Goal: Communication & Community: Answer question/provide support

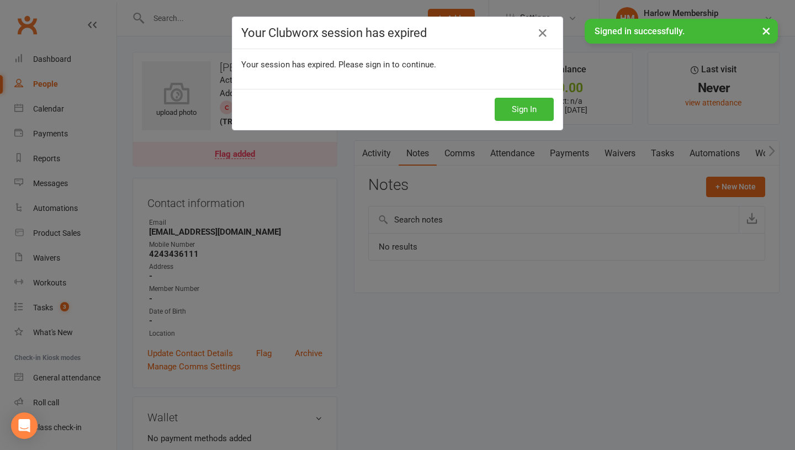
click at [513, 135] on div "Your Clubworx session has expired Your session has expired. Please sign in to c…" at bounding box center [397, 225] width 795 height 450
click at [520, 103] on button "Sign In" at bounding box center [524, 109] width 59 height 23
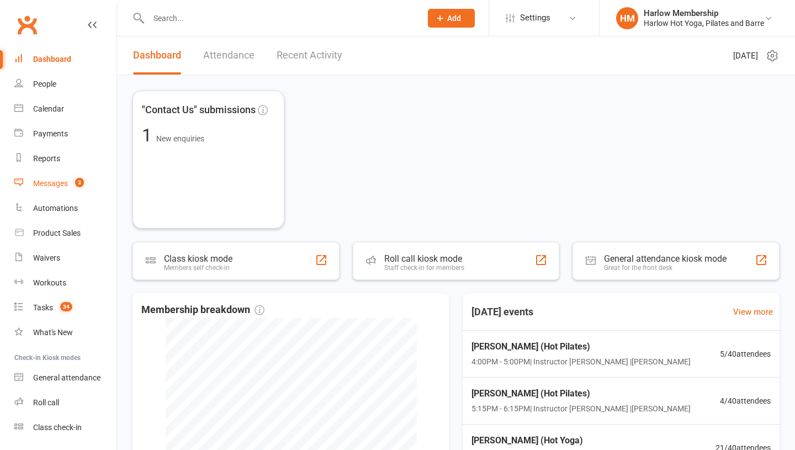
click at [50, 183] on div "Messages" at bounding box center [50, 183] width 35 height 9
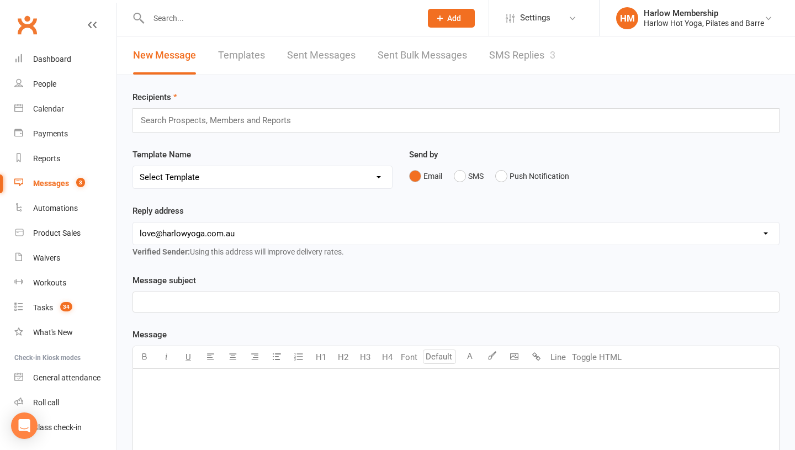
click at [496, 60] on link "SMS Replies 3" at bounding box center [522, 55] width 66 height 38
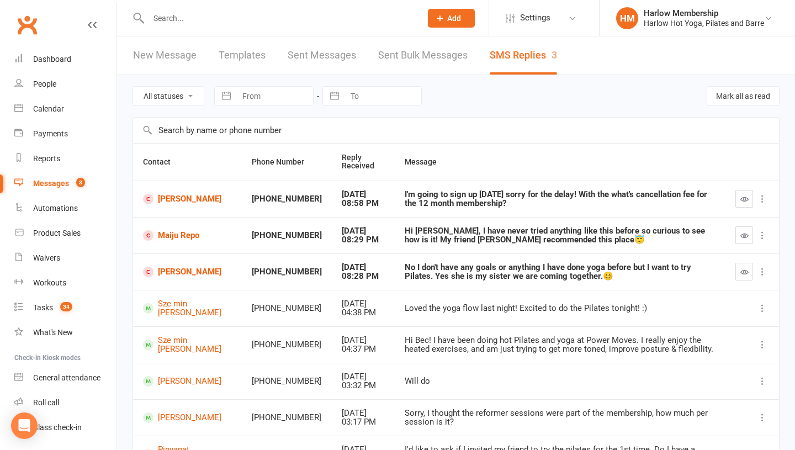
click at [419, 236] on div "Hi Bec, I have never tried anything like this before so curious to see how is i…" at bounding box center [560, 235] width 311 height 18
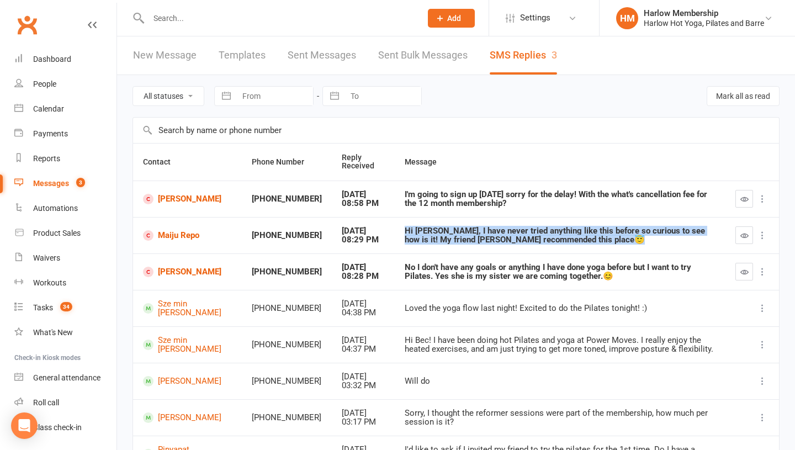
click at [419, 236] on div "Hi Bec, I have never tried anything like this before so curious to see how is i…" at bounding box center [560, 235] width 311 height 18
click at [181, 236] on link "Maiju Repo" at bounding box center [187, 235] width 89 height 10
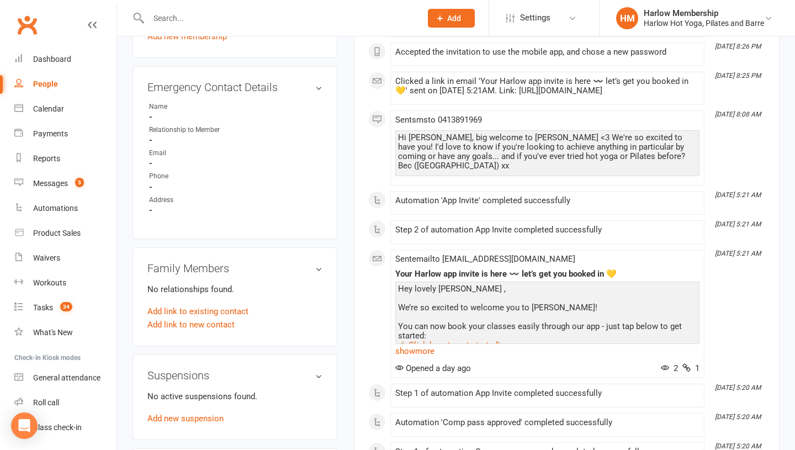
scroll to position [541, 0]
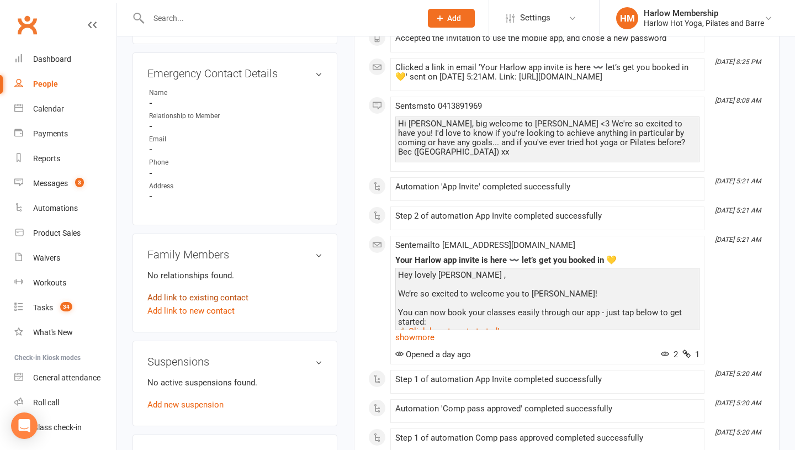
click at [201, 304] on link "Add link to existing contact" at bounding box center [197, 297] width 101 height 13
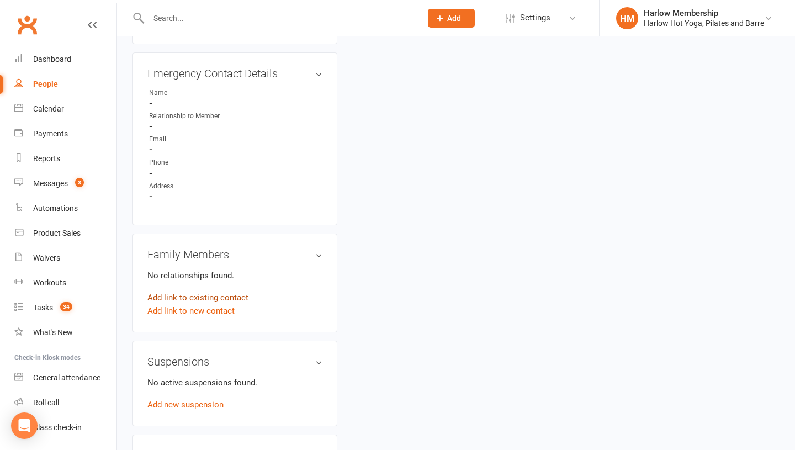
scroll to position [0, 0]
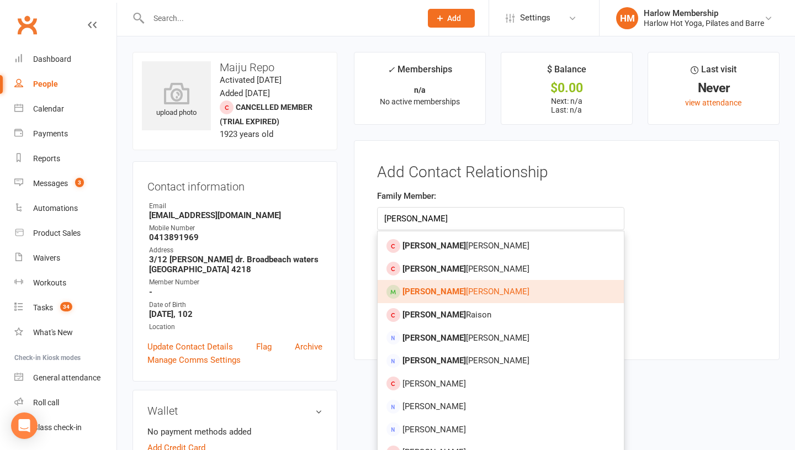
type input "abigail"
click at [423, 288] on strong "Abigail" at bounding box center [434, 292] width 63 height 10
type input "Abigail Monteiro"
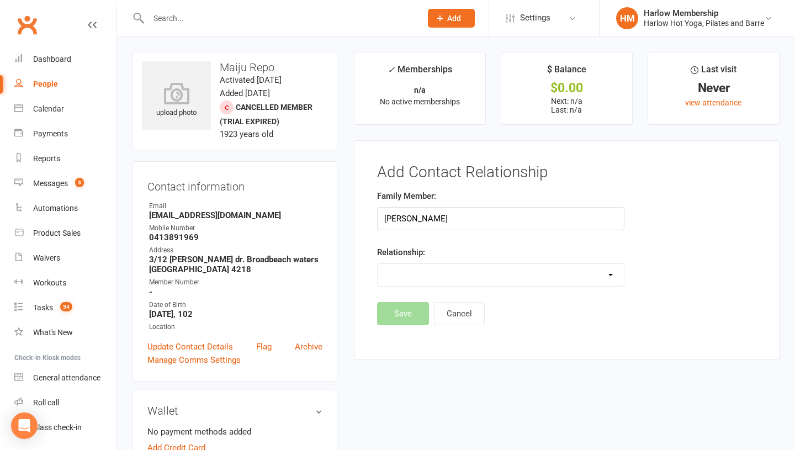
click at [414, 272] on select "Parent / Guardian Child Sibling (parent not in system) Spouse / Partner Cousin …" at bounding box center [501, 275] width 246 height 22
select select "5"
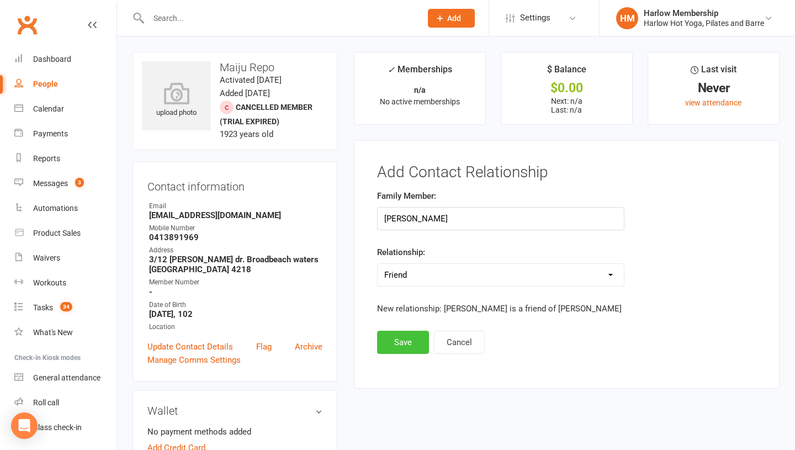
click at [396, 338] on button "Save" at bounding box center [403, 342] width 52 height 23
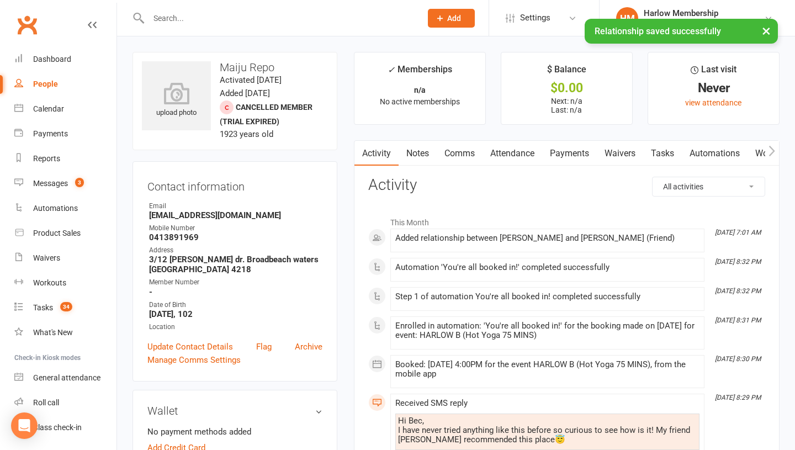
click at [445, 148] on link "Comms" at bounding box center [460, 153] width 46 height 25
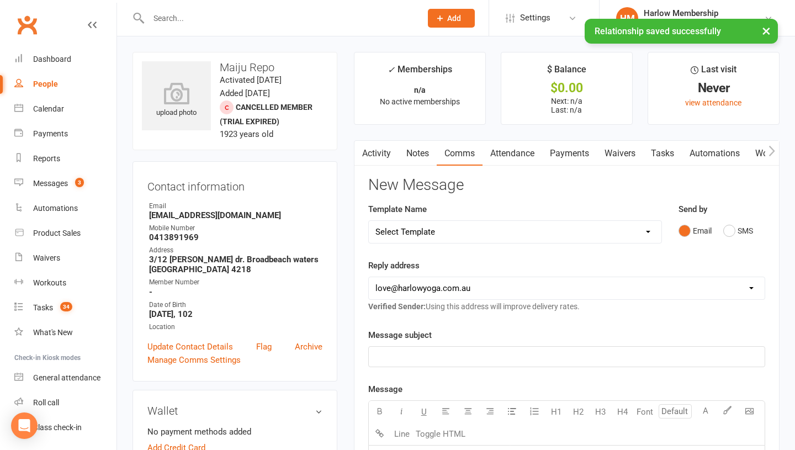
click at [411, 150] on link "Notes" at bounding box center [418, 153] width 38 height 25
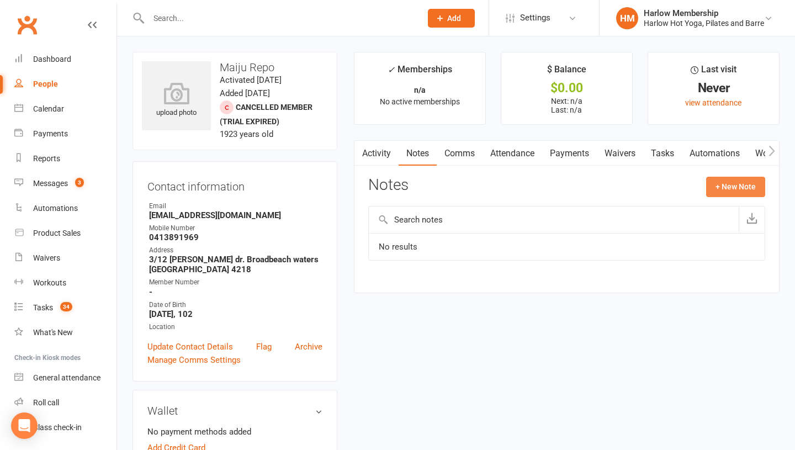
click at [733, 183] on button "+ New Note" at bounding box center [735, 187] width 59 height 20
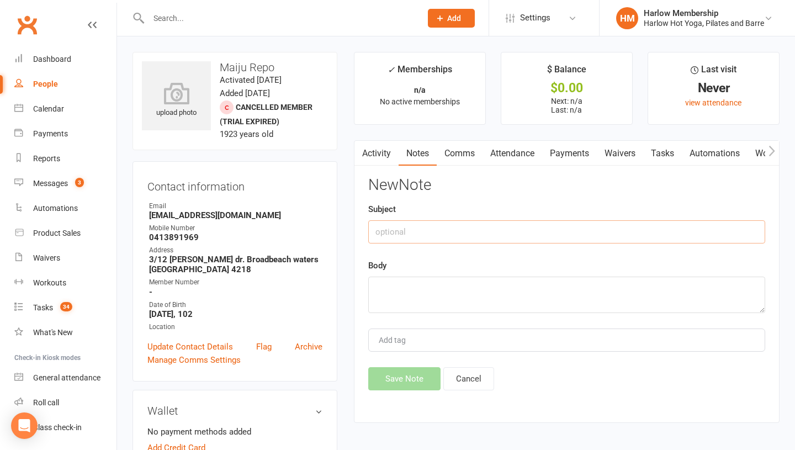
click at [400, 234] on input "text" at bounding box center [566, 231] width 397 height 23
type input "SMS response"
drag, startPoint x: 396, startPoint y: 315, endPoint x: 396, endPoint y: 309, distance: 6.6
click at [396, 310] on div "New Note Subject SMS response Body Add tag Save Note Cancel" at bounding box center [566, 284] width 397 height 214
click at [396, 309] on textarea at bounding box center [566, 295] width 397 height 36
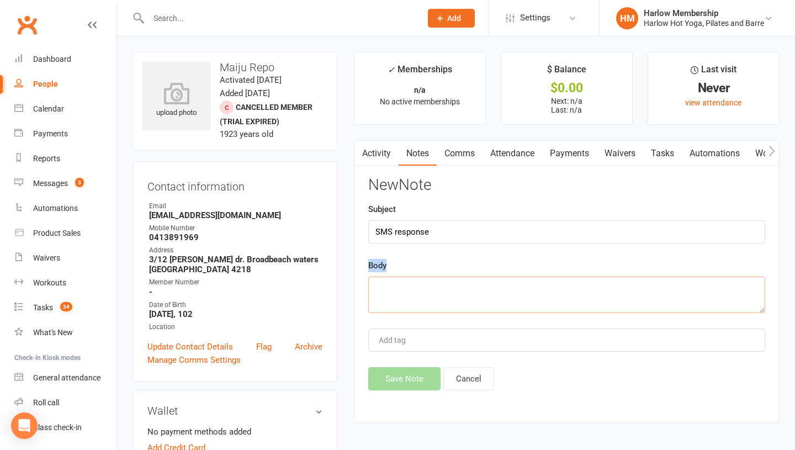
paste textarea "Hi Bec, I have never tried anything like this before so curious to see how is i…"
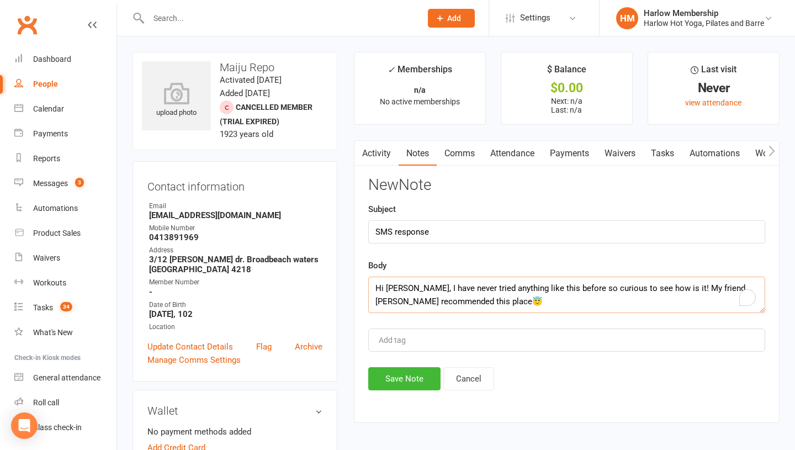
scroll to position [20, 0]
type textarea "Hi Bec, I have never tried anything like this before so curious to see how is i…"
click at [385, 379] on button "Save Note" at bounding box center [404, 378] width 72 height 23
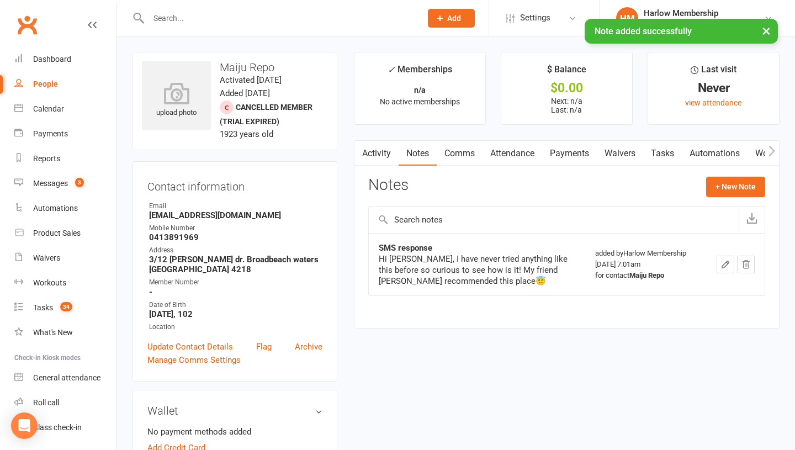
click at [671, 162] on link "Tasks" at bounding box center [662, 153] width 39 height 25
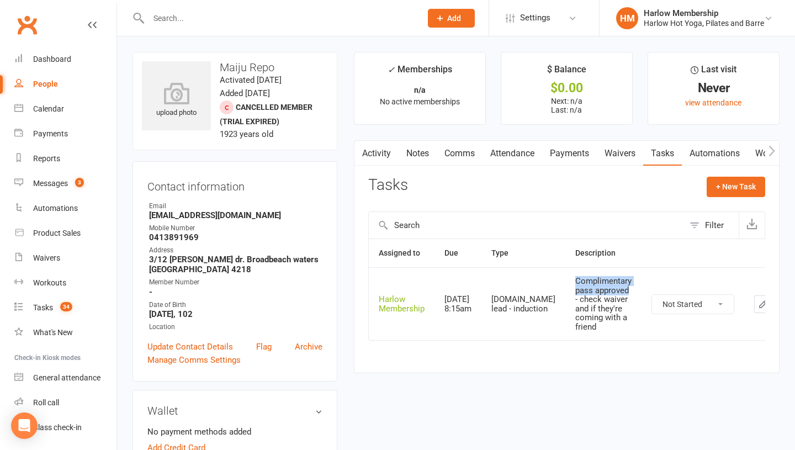
drag, startPoint x: 543, startPoint y: 279, endPoint x: 601, endPoint y: 290, distance: 59.1
click at [601, 290] on td "Complimentary pass approved - check waiver and if they're coming with a friend" at bounding box center [603, 303] width 76 height 73
copy div "Complimentary pass approved"
click at [652, 304] on select "Not Started In Progress Waiting Complete" at bounding box center [693, 304] width 82 height 19
select select "unstarted"
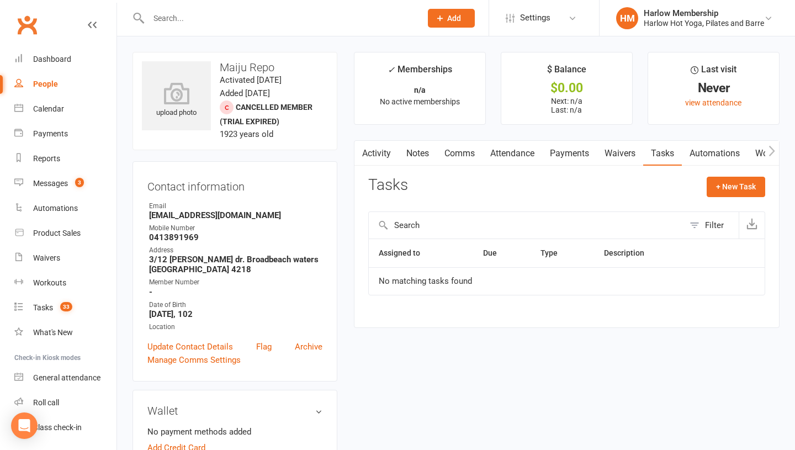
click at [424, 152] on link "Notes" at bounding box center [418, 153] width 38 height 25
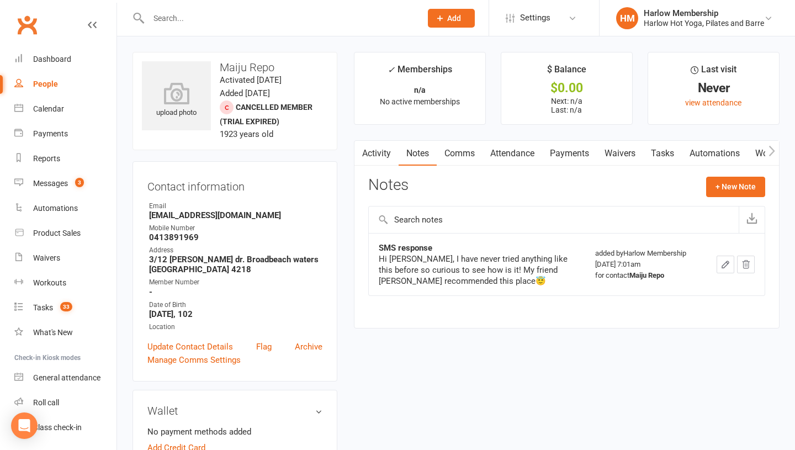
click at [726, 268] on icon "button" at bounding box center [726, 265] width 10 height 10
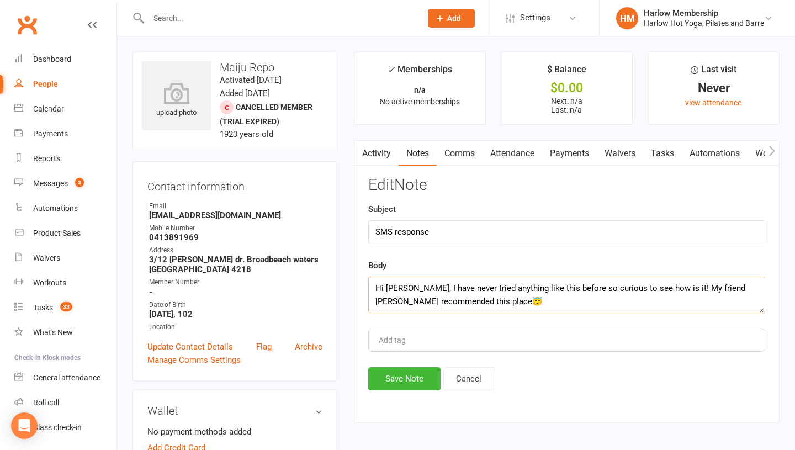
click at [376, 284] on textarea "Hi Bec, I have never tried anything like this before so curious to see how is i…" at bounding box center [566, 295] width 397 height 36
paste textarea "Complimentary pass approved"
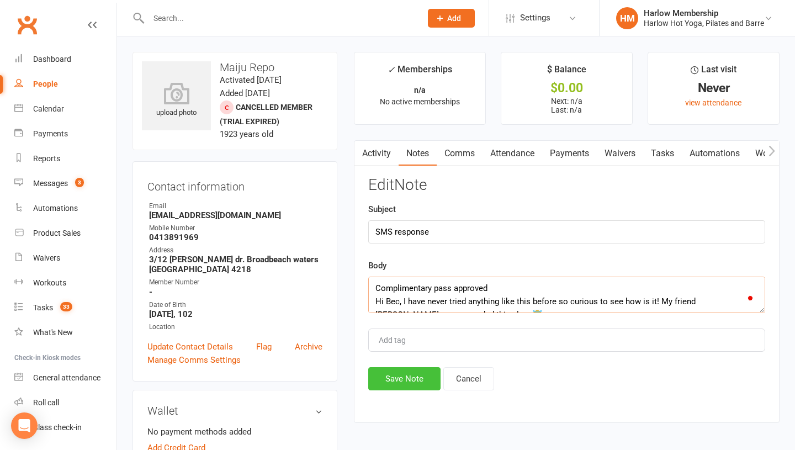
type textarea "Complimentary pass approved Hi Bec, I have never tried anything like this befor…"
click at [405, 384] on button "Save Note" at bounding box center [404, 378] width 72 height 23
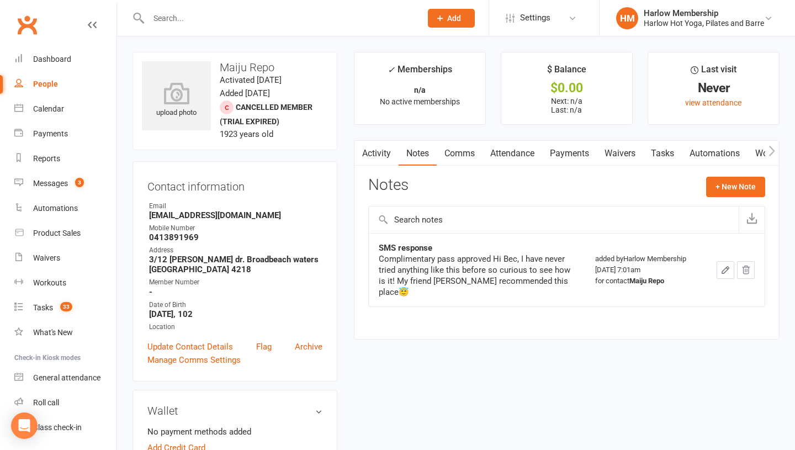
click at [666, 150] on link "Tasks" at bounding box center [662, 153] width 39 height 25
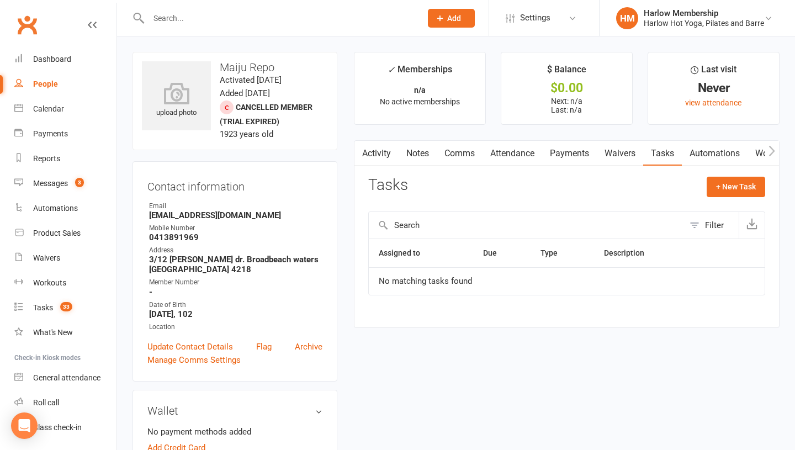
click at [373, 156] on link "Activity" at bounding box center [376, 153] width 44 height 25
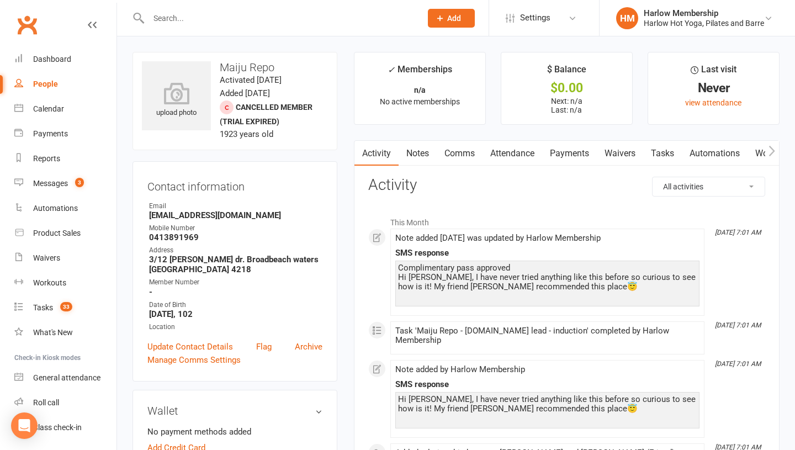
scroll to position [192, 0]
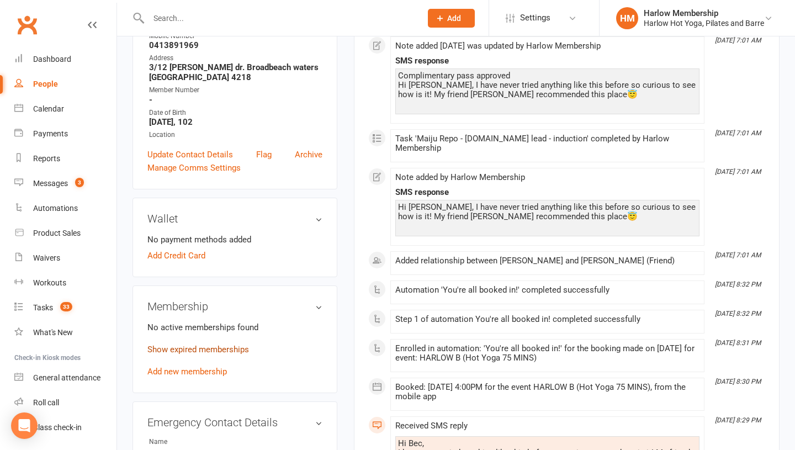
click at [223, 354] on link "Show expired memberships" at bounding box center [198, 350] width 102 height 10
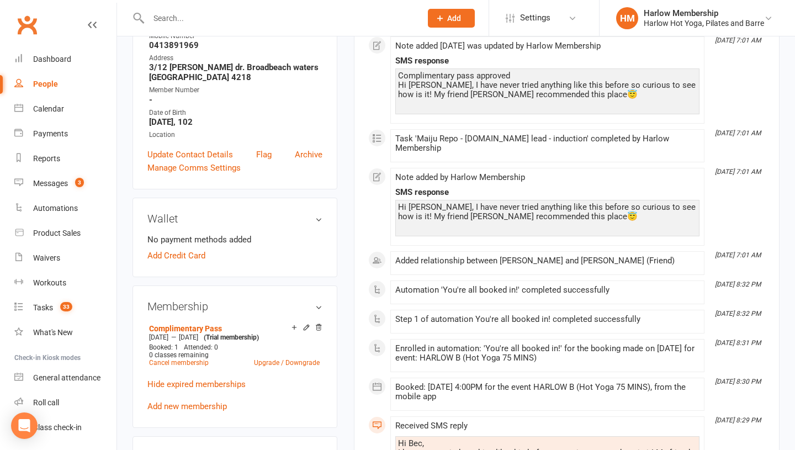
scroll to position [0, 0]
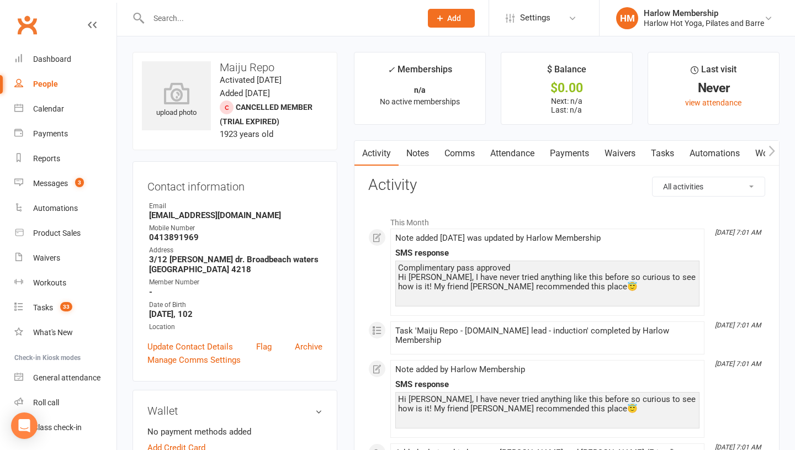
click at [518, 150] on link "Attendance" at bounding box center [513, 153] width 60 height 25
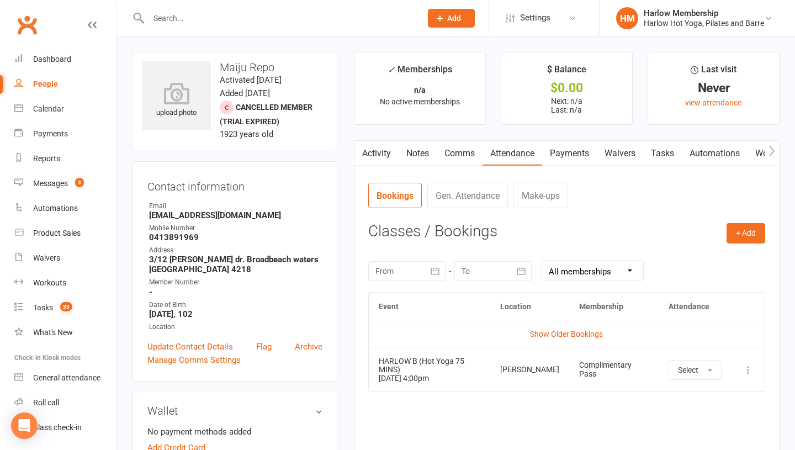
click at [456, 158] on link "Comms" at bounding box center [460, 153] width 46 height 25
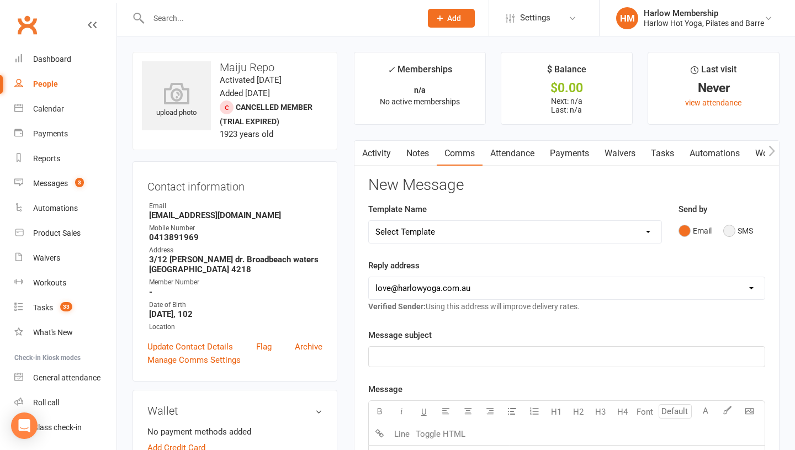
click at [726, 234] on button "SMS" at bounding box center [738, 230] width 30 height 21
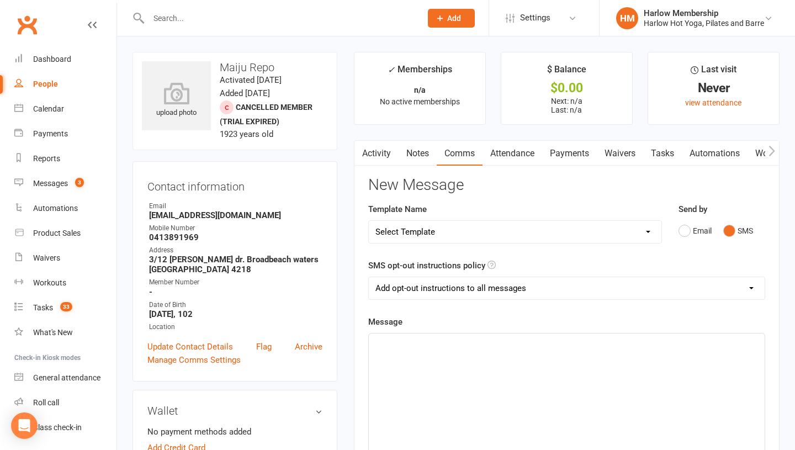
click at [382, 146] on link "Activity" at bounding box center [376, 153] width 44 height 25
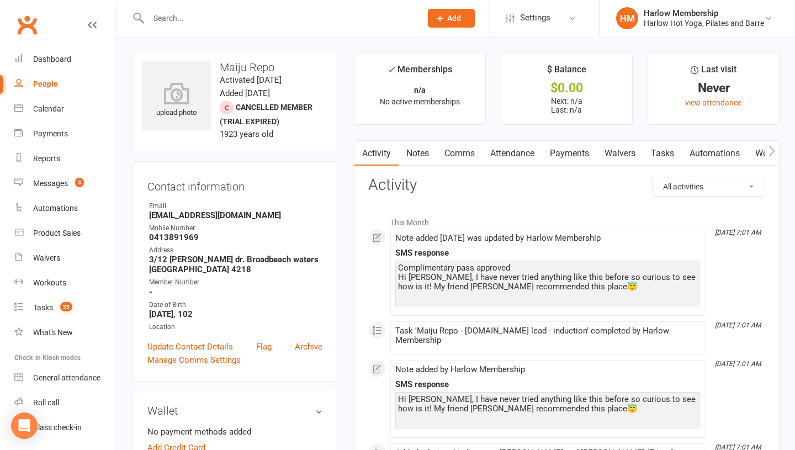
click at [457, 158] on link "Comms" at bounding box center [460, 153] width 46 height 25
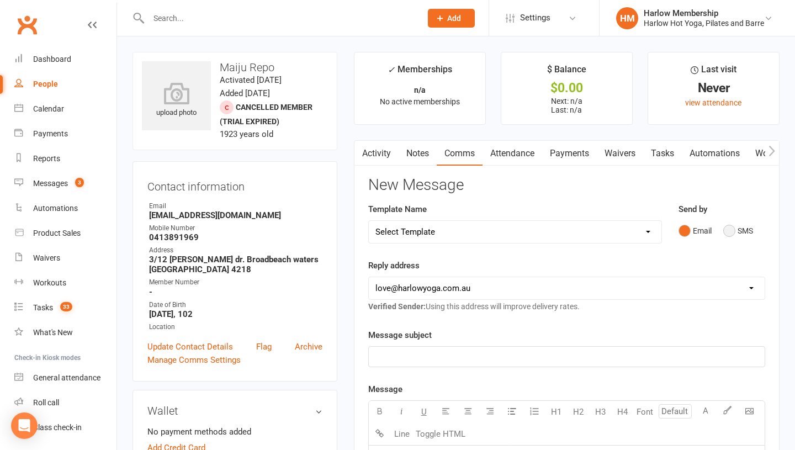
click at [737, 230] on button "SMS" at bounding box center [738, 230] width 30 height 21
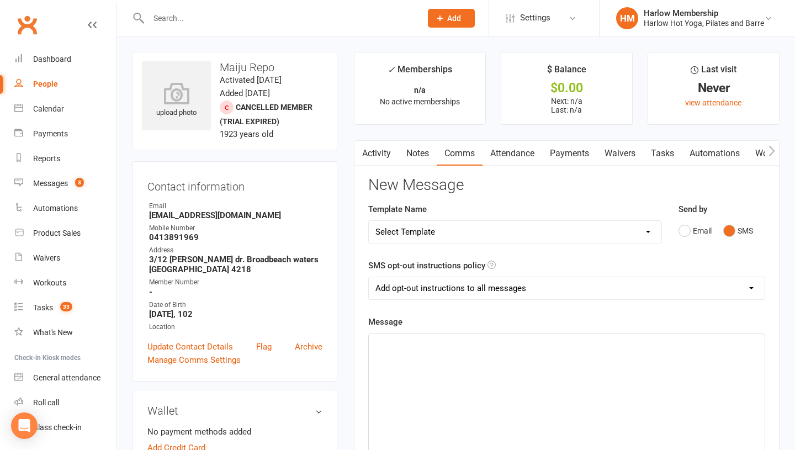
click at [447, 371] on div "﻿" at bounding box center [567, 417] width 396 height 166
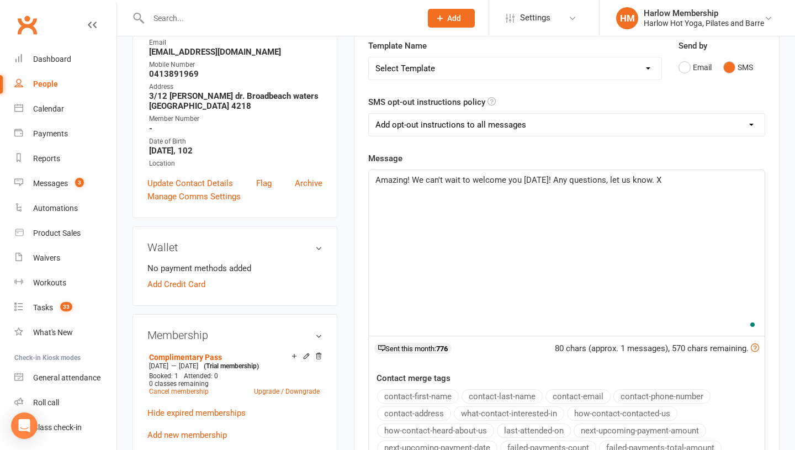
scroll to position [256, 0]
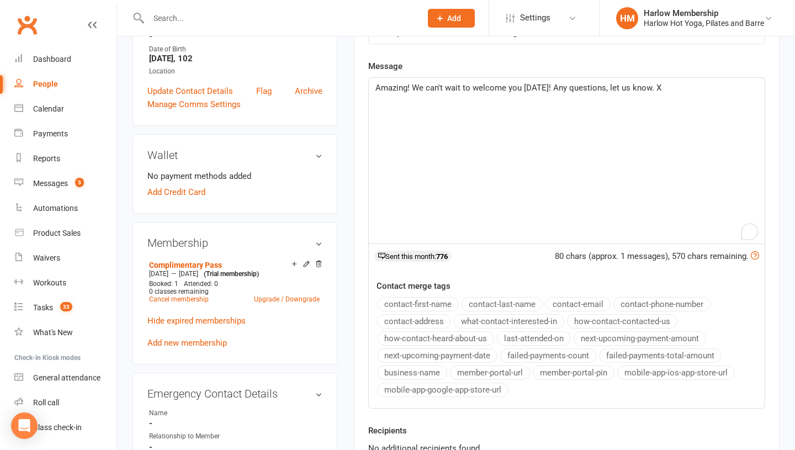
click at [408, 89] on span "Amazing! We can't wait to welcome you on Saturday! Any questions, let us know. X" at bounding box center [518, 88] width 286 height 10
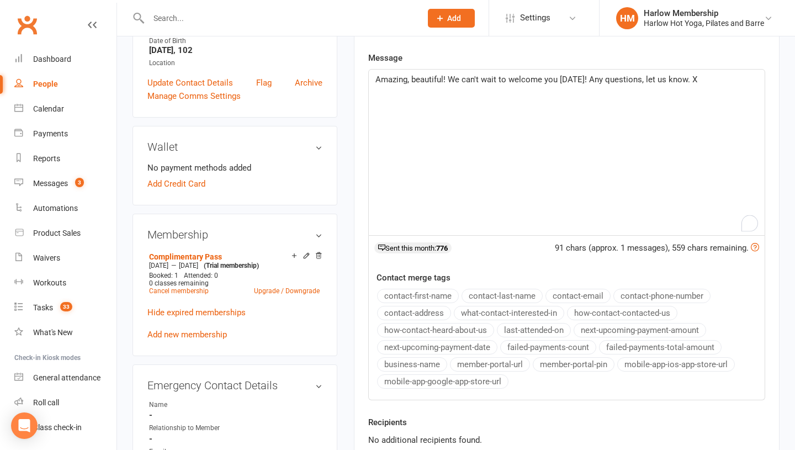
scroll to position [265, 0]
click at [608, 75] on span "Amazing, beautiful! We can't wait to welcome you on Saturday! Any questions, le…" at bounding box center [536, 78] width 322 height 10
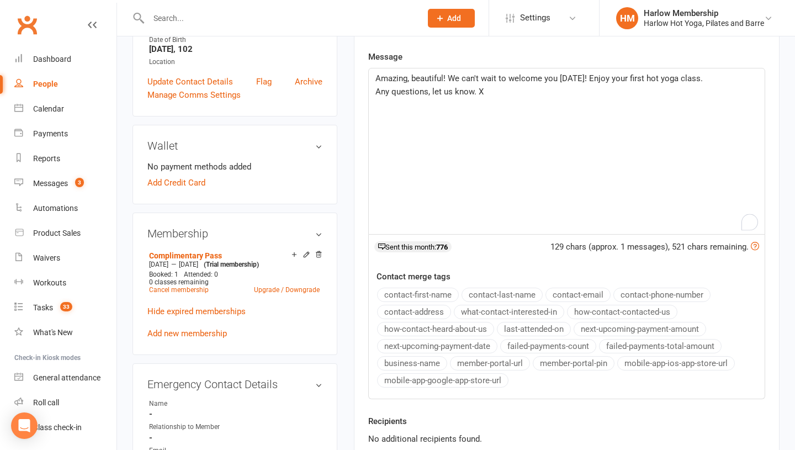
click at [676, 80] on span "Amazing, beautiful! We can't wait to welcome you on Saturday! Enjoy your first …" at bounding box center [538, 78] width 327 height 10
click at [628, 88] on p "Any questions, let us know. X" at bounding box center [566, 91] width 383 height 13
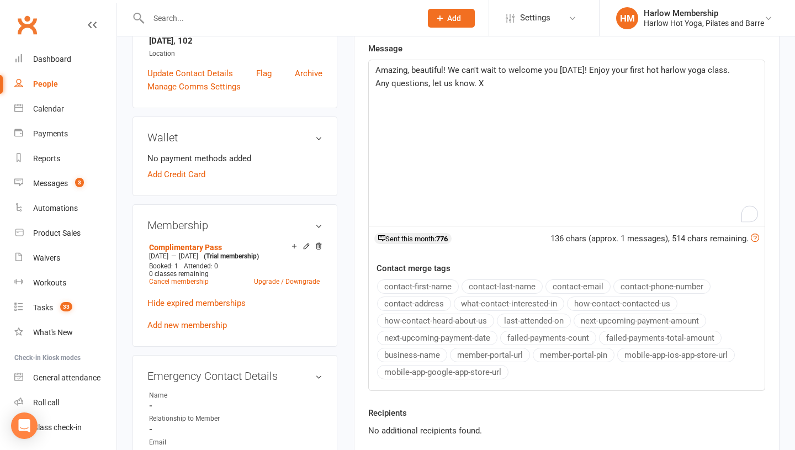
scroll to position [276, 0]
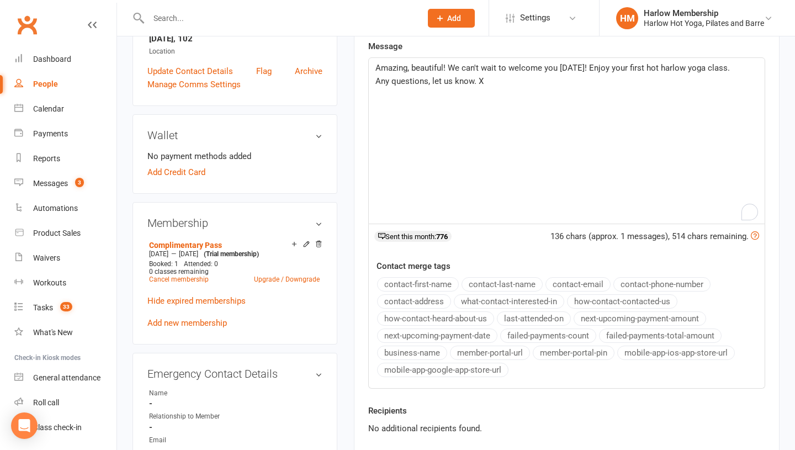
click at [676, 70] on span "Amazing, beautiful! We can't wait to welcome you on Saturday! Enjoy your first …" at bounding box center [552, 68] width 354 height 10
drag, startPoint x: 676, startPoint y: 70, endPoint x: 704, endPoint y: 70, distance: 27.6
click at [704, 70] on span "Amazing, beautiful! We can't wait to welcome you on Saturday! Enjoy your first …" at bounding box center [552, 68] width 354 height 10
click at [671, 84] on p "Any questions, let us know. X" at bounding box center [566, 81] width 383 height 13
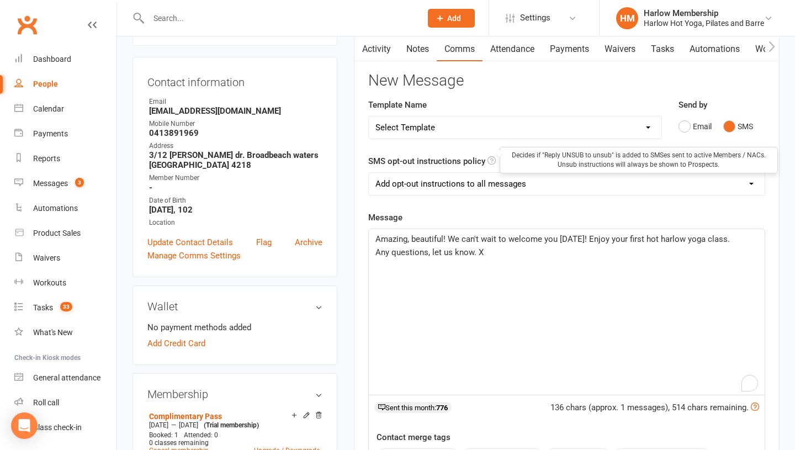
scroll to position [84, 0]
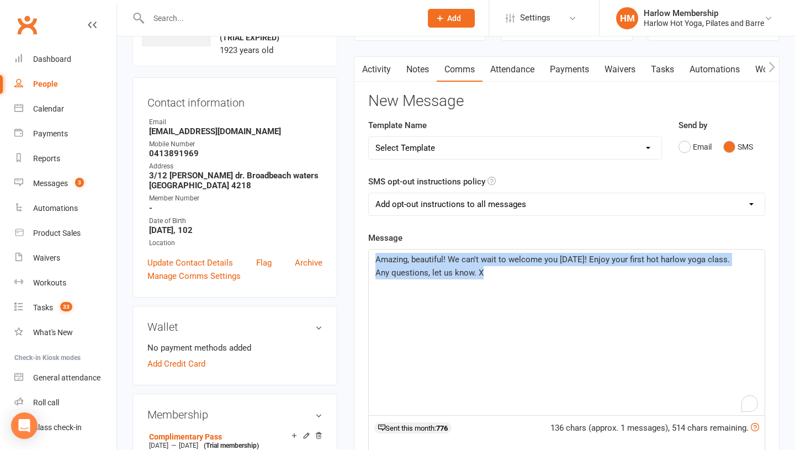
drag, startPoint x: 496, startPoint y: 276, endPoint x: 377, endPoint y: 252, distance: 121.5
click at [377, 252] on div "Amazing, beautiful! We can't wait to welcome you on Saturday! Enjoy your first …" at bounding box center [567, 333] width 396 height 166
copy div "Amazing, beautiful! We can't wait to welcome you on Saturday! Enjoy your first …"
click at [404, 267] on p "Any questions, let us know. X" at bounding box center [566, 272] width 383 height 13
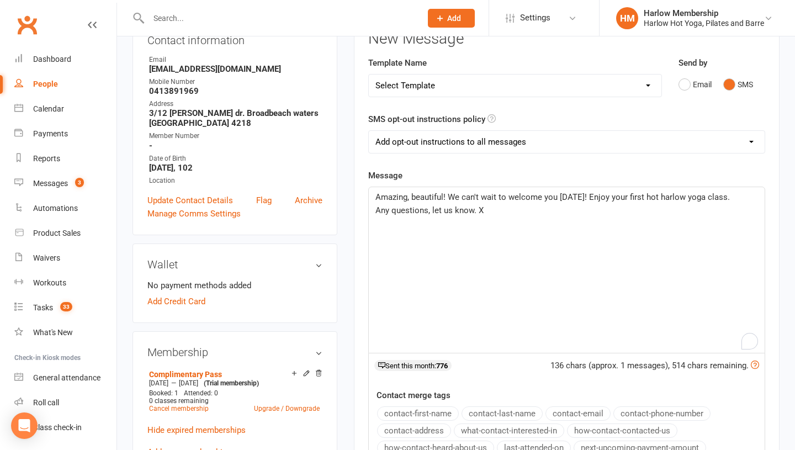
scroll to position [148, 0]
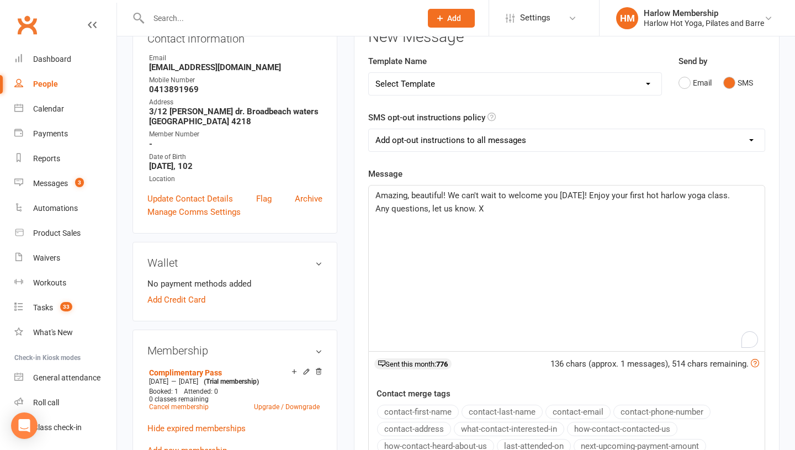
click at [598, 196] on span "Amazing, beautiful! We can't wait to welcome you on Saturday! Enjoy your first …" at bounding box center [552, 195] width 354 height 10
click at [546, 223] on div "Amazing, beautiful! We can't wait to welcome you on Saturday! Enjoy your first …" at bounding box center [567, 269] width 396 height 166
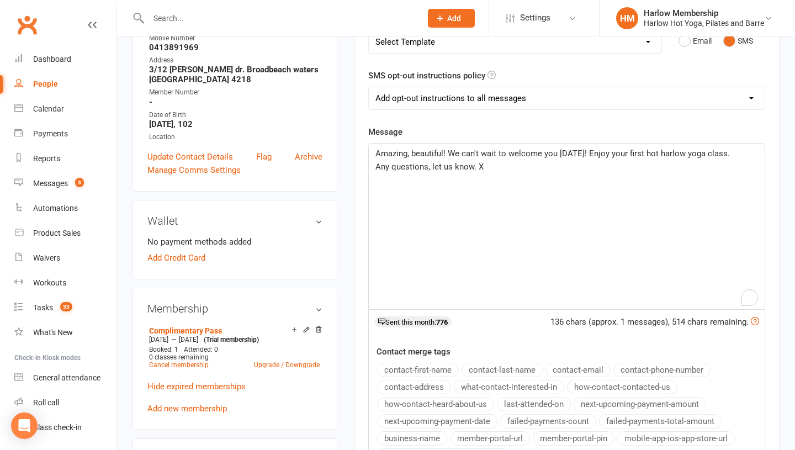
scroll to position [197, 0]
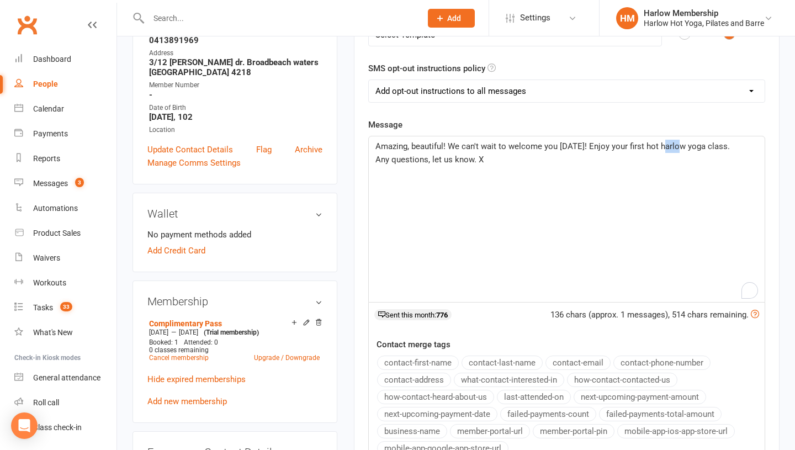
drag, startPoint x: 677, startPoint y: 147, endPoint x: 663, endPoint y: 145, distance: 14.0
click at [663, 145] on span "Amazing, beautiful! We can't wait to welcome you on Saturday! Enjoy your first …" at bounding box center [552, 146] width 354 height 10
click at [601, 147] on span "Amazing, beautiful! We can't wait to welcome you on Saturday! Enjoy your first …" at bounding box center [546, 146] width 342 height 10
click at [589, 163] on p "Any questions, let us know. X" at bounding box center [566, 159] width 383 height 13
drag, startPoint x: 606, startPoint y: 147, endPoint x: 634, endPoint y: 146, distance: 27.6
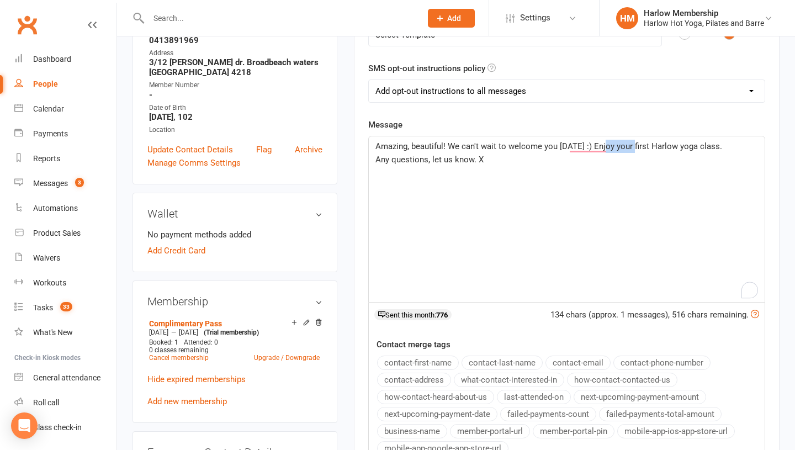
click at [634, 146] on span "Amazing, beautiful! We can't wait to welcome you on Saturday :) Enjoy your firs…" at bounding box center [548, 146] width 347 height 10
click at [681, 146] on span "Amazing, beautiful! We can't wait to welcome you on Saturday for your first Har…" at bounding box center [540, 146] width 330 height 10
click at [560, 156] on p "Any questions, let us know. X" at bounding box center [566, 159] width 383 height 13
click at [532, 154] on p "Any questions, let us know. X" at bounding box center [566, 159] width 383 height 13
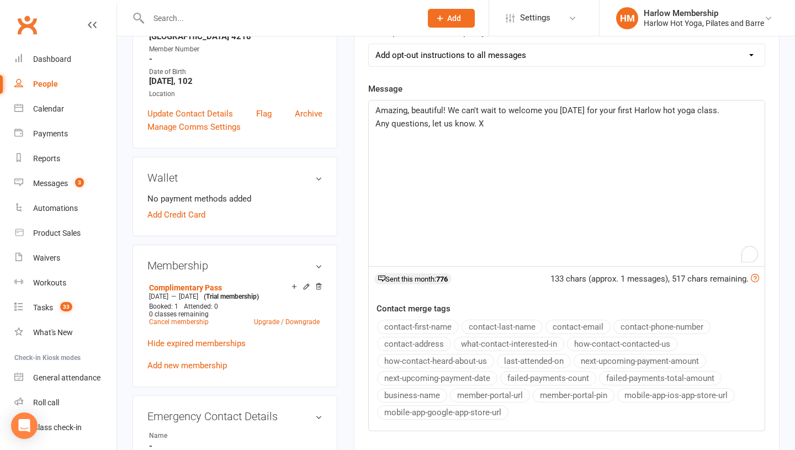
scroll to position [234, 0]
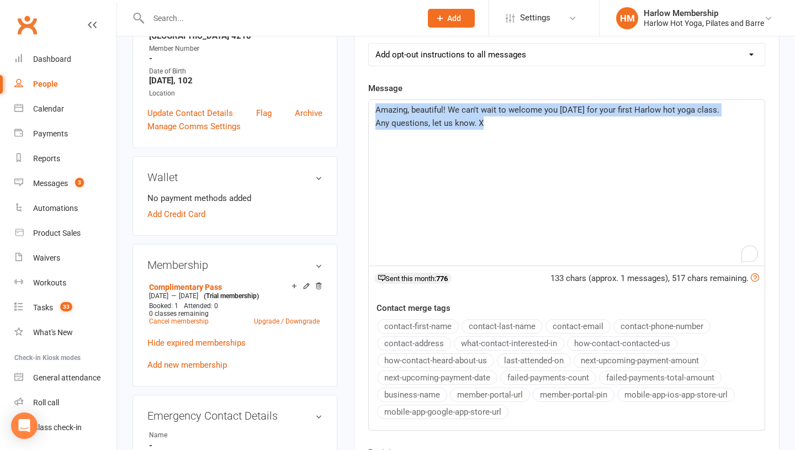
drag, startPoint x: 532, startPoint y: 154, endPoint x: 372, endPoint y: 97, distance: 170.1
click at [372, 97] on div "Message Amazing, beautiful! We can't wait to welcome you on Saturday for your f…" at bounding box center [566, 256] width 397 height 349
copy div "Amazing, beautiful! We can't wait to welcome you on Saturday for your first Har…"
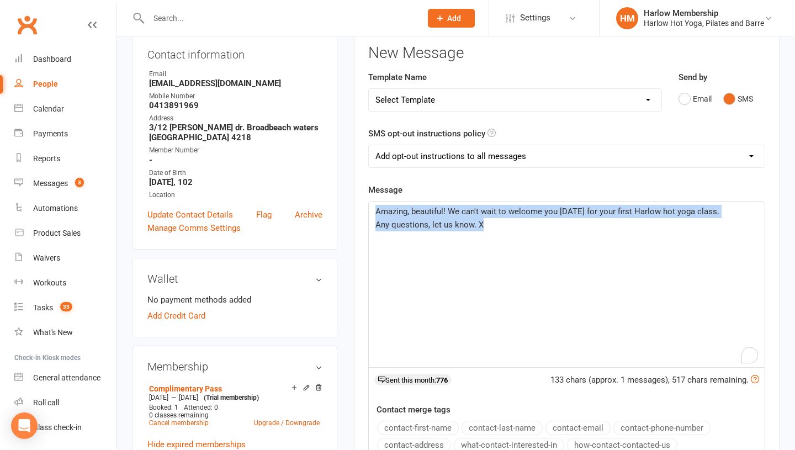
scroll to position [52, 0]
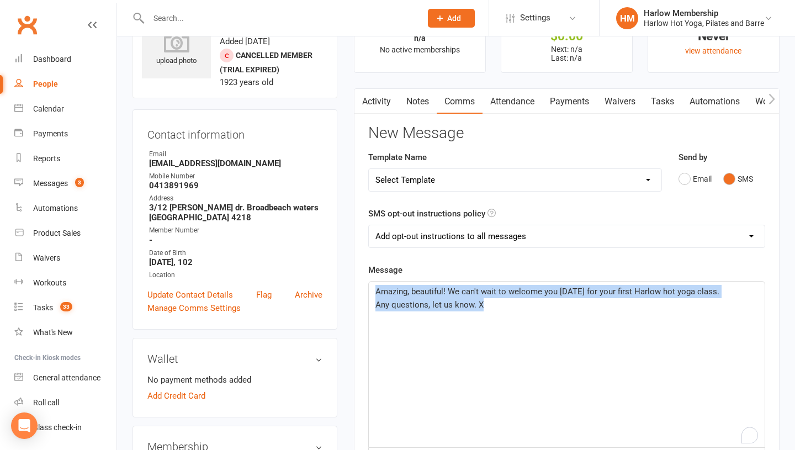
click at [374, 97] on link "Activity" at bounding box center [376, 101] width 44 height 25
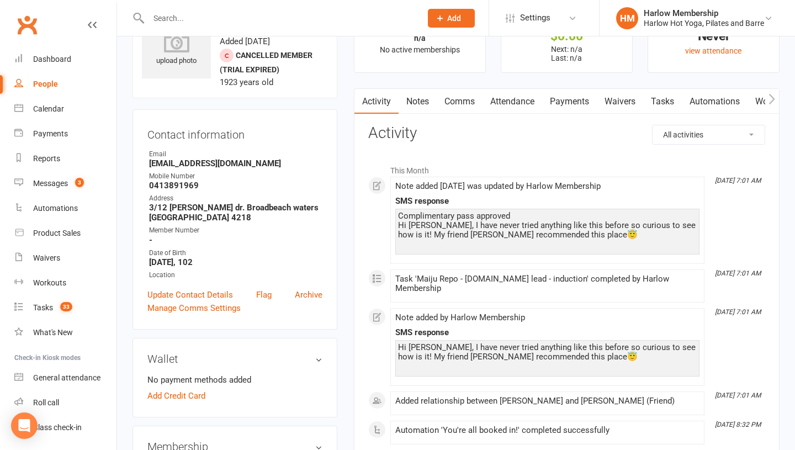
click at [456, 107] on link "Comms" at bounding box center [460, 101] width 46 height 25
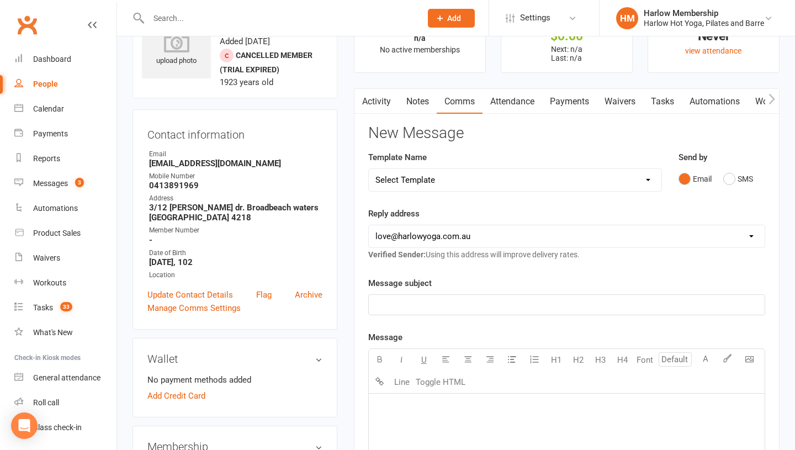
click at [719, 179] on div "Email SMS" at bounding box center [722, 178] width 87 height 21
click at [727, 177] on button "SMS" at bounding box center [738, 178] width 30 height 21
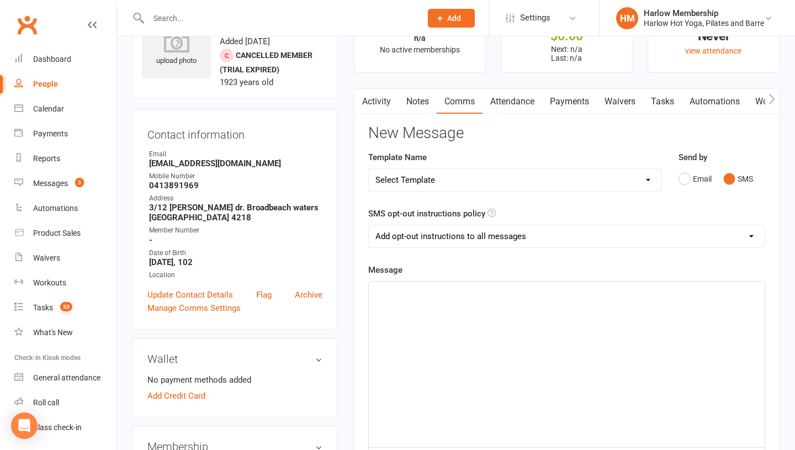
click at [552, 324] on div "﻿" at bounding box center [567, 365] width 396 height 166
paste div "To enrich screen reader interactions, please activate Accessibility in Grammarl…"
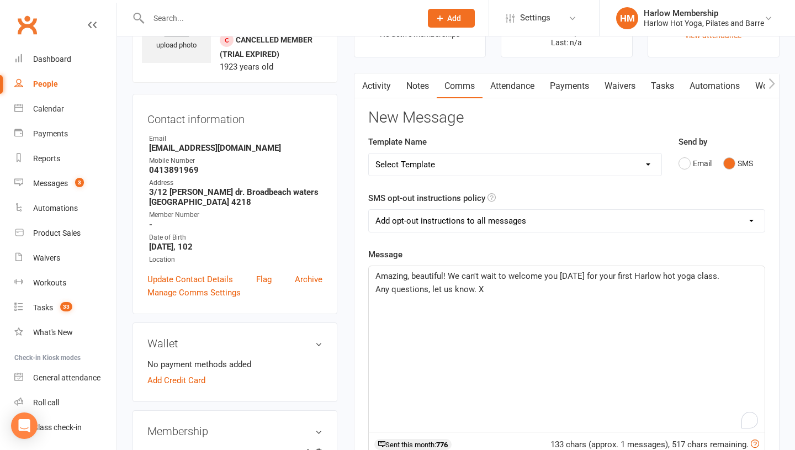
scroll to position [70, 0]
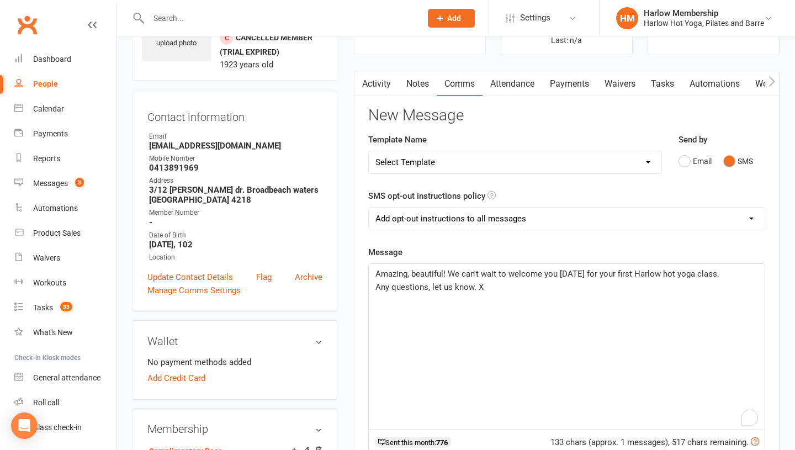
click at [453, 274] on span "Amazing, beautiful! We can't wait to welcome you on Saturday for your first Har…" at bounding box center [547, 274] width 344 height 10
click at [459, 273] on span "Amazing, beautiful! We can't wait to welcome you on Saturday for your first Har…" at bounding box center [547, 274] width 344 height 10
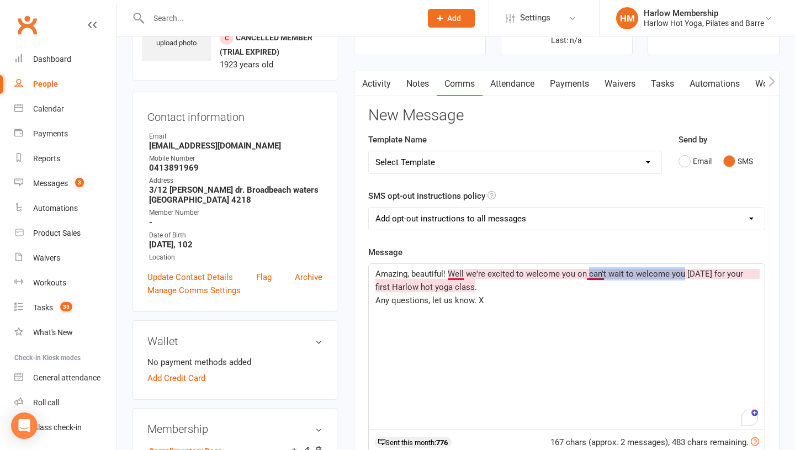
drag, startPoint x: 682, startPoint y: 274, endPoint x: 588, endPoint y: 274, distance: 93.9
click at [588, 274] on span "Amazing, beautiful! Well we're excited to welcome you on can't wait to welcome …" at bounding box center [560, 280] width 370 height 23
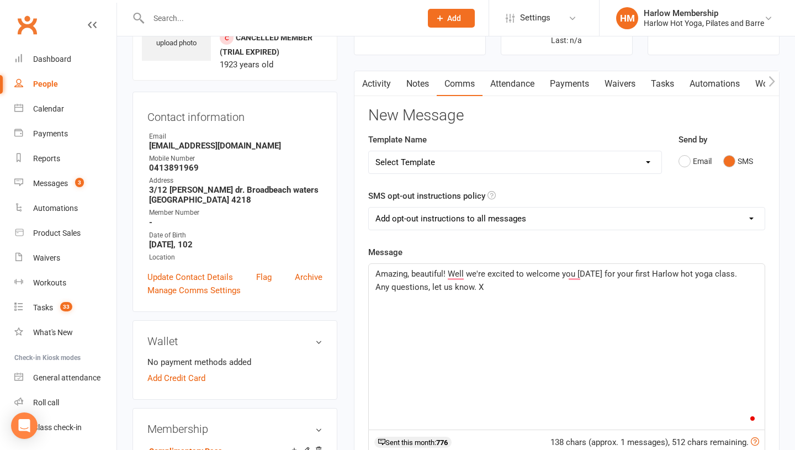
click at [580, 288] on p "Any questions, let us know. X" at bounding box center [566, 287] width 383 height 13
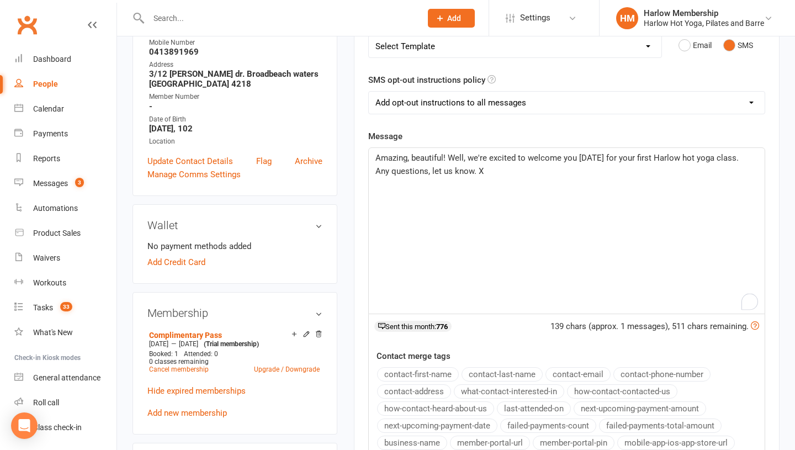
scroll to position [187, 0]
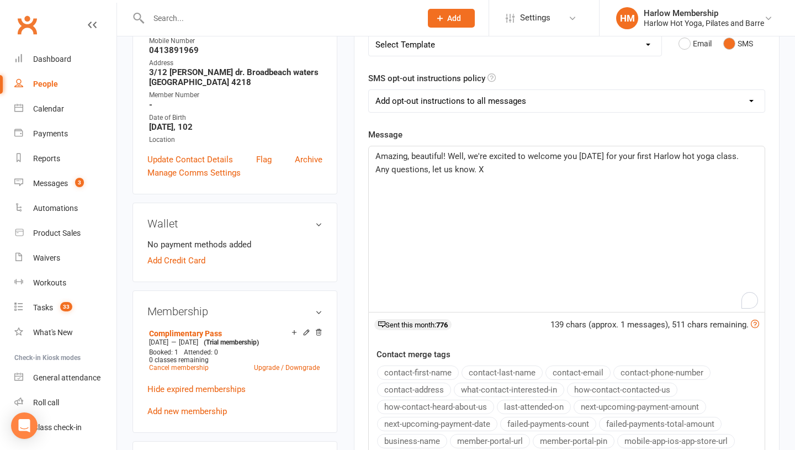
click at [478, 174] on span "Any questions, let us know. X" at bounding box center [429, 170] width 108 height 10
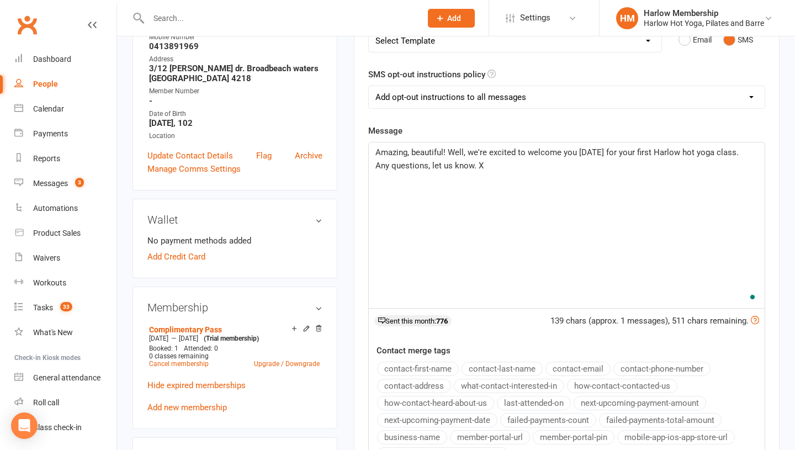
scroll to position [186, 0]
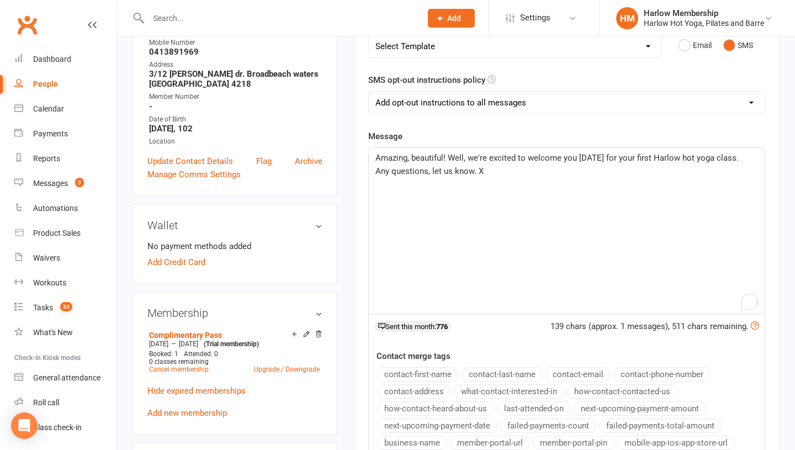
click at [431, 101] on select "Add opt-out instructions to all messages Add opt-out instructions for messages …" at bounding box center [567, 103] width 396 height 22
select select "2"
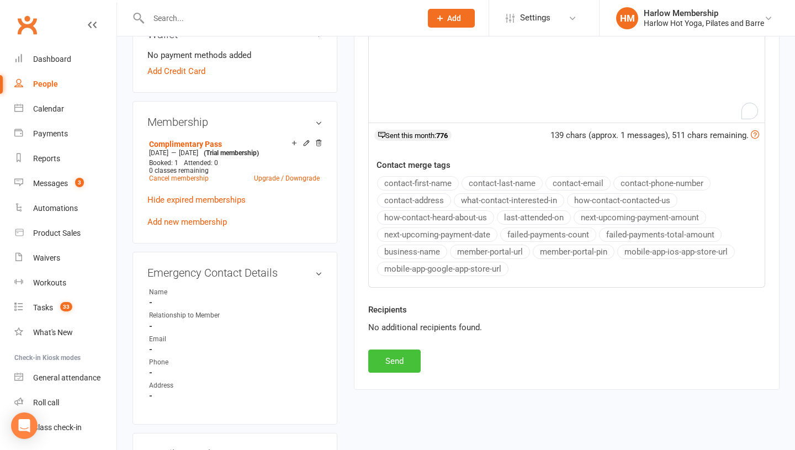
click at [391, 355] on button "Send" at bounding box center [394, 361] width 52 height 23
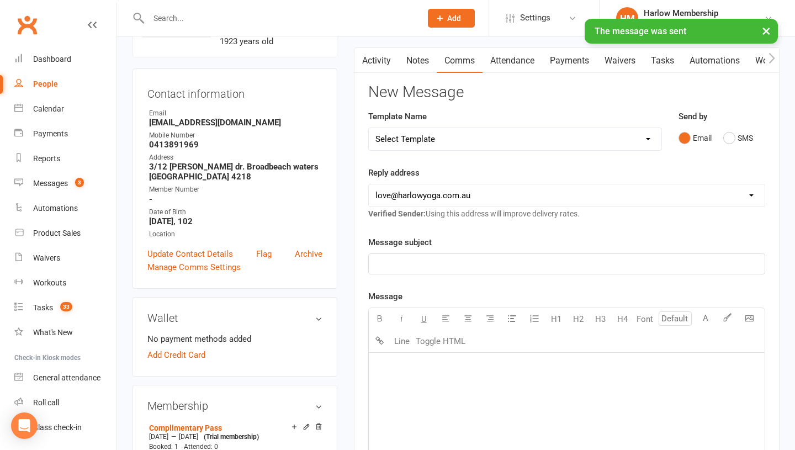
scroll to position [0, 0]
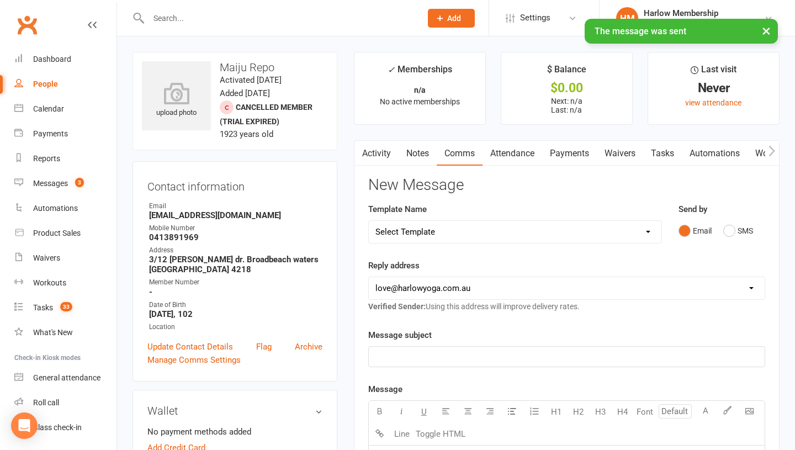
click at [656, 144] on link "Tasks" at bounding box center [662, 153] width 39 height 25
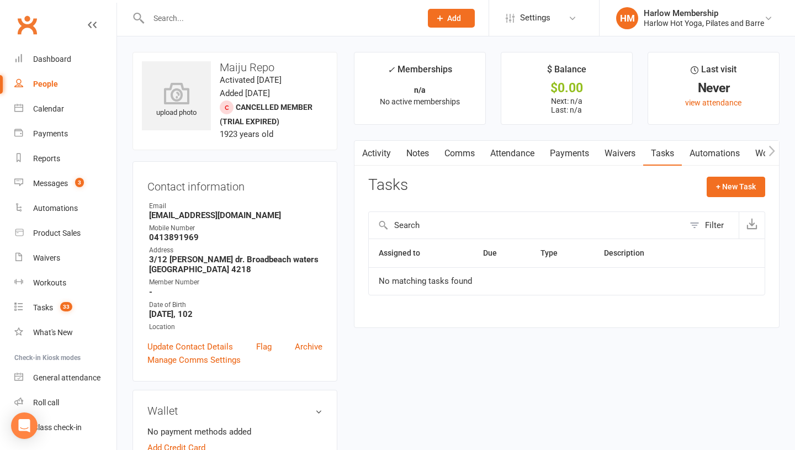
click at [403, 152] on link "Notes" at bounding box center [418, 153] width 38 height 25
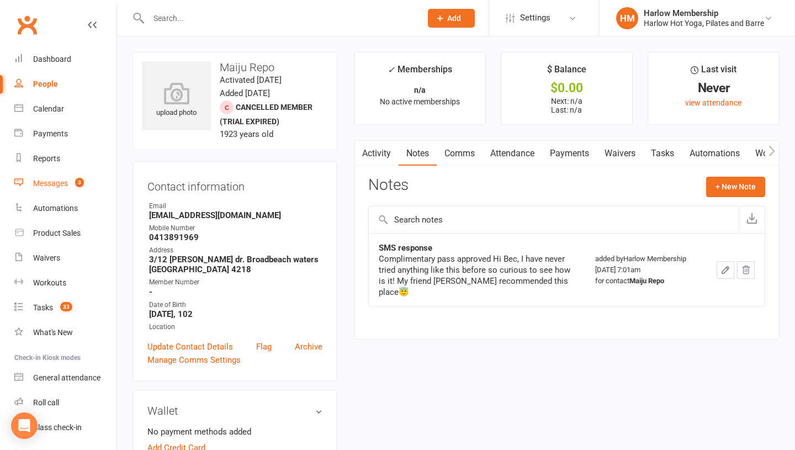
click at [65, 181] on div "Messages" at bounding box center [50, 183] width 35 height 9
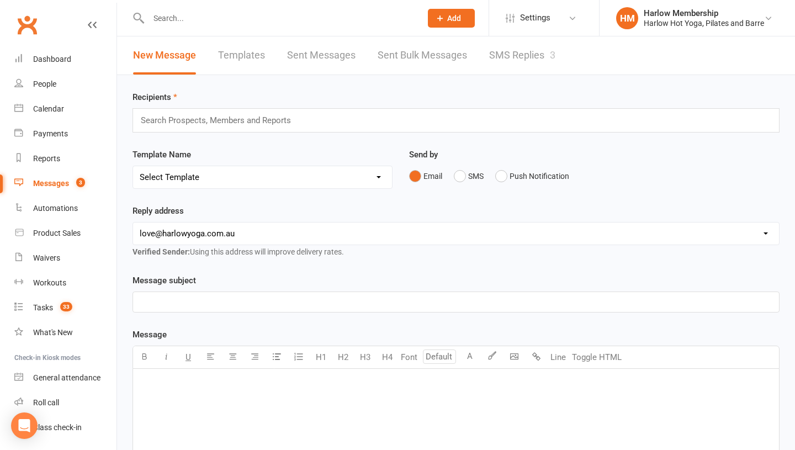
click at [526, 56] on link "SMS Replies 3" at bounding box center [522, 55] width 66 height 38
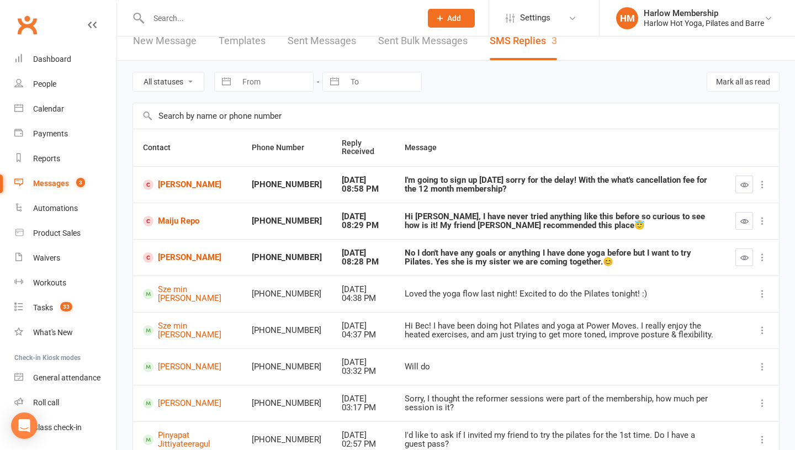
scroll to position [19, 0]
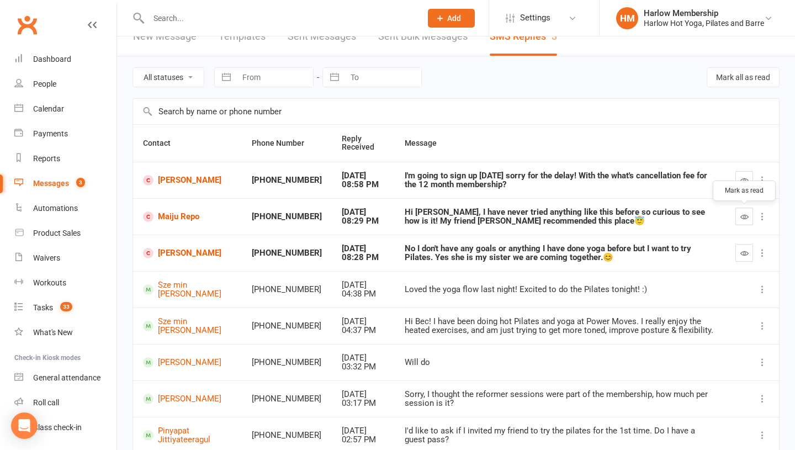
click at [742, 220] on icon "button" at bounding box center [744, 217] width 8 height 8
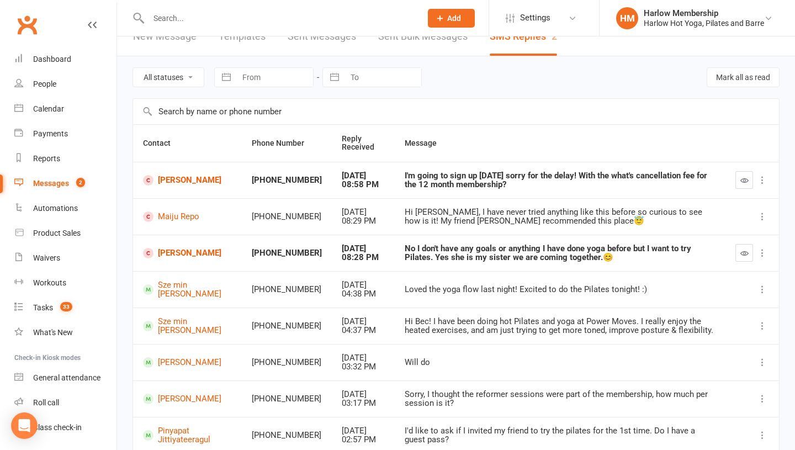
click at [481, 257] on div "No I don't have any goals or anything I have done yoga before but I want to try…" at bounding box center [560, 253] width 311 height 18
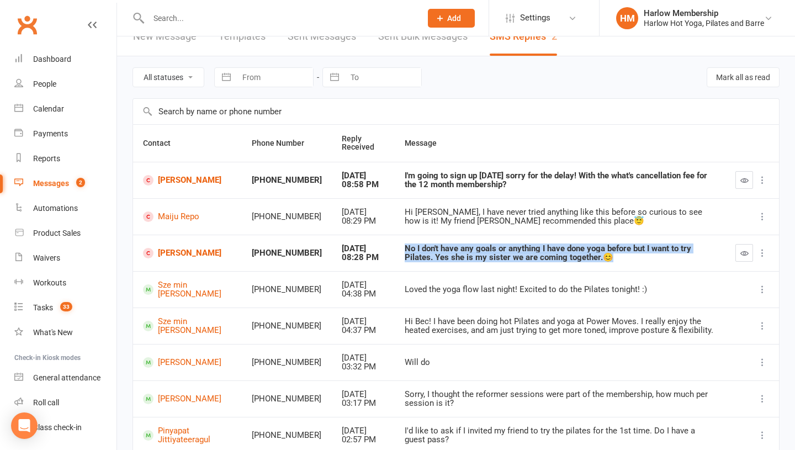
copy div "No I don't have any goals or anything I have done yoga before but I want to try…"
click at [744, 256] on icon "button" at bounding box center [744, 253] width 8 height 8
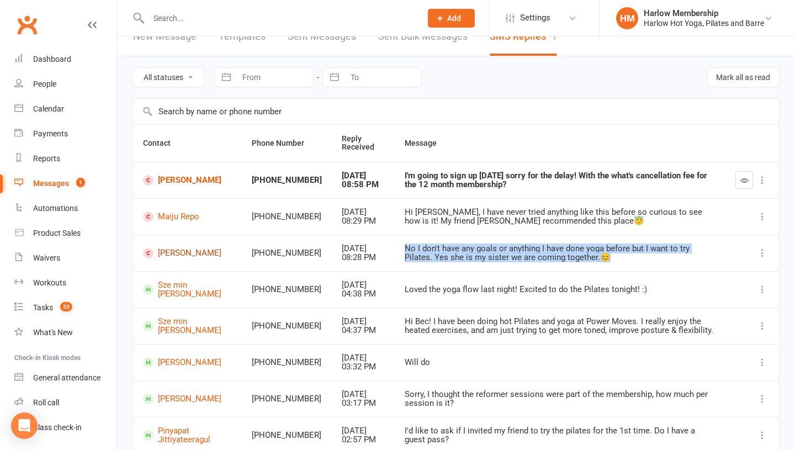
click at [176, 257] on link "Alina Repo" at bounding box center [187, 253] width 89 height 10
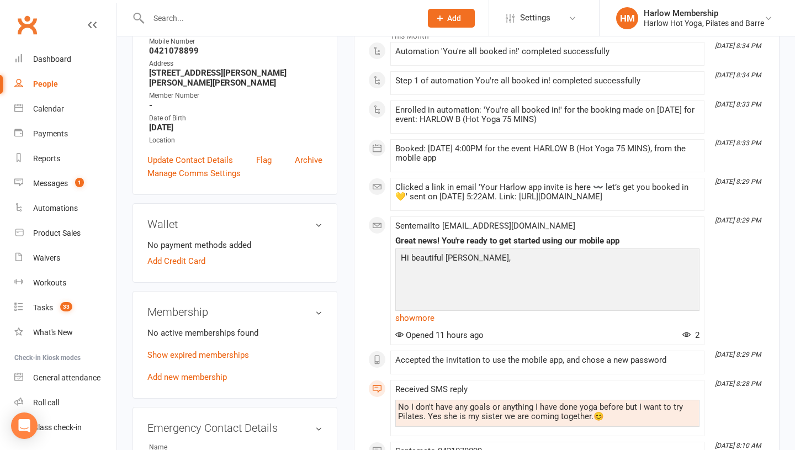
scroll to position [186, 0]
click at [192, 361] on link "Show expired memberships" at bounding box center [198, 356] width 102 height 10
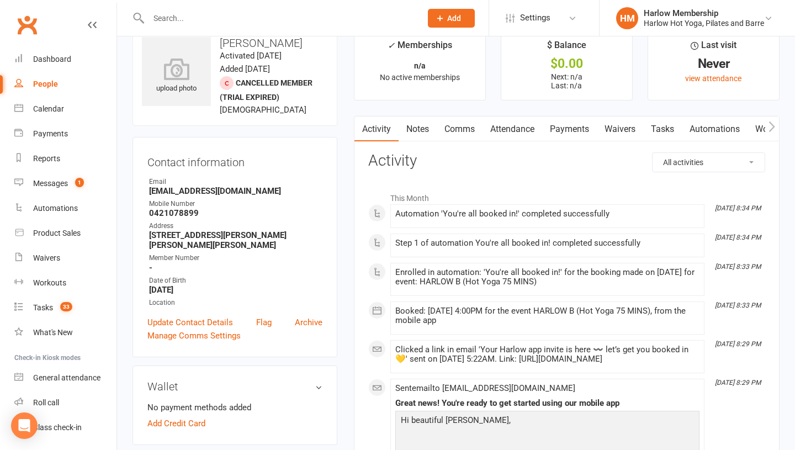
scroll to position [0, 0]
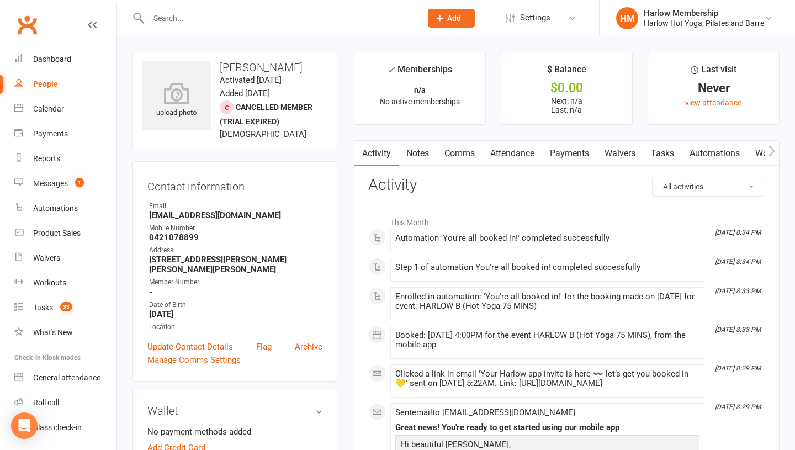
click at [420, 161] on link "Notes" at bounding box center [418, 153] width 38 height 25
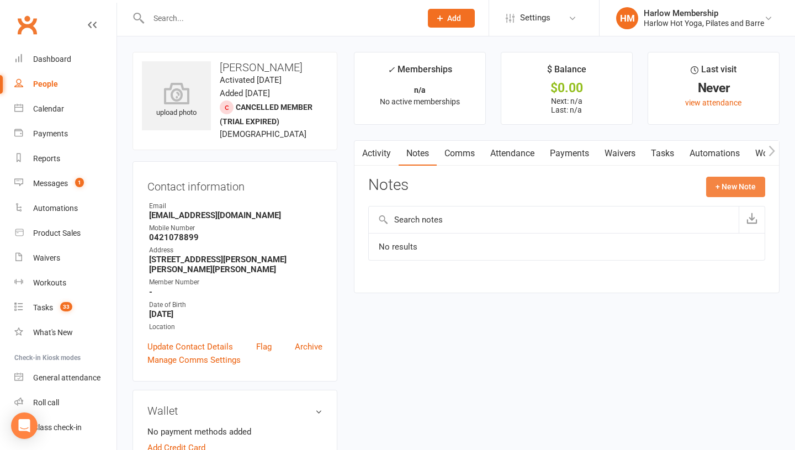
click at [721, 193] on button "+ New Note" at bounding box center [735, 187] width 59 height 20
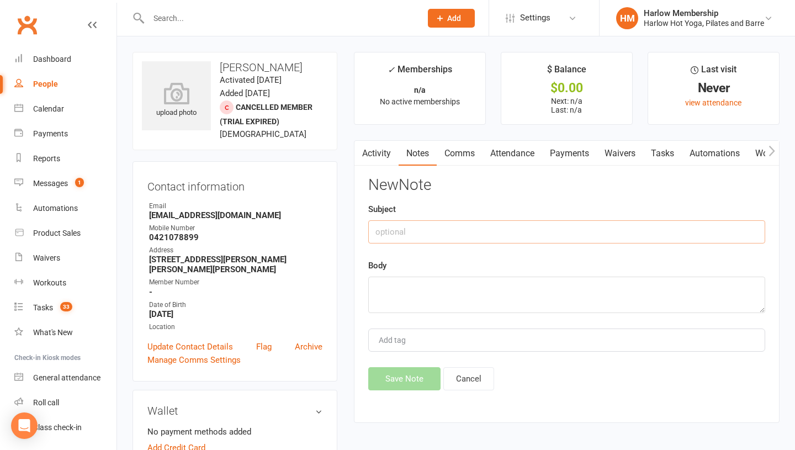
click at [450, 226] on input "text" at bounding box center [566, 231] width 397 height 23
type input "SMS response"
click at [440, 282] on textarea at bounding box center [566, 295] width 397 height 36
paste textarea "No I don't have any goals or anything I have done yoga before but I want to try…"
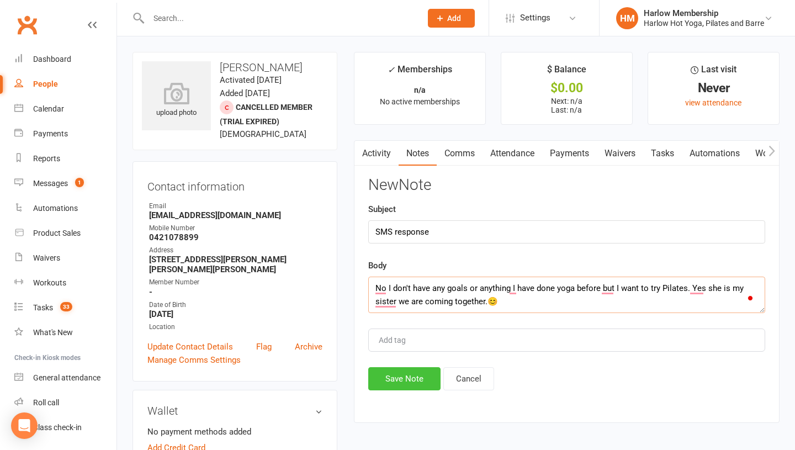
type textarea "No I don't have any goals or anything I have done yoga before but I want to try…"
click at [397, 375] on button "Save Note" at bounding box center [404, 378] width 72 height 23
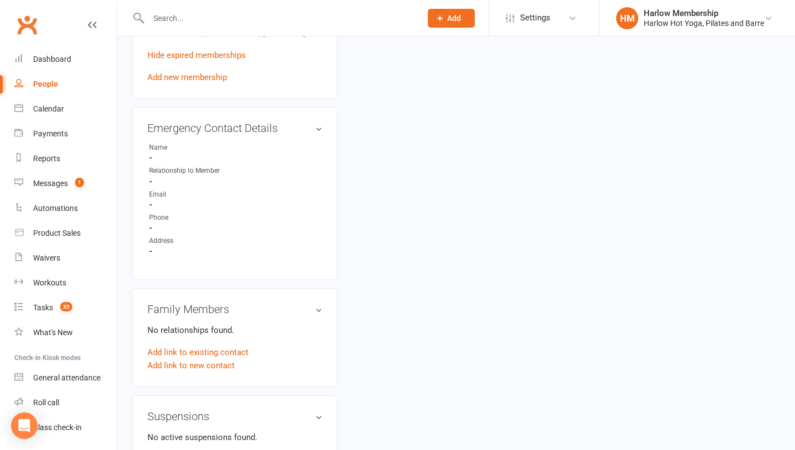
scroll to position [521, 0]
click at [168, 359] on link "Add link to existing contact" at bounding box center [197, 352] width 101 height 13
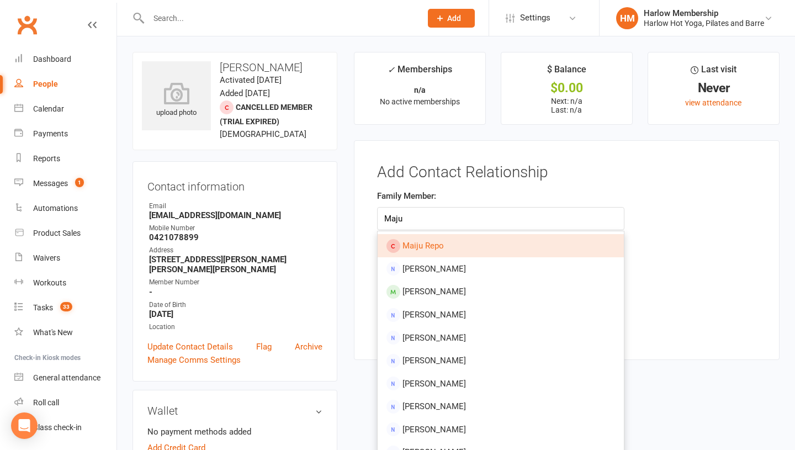
click at [452, 241] on link "Maiju Repo" at bounding box center [501, 245] width 246 height 23
type input "Maiju Repo"
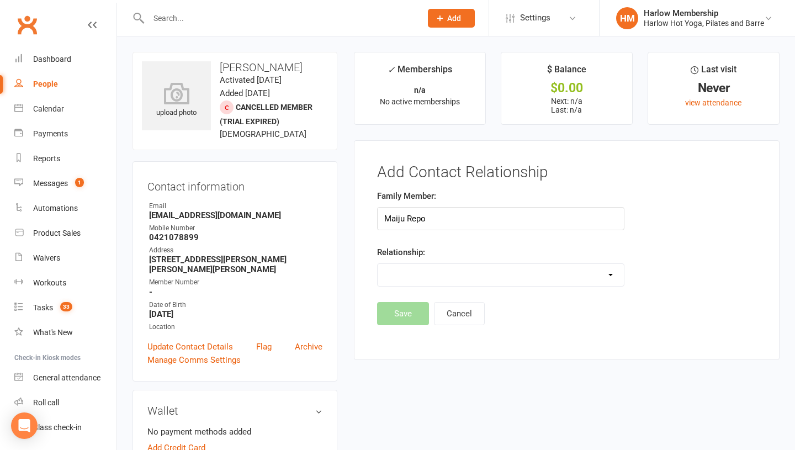
click at [427, 281] on select "Parent / Guardian Child Sibling (parent not in system) Spouse / Partner Cousin …" at bounding box center [501, 275] width 246 height 22
select select "2"
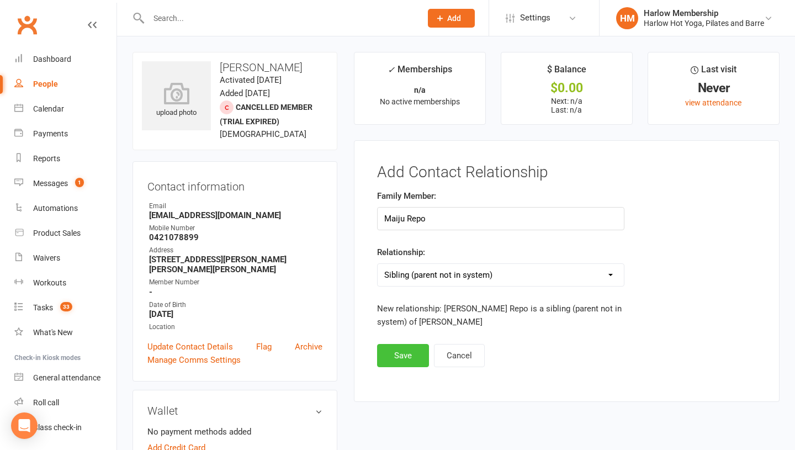
click at [401, 357] on button "Save" at bounding box center [403, 355] width 52 height 23
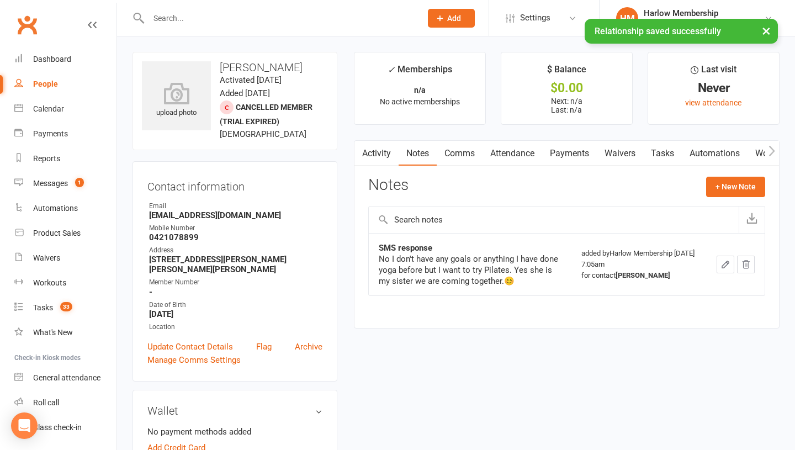
click at [673, 158] on link "Tasks" at bounding box center [662, 153] width 39 height 25
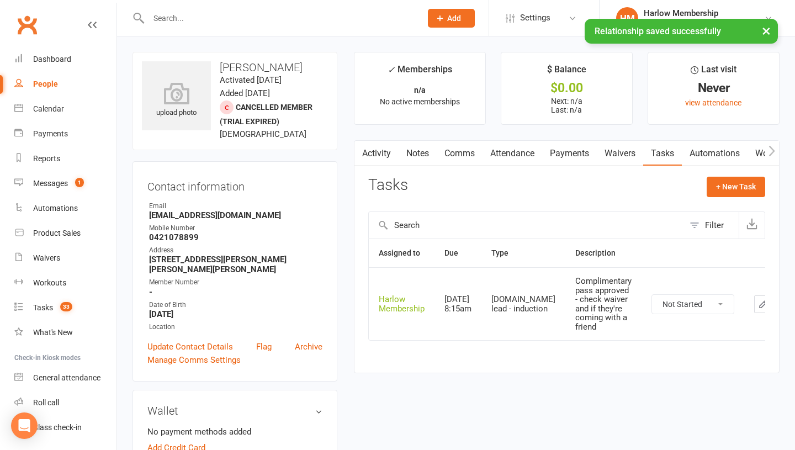
click at [652, 307] on select "Not Started In Progress Waiting Complete" at bounding box center [693, 304] width 82 height 19
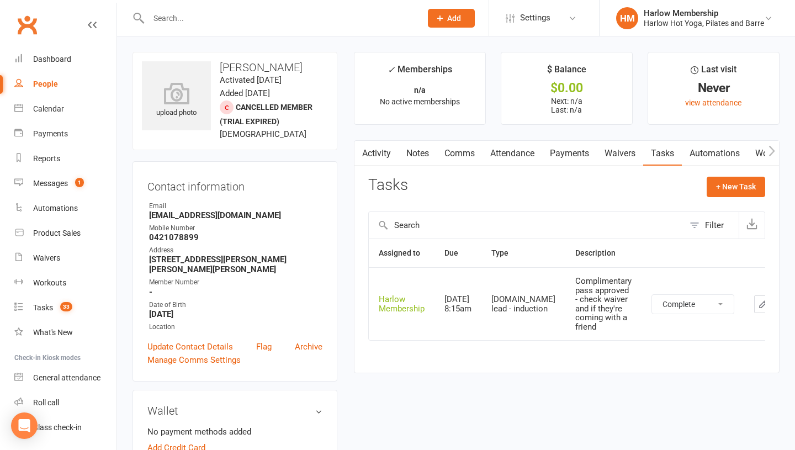
select select "unstarted"
click at [374, 157] on link "Activity" at bounding box center [376, 153] width 44 height 25
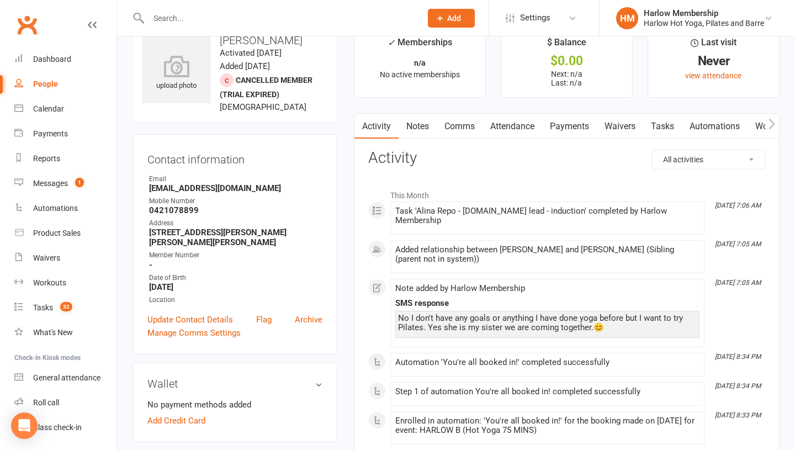
scroll to position [29, 0]
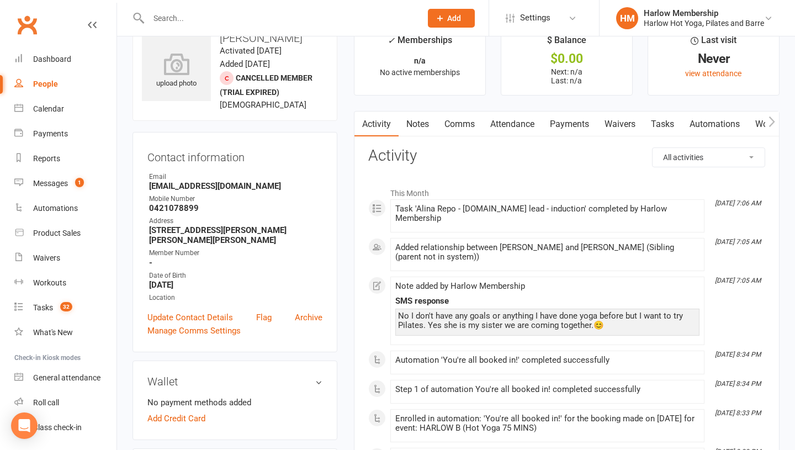
click at [517, 129] on link "Attendance" at bounding box center [513, 124] width 60 height 25
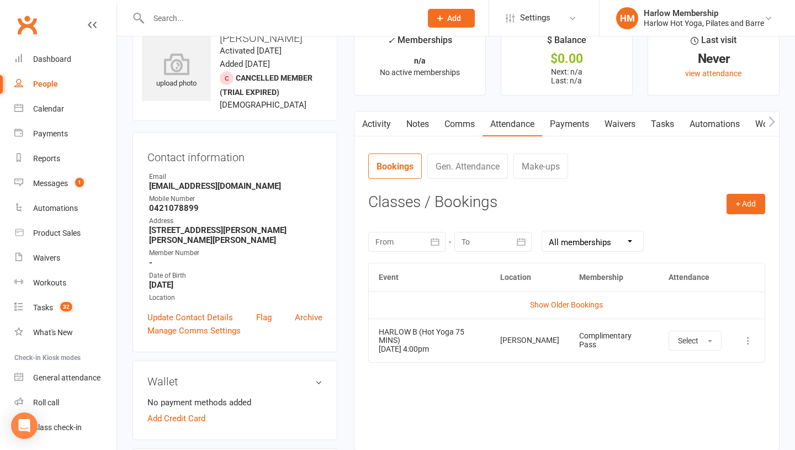
click at [378, 127] on link "Activity" at bounding box center [376, 124] width 44 height 25
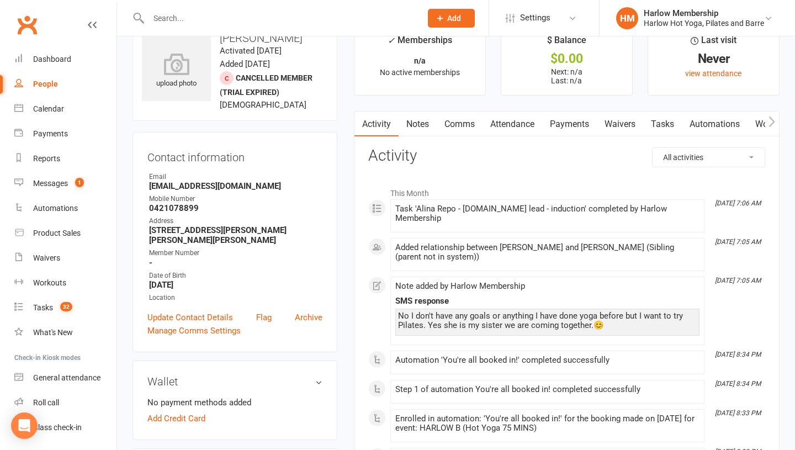
click at [413, 129] on link "Notes" at bounding box center [418, 124] width 38 height 25
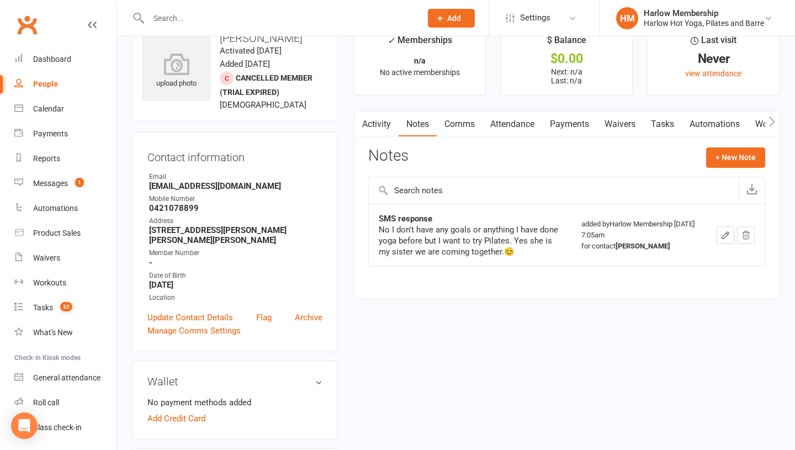
click at [451, 123] on link "Comms" at bounding box center [460, 124] width 46 height 25
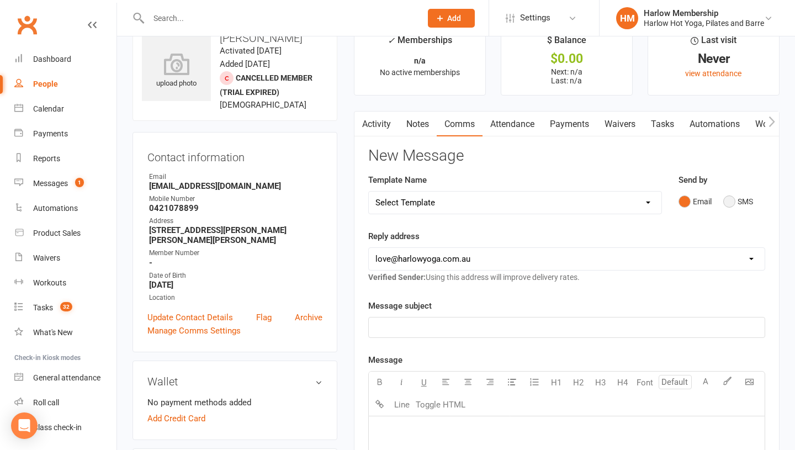
click at [730, 201] on button "SMS" at bounding box center [738, 201] width 30 height 21
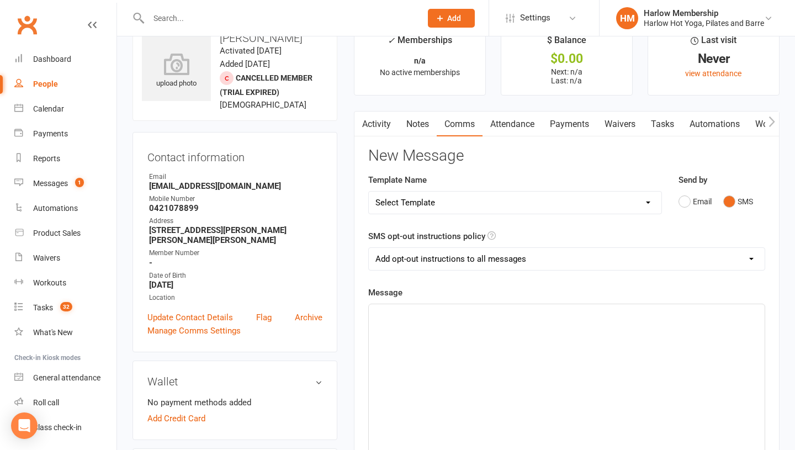
click at [494, 352] on div "﻿" at bounding box center [567, 387] width 396 height 166
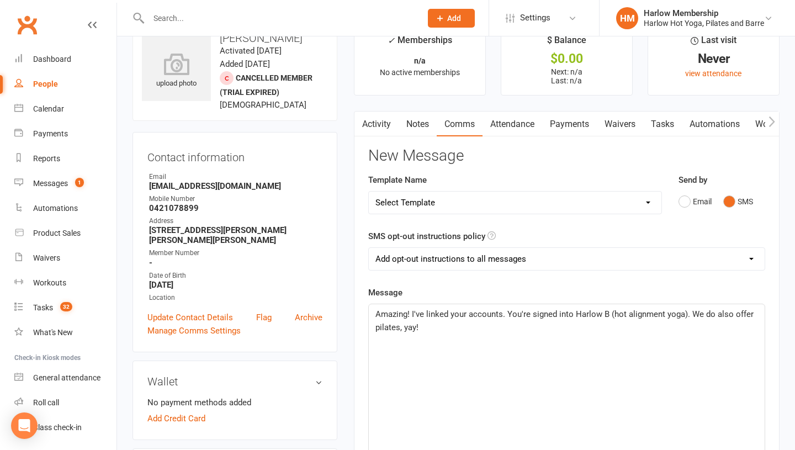
click at [505, 313] on span "Amazing! I've linked your accounts. You're signed into Harlow B (hot alignment …" at bounding box center [565, 320] width 380 height 23
click at [602, 326] on span "Amazing! I've linked your accounts. You receive an extra $2pw discount if you s…" at bounding box center [561, 320] width 373 height 23
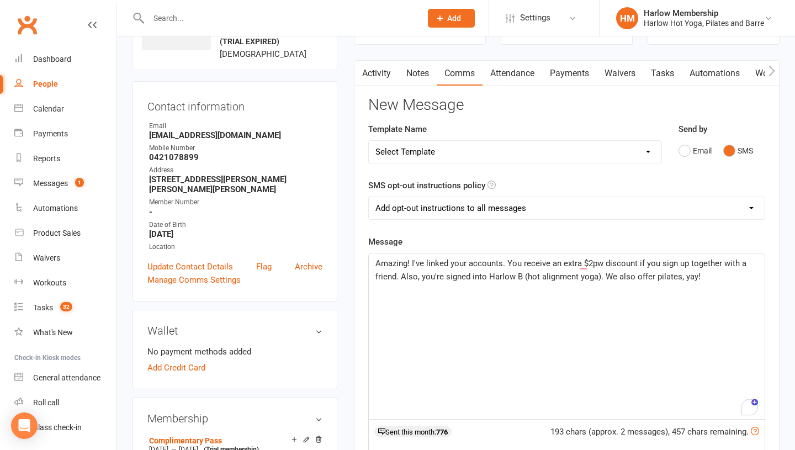
scroll to position [82, 0]
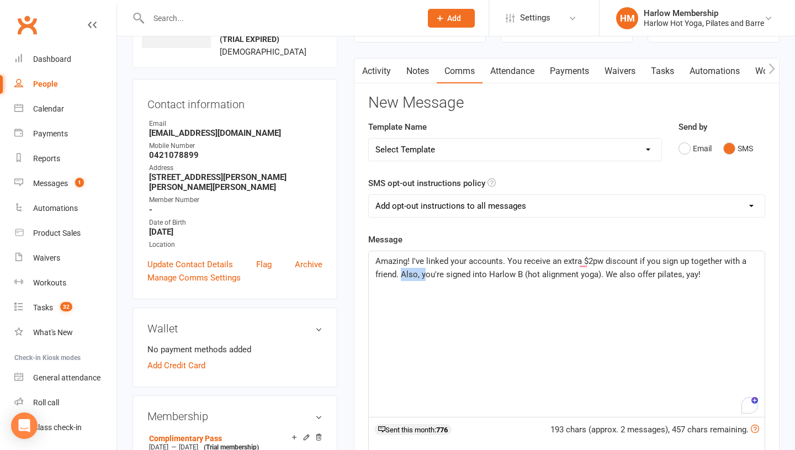
drag, startPoint x: 402, startPoint y: 275, endPoint x: 424, endPoint y: 273, distance: 22.1
click at [424, 273] on span "Amazing! I've linked your accounts. You receive an extra $2pw discount if you s…" at bounding box center [561, 267] width 373 height 23
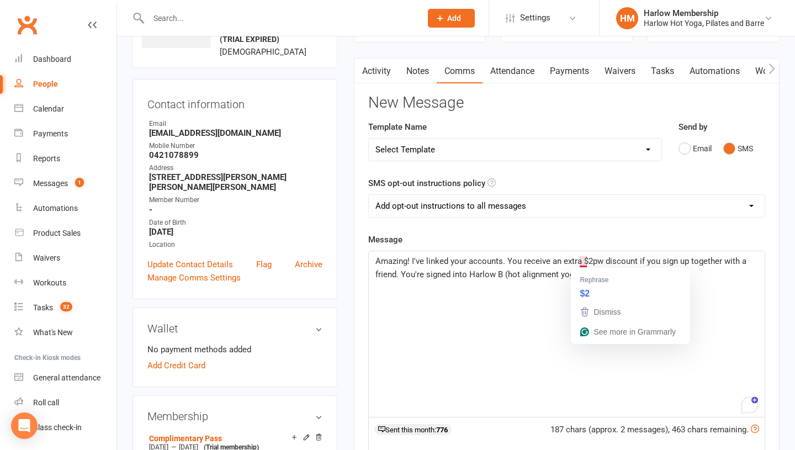
click at [542, 290] on div "Amazing! I've linked your accounts. You receive an extra $2pw discount if you s…" at bounding box center [567, 334] width 396 height 166
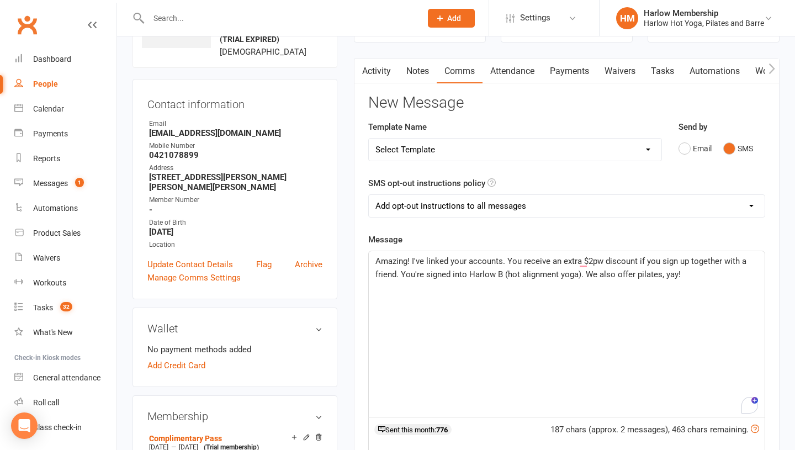
click at [517, 259] on span "Amazing! I've linked your accounts. You receive an extra $2pw discount if you s…" at bounding box center [561, 267] width 373 height 23
click at [395, 275] on span "Amazing! I've linked your accounts. You receive an extra $2pw discount if you s…" at bounding box center [561, 267] width 373 height 23
drag, startPoint x: 634, startPoint y: 273, endPoint x: 604, endPoint y: 273, distance: 30.4
click at [604, 273] on span "Amazing! I've linked your accounts. You receive an extra $2pw discount if you s…" at bounding box center [561, 267] width 373 height 23
click at [642, 283] on div "Amazing! I've linked your accounts. You receive an extra $2pw discount if you s…" at bounding box center [567, 334] width 396 height 166
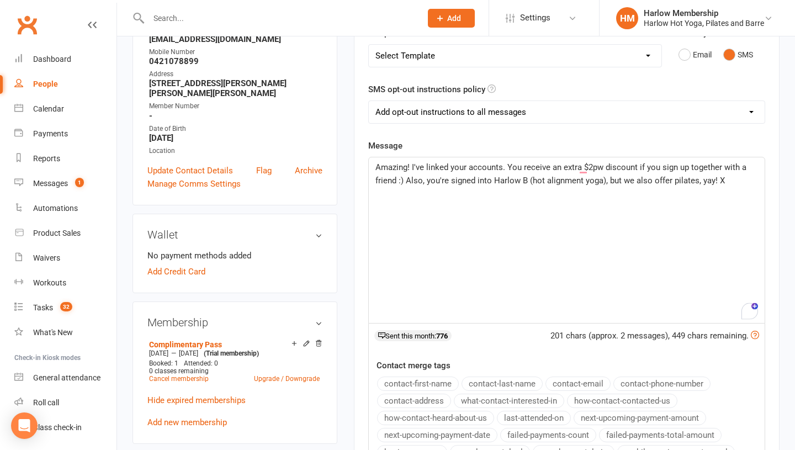
scroll to position [178, 0]
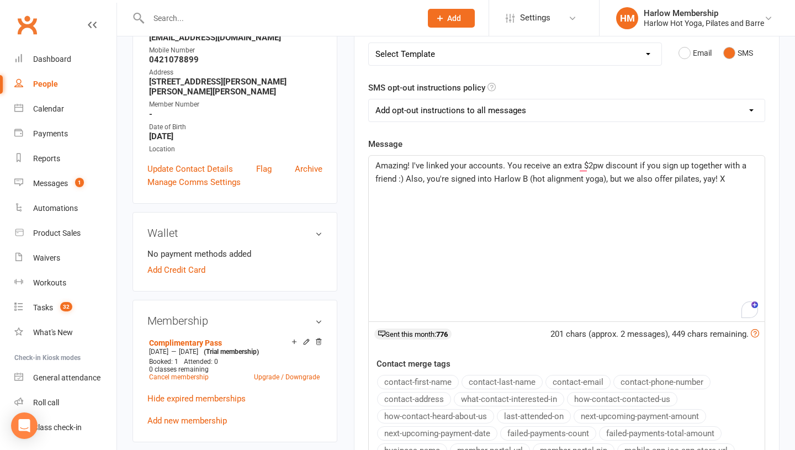
click at [406, 180] on span "Amazing! I've linked your accounts. You receive an extra $2pw discount if you s…" at bounding box center [561, 172] width 373 height 23
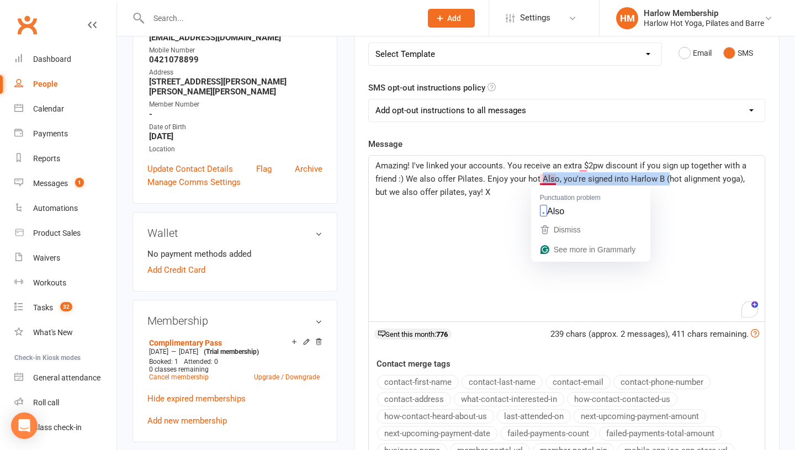
drag, startPoint x: 664, startPoint y: 178, endPoint x: 540, endPoint y: 176, distance: 124.3
click at [540, 176] on span "Amazing! I've linked your accounts. You receive an extra $2pw discount if you s…" at bounding box center [561, 179] width 373 height 36
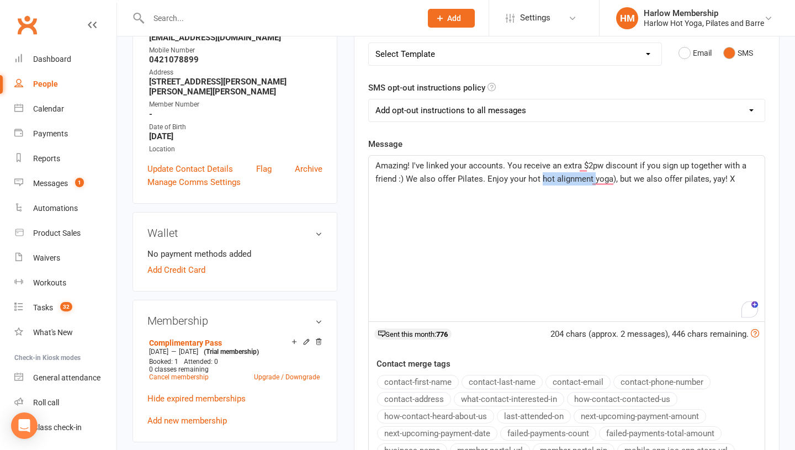
drag, startPoint x: 591, startPoint y: 178, endPoint x: 539, endPoint y: 179, distance: 52.5
click at [539, 179] on span "Amazing! I've linked your accounts. You receive an extra $2pw discount if you s…" at bounding box center [561, 172] width 373 height 23
click at [566, 181] on span "Amazing! I've linked your accounts. You receive an extra $2pw discount if you s…" at bounding box center [561, 172] width 373 height 23
drag, startPoint x: 711, startPoint y: 181, endPoint x: 604, endPoint y: 183, distance: 107.1
click at [604, 183] on span "Amazing! I've linked your accounts. You receive an extra $2pw discount if you s…" at bounding box center [561, 172] width 373 height 23
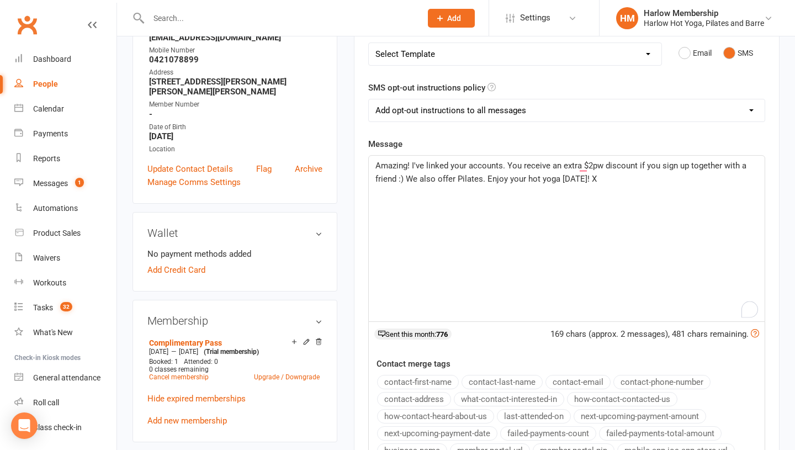
click at [601, 198] on div "Amazing! I've linked your accounts. You receive an extra $2pw discount if you s…" at bounding box center [567, 239] width 396 height 166
click at [510, 165] on span "Amazing! I've linked your accounts. You receive an extra $2pw discount if you s…" at bounding box center [561, 172] width 373 height 23
drag, startPoint x: 396, startPoint y: 178, endPoint x: 723, endPoint y: 167, distance: 326.5
click at [723, 167] on span "Amazing! I've linked your accounts. You receive an extra $2pw discount if you s…" at bounding box center [561, 172] width 373 height 23
click at [437, 179] on span "Amazing! I've linked your accounts. You receive an extra $2pw discount if you s…" at bounding box center [560, 172] width 370 height 23
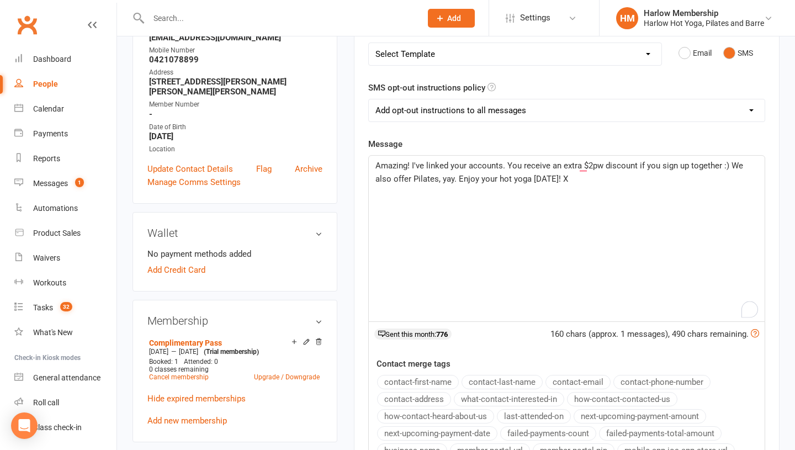
drag, startPoint x: 537, startPoint y: 179, endPoint x: 377, endPoint y: 160, distance: 161.9
click at [377, 162] on p "Amazing! I've linked your accounts. You receive an extra $2pw discount if you s…" at bounding box center [566, 172] width 383 height 27
copy span "Amazing! I've linked your accounts. You receive an extra $2pw discount if you s…"
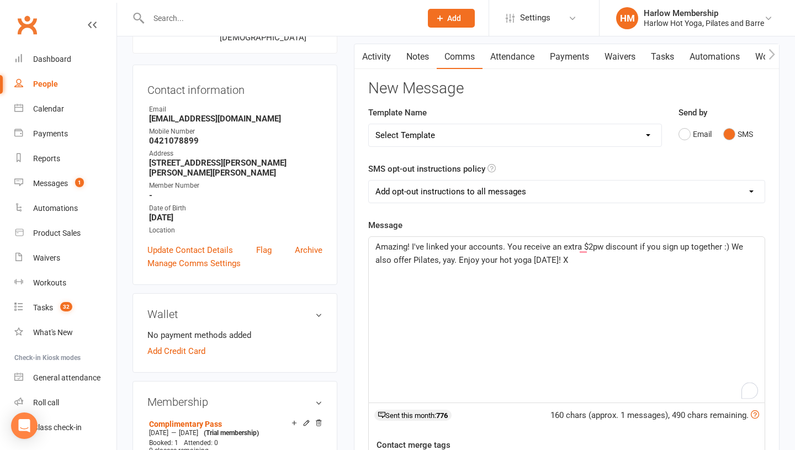
scroll to position [45, 0]
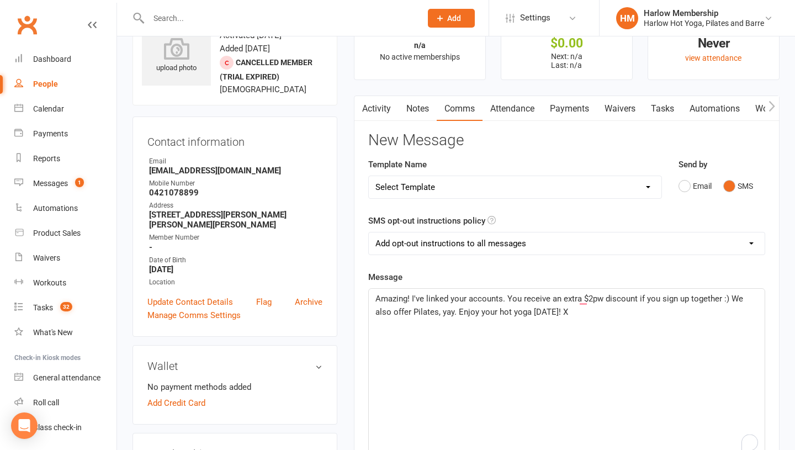
click at [382, 113] on link "Activity" at bounding box center [376, 108] width 44 height 25
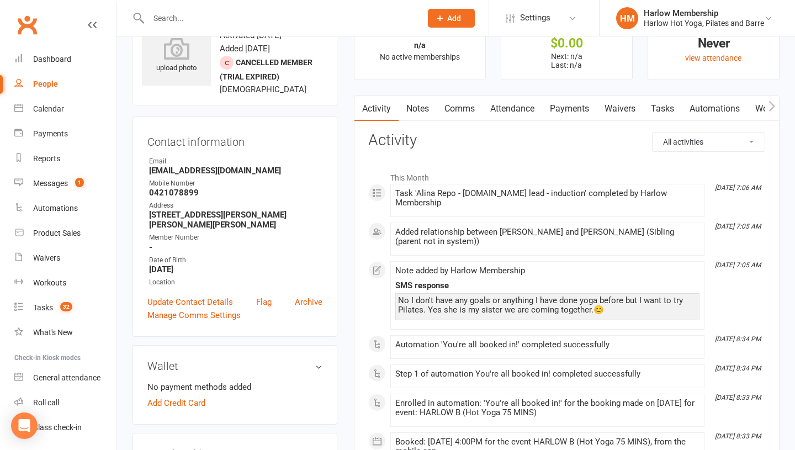
click at [464, 109] on link "Comms" at bounding box center [460, 108] width 46 height 25
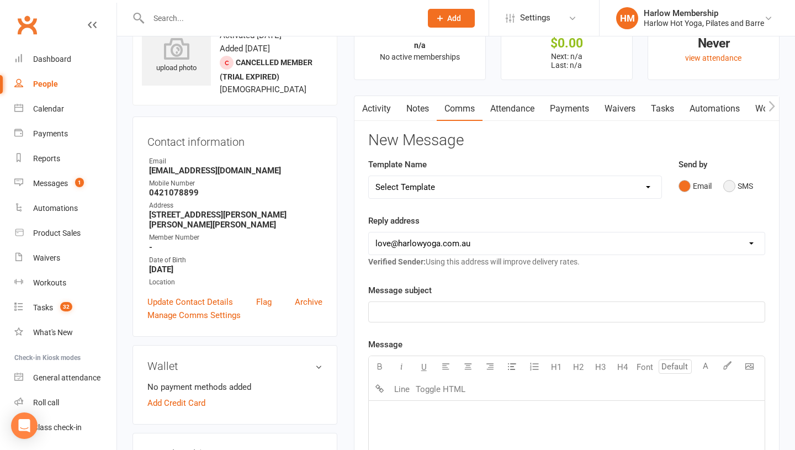
click at [726, 187] on button "SMS" at bounding box center [738, 186] width 30 height 21
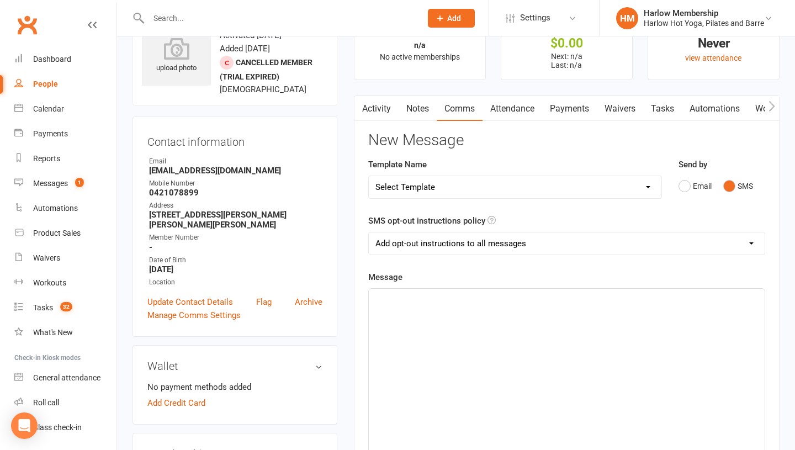
click at [496, 340] on div "﻿" at bounding box center [567, 372] width 396 height 166
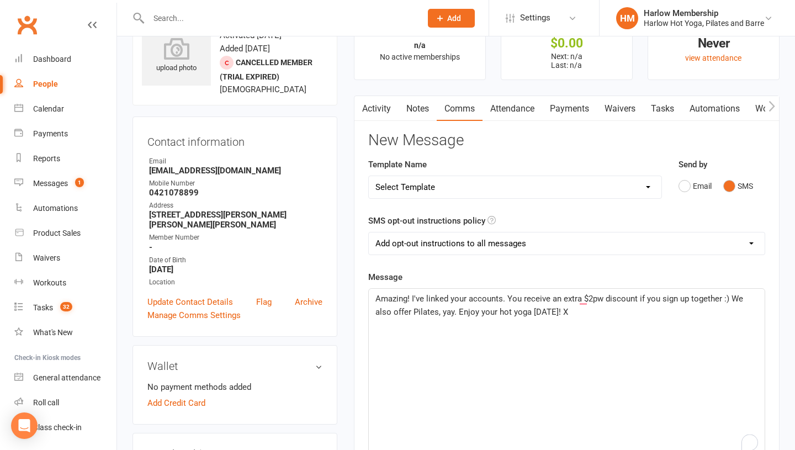
click at [426, 311] on span "Amazing! I've linked your accounts. You receive an extra $2pw discount if you s…" at bounding box center [560, 305] width 370 height 23
click at [460, 312] on span "Amazing! I've linked your accounts. You receive an extra $2pw discount if you s…" at bounding box center [560, 305] width 370 height 23
drag, startPoint x: 458, startPoint y: 312, endPoint x: 574, endPoint y: 313, distance: 116.5
click at [574, 313] on span "Amazing! I've linked your accounts. You receive an extra $2pw discount if you s…" at bounding box center [560, 305] width 370 height 23
click at [730, 301] on span "Amazing! I've linked your accounts. You receive an extra $2pw discount if you s…" at bounding box center [560, 305] width 370 height 23
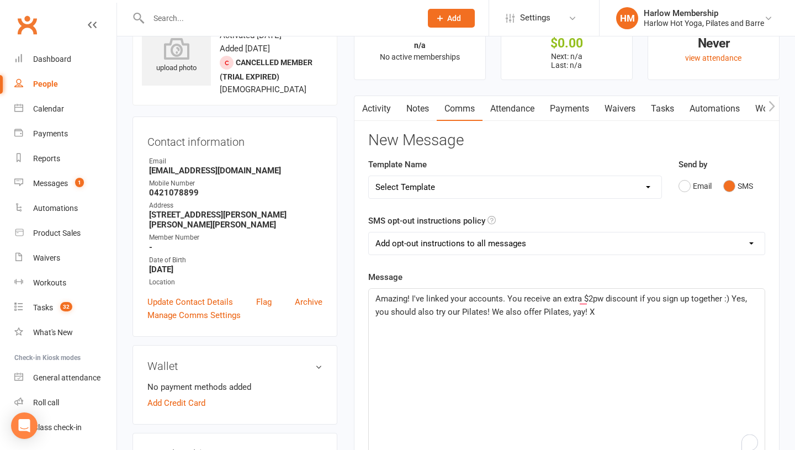
click at [461, 312] on span "Amazing! I've linked your accounts. You receive an extra $2pw discount if you s…" at bounding box center [562, 305] width 374 height 23
click at [499, 314] on span "Amazing! I've linked your accounts. You receive an extra $2pw discount if you s…" at bounding box center [562, 305] width 374 height 23
click at [544, 338] on div "Amazing! I've linked your accounts. You receive an extra $2pw discount if you s…" at bounding box center [567, 372] width 396 height 166
drag, startPoint x: 717, startPoint y: 328, endPoint x: 666, endPoint y: 314, distance: 53.2
click at [666, 314] on p "Amazing! I've linked your accounts. You receive an extra $2pw discount if you s…" at bounding box center [566, 312] width 383 height 40
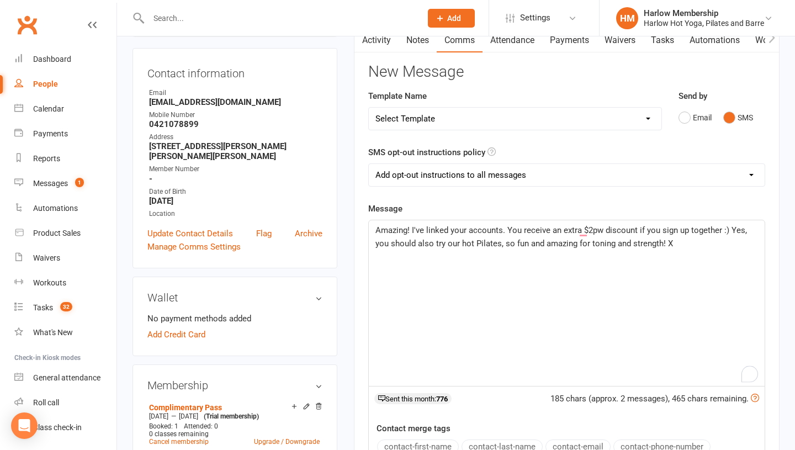
scroll to position [115, 0]
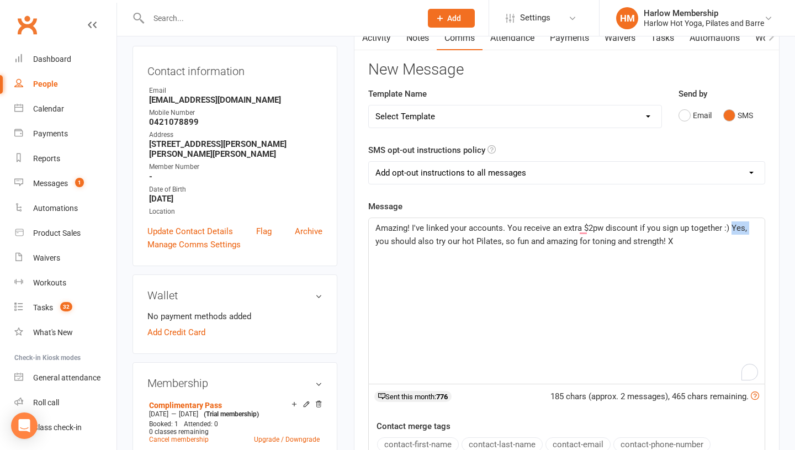
drag, startPoint x: 377, startPoint y: 241, endPoint x: 729, endPoint y: 230, distance: 352.5
click at [729, 230] on span "Amazing! I've linked your accounts. You receive an extra $2pw discount if you s…" at bounding box center [562, 234] width 374 height 23
drag, startPoint x: 485, startPoint y: 241, endPoint x: 574, endPoint y: 245, distance: 89.0
click at [574, 245] on span "Amazing! I've linked your accounts. You receive an extra $2pw discount if you s…" at bounding box center [560, 234] width 370 height 23
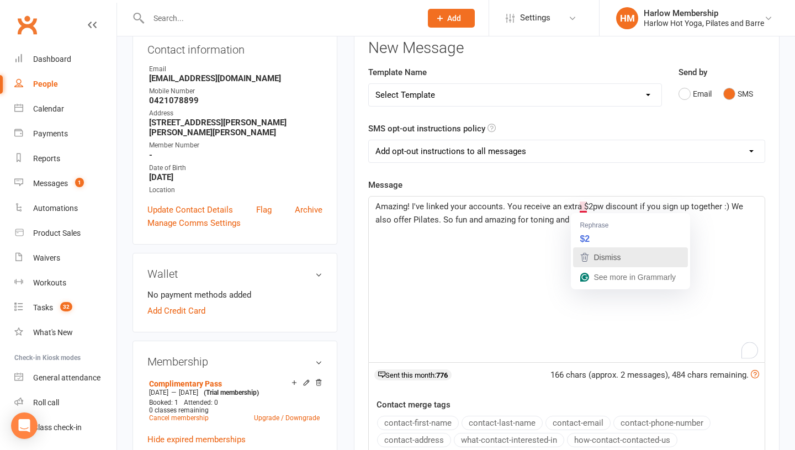
click at [594, 251] on div "Dismiss" at bounding box center [605, 257] width 29 height 17
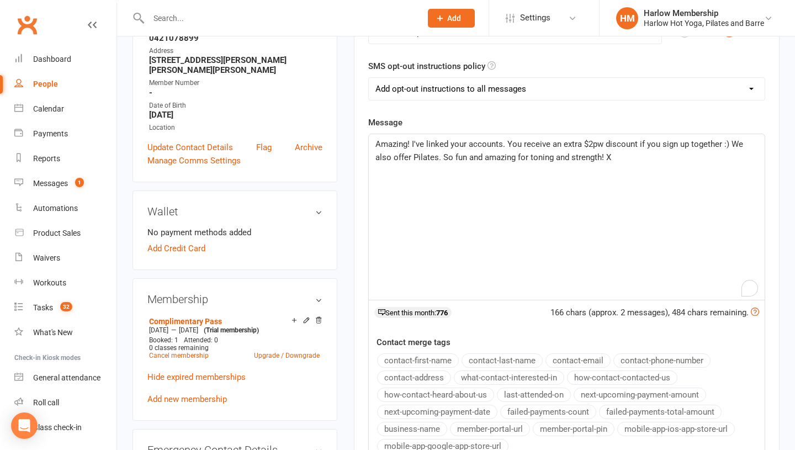
scroll to position [208, 0]
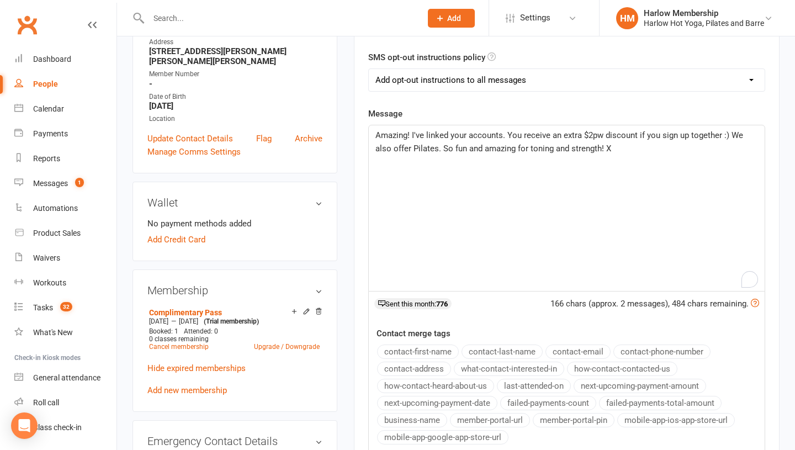
click at [606, 150] on span "Amazing! I've linked your accounts. You receive an extra $2pw discount if you s…" at bounding box center [560, 141] width 370 height 23
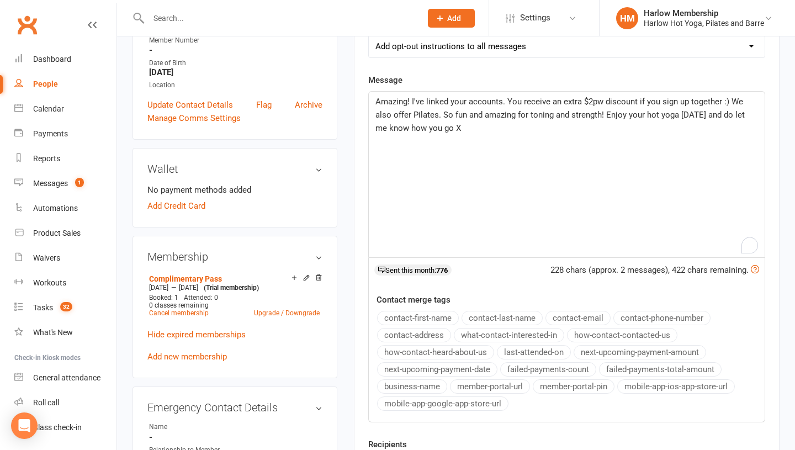
scroll to position [264, 0]
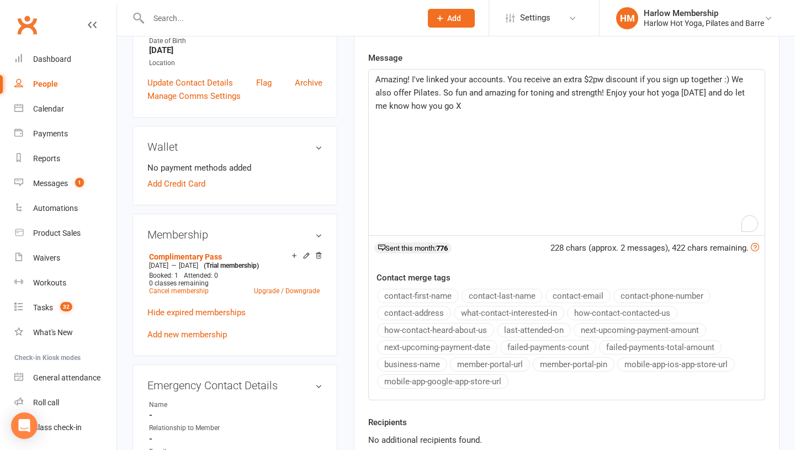
click at [395, 105] on span "Amazing! I've linked your accounts. You receive an extra $2pw discount if you s…" at bounding box center [561, 93] width 372 height 36
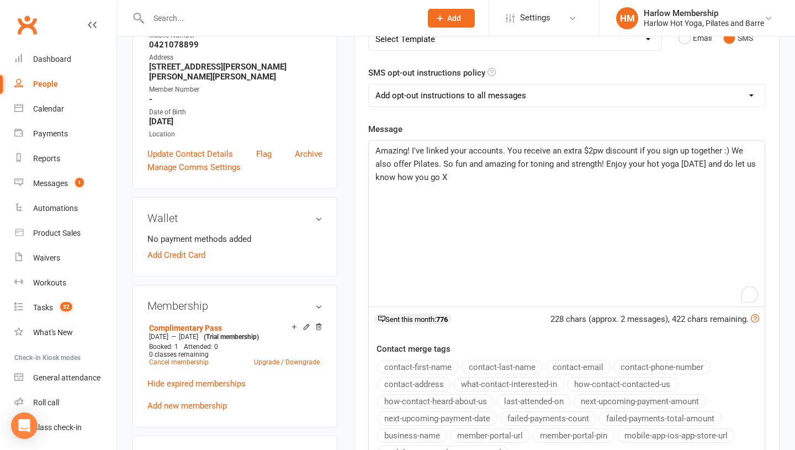
scroll to position [189, 0]
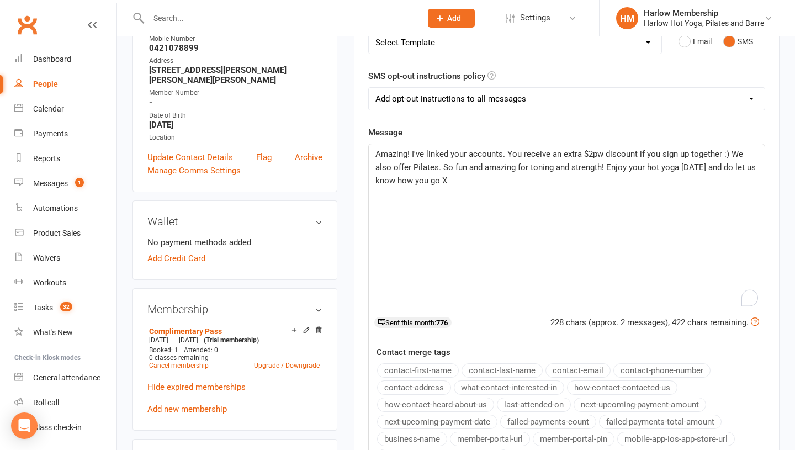
click at [418, 99] on select "Add opt-out instructions to all messages Add opt-out instructions for messages …" at bounding box center [567, 99] width 396 height 22
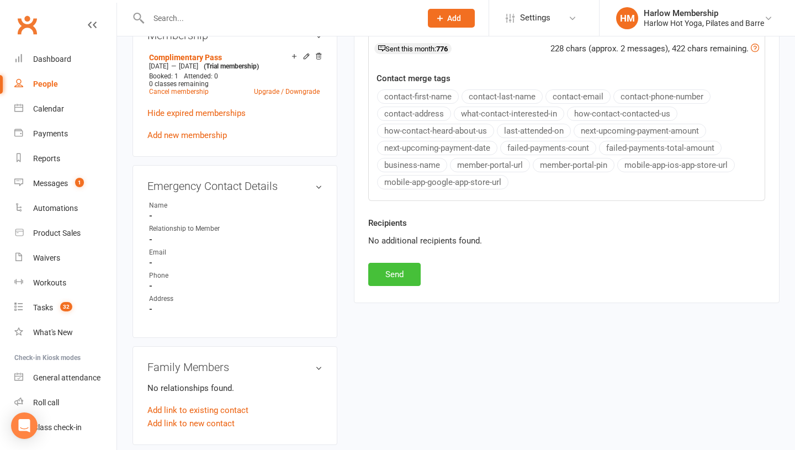
click at [403, 278] on button "Send" at bounding box center [394, 274] width 52 height 23
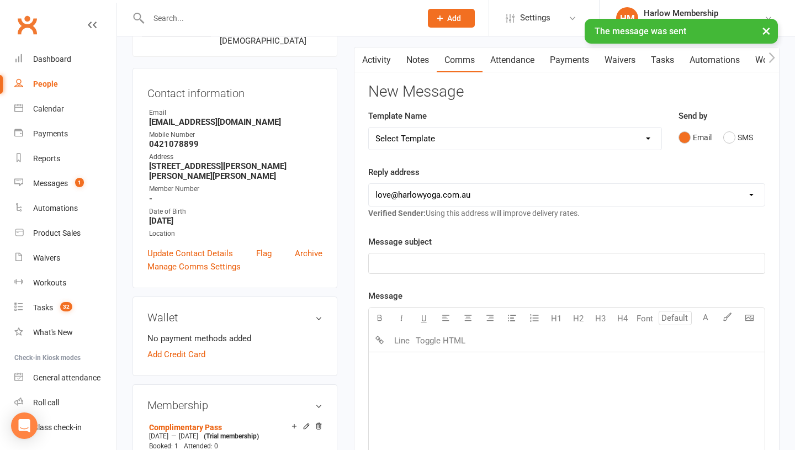
scroll to position [62, 0]
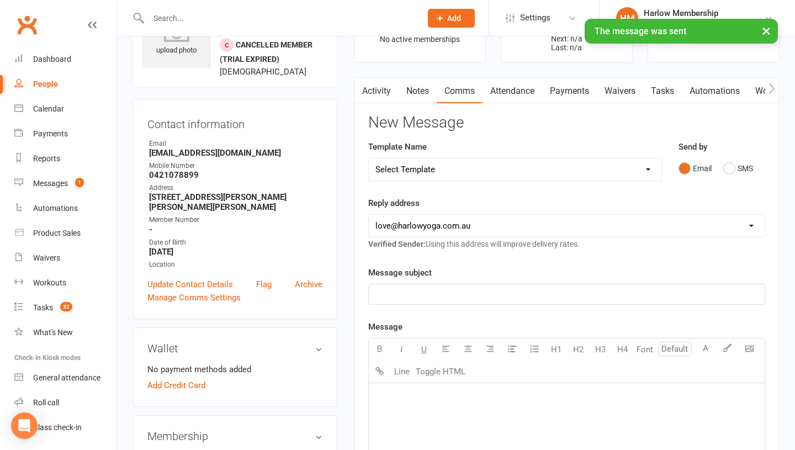
click at [414, 92] on link "Notes" at bounding box center [418, 90] width 38 height 25
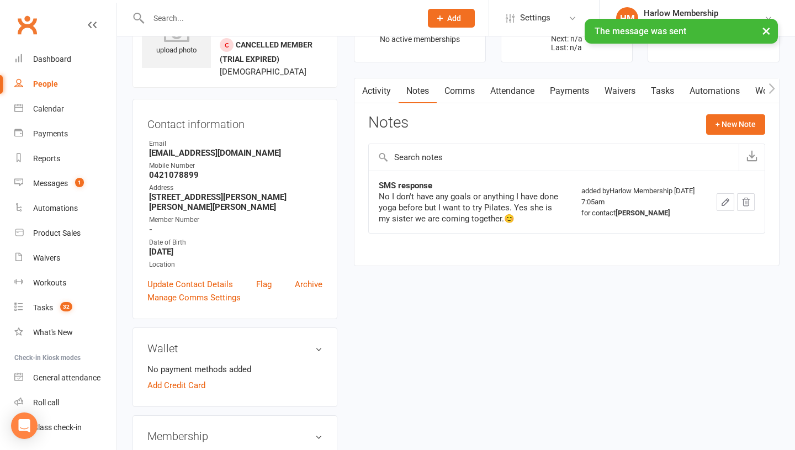
click at [387, 92] on link "Activity" at bounding box center [376, 90] width 44 height 25
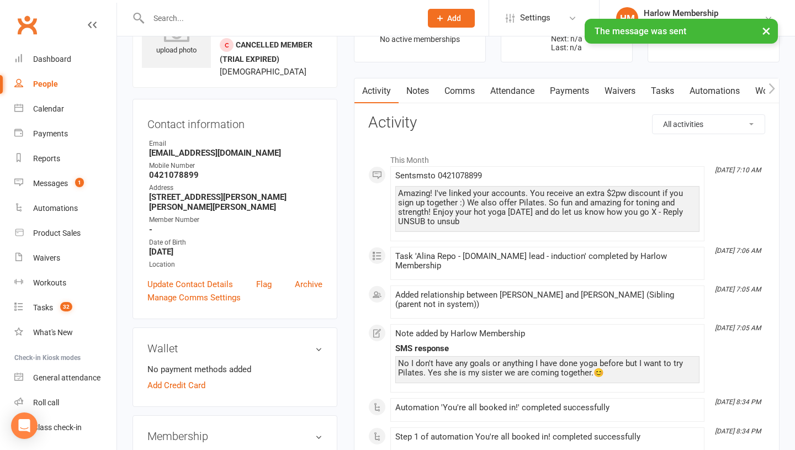
click at [659, 94] on link "Tasks" at bounding box center [662, 90] width 39 height 25
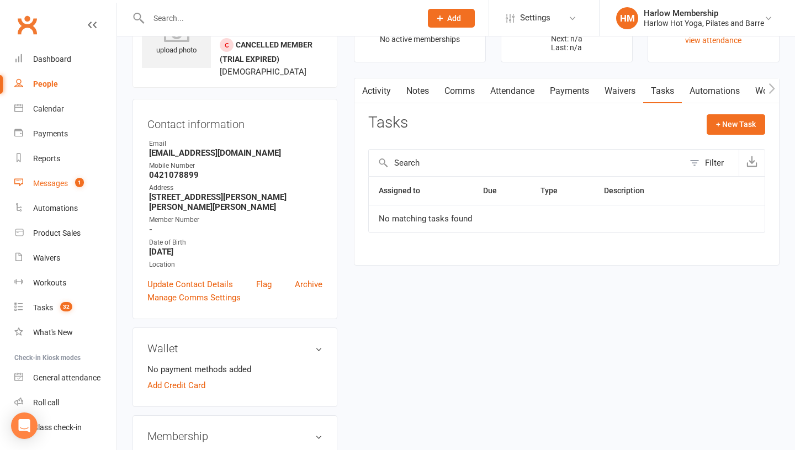
click at [36, 186] on div "Messages" at bounding box center [50, 183] width 35 height 9
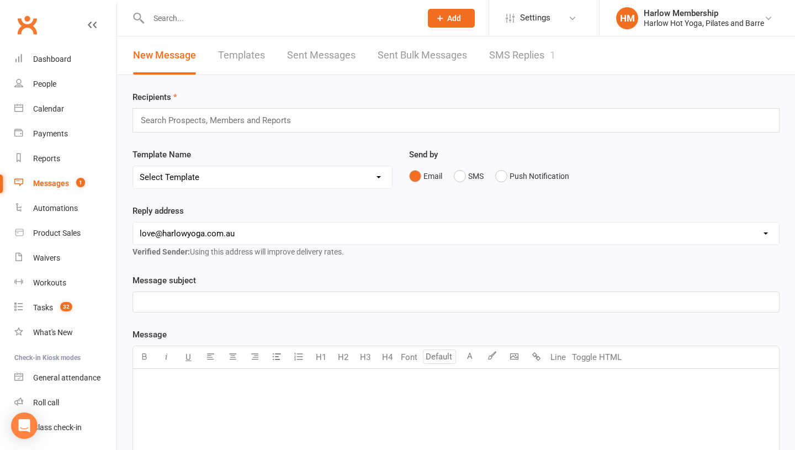
click at [532, 63] on link "SMS Replies 1" at bounding box center [522, 55] width 66 height 38
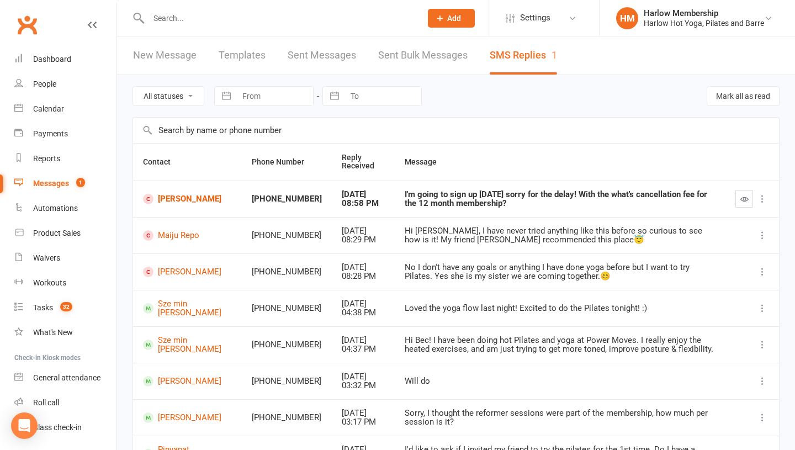
click at [479, 204] on div "I'm going to sign up tomorrow sorry for the delay! With the what's cancellation…" at bounding box center [560, 199] width 311 height 18
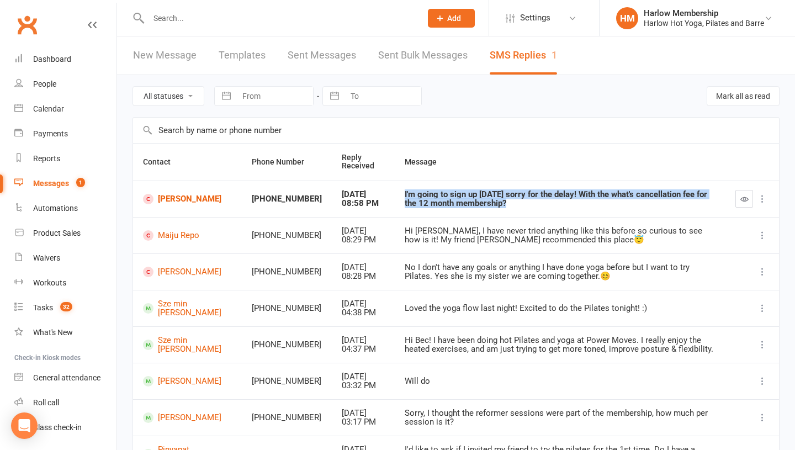
click at [479, 204] on div "I'm going to sign up tomorrow sorry for the delay! With the what's cancellation…" at bounding box center [560, 199] width 311 height 18
copy div "I'm going to sign up tomorrow sorry for the delay! With the what's cancellation…"
click at [195, 197] on link "Alex Blakeley" at bounding box center [187, 199] width 89 height 10
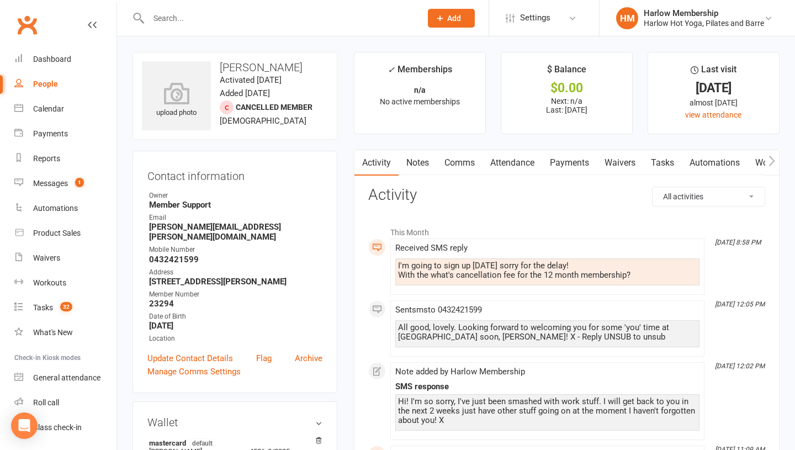
click at [419, 160] on link "Notes" at bounding box center [418, 162] width 38 height 25
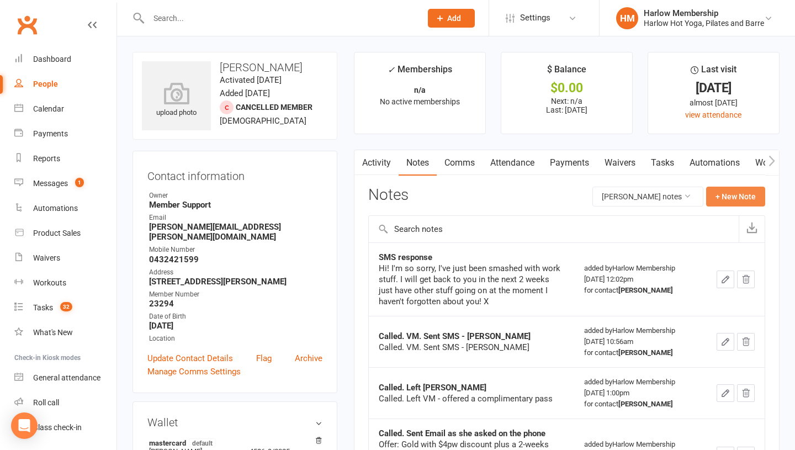
click at [711, 199] on button "+ New Note" at bounding box center [735, 197] width 59 height 20
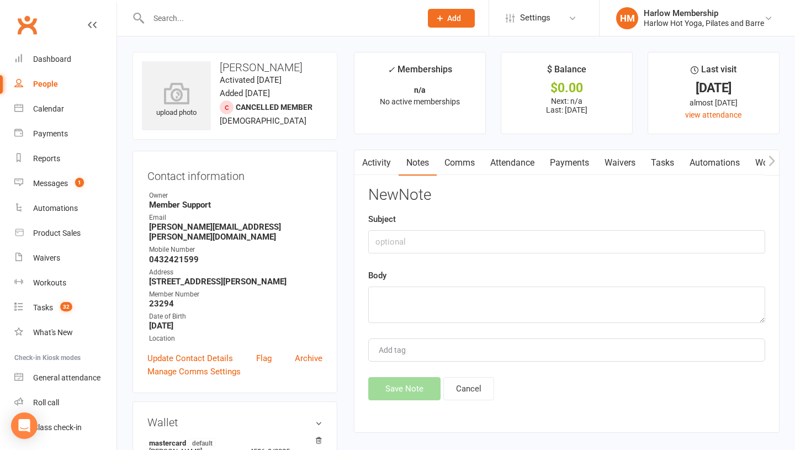
click at [363, 174] on button "button" at bounding box center [361, 162] width 14 height 25
click at [393, 240] on input "text" at bounding box center [566, 241] width 397 height 23
type input "SMS response"
click at [393, 318] on textarea at bounding box center [566, 305] width 397 height 36
paste textarea "I'm going to sign up tomorrow sorry for the delay! With the what's cancellation…"
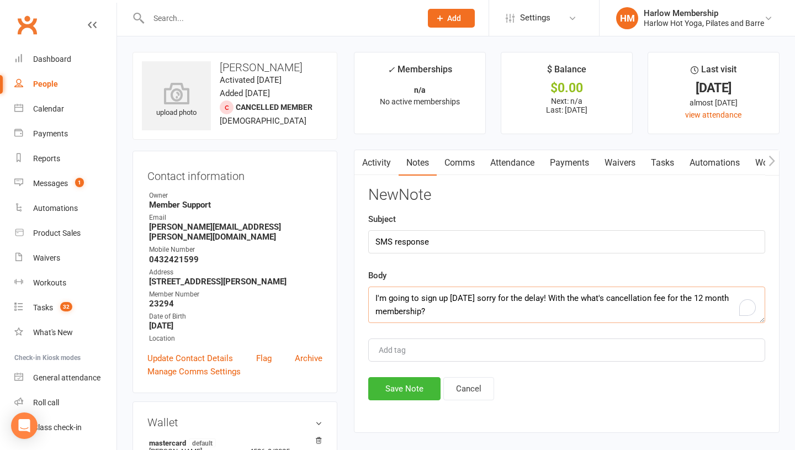
scroll to position [13, 0]
type textarea "I'm going to sign up tomorrow sorry for the delay! With the what's cancellation…"
click at [396, 385] on button "Save Note" at bounding box center [404, 388] width 72 height 23
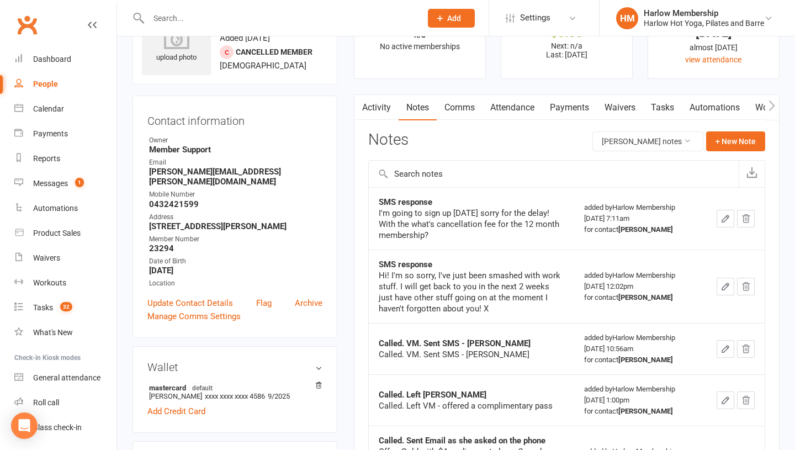
scroll to position [0, 0]
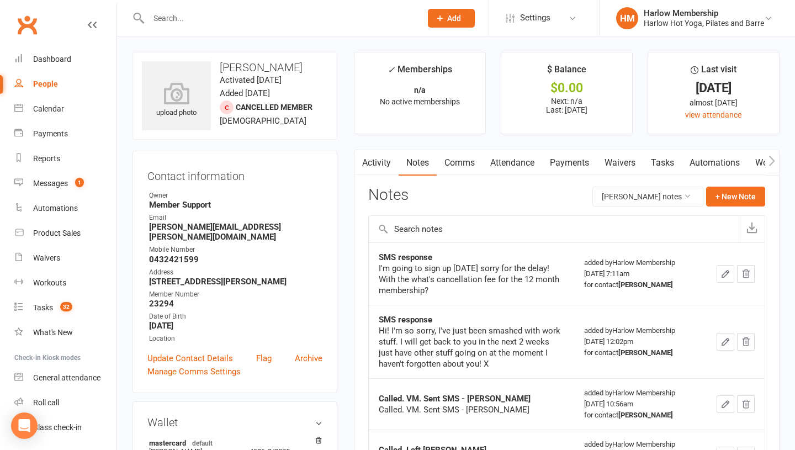
click at [454, 174] on link "Comms" at bounding box center [460, 162] width 46 height 25
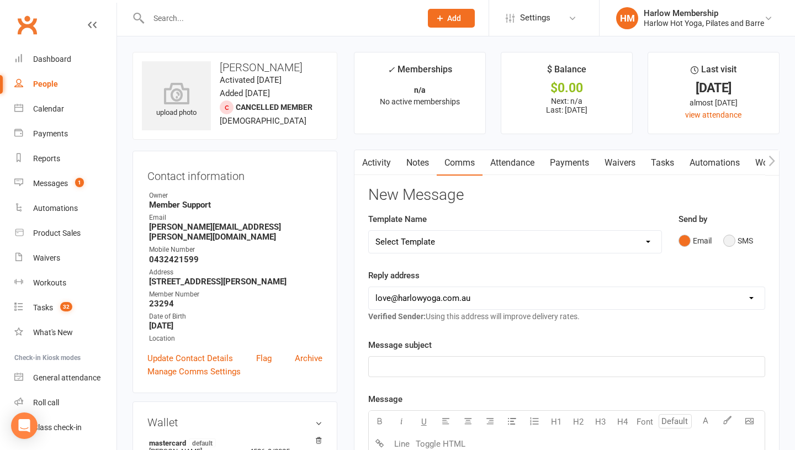
click at [725, 240] on button "SMS" at bounding box center [738, 240] width 30 height 21
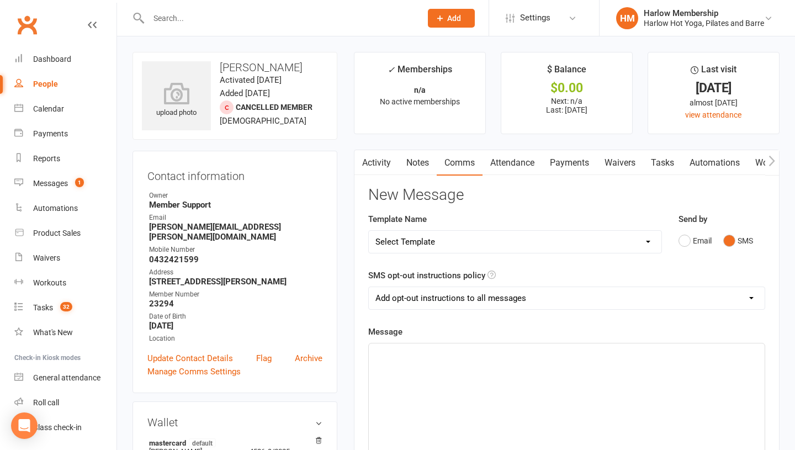
click at [447, 398] on div "﻿" at bounding box center [567, 426] width 396 height 166
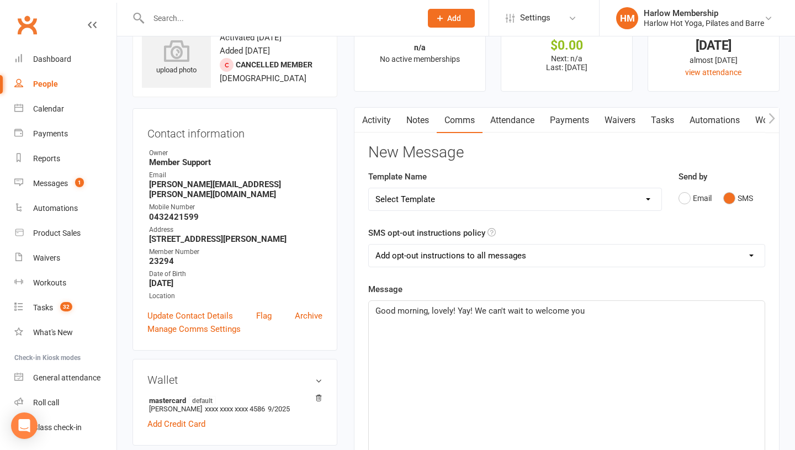
scroll to position [47, 0]
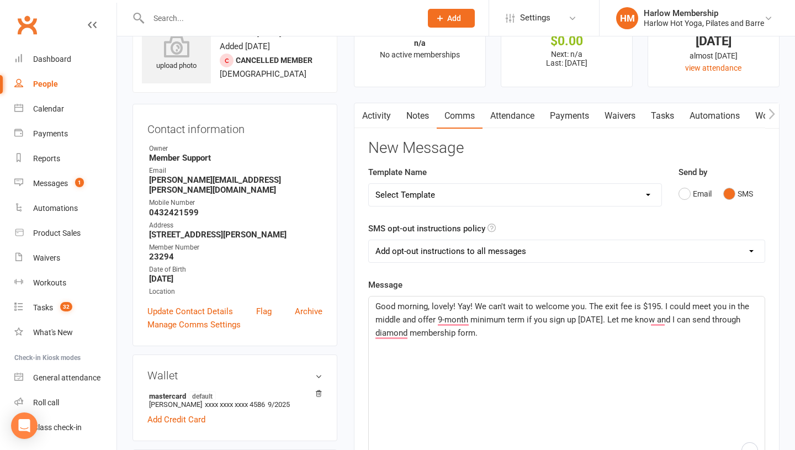
click at [523, 342] on div "Good morning, lovely! Yay! We can't wait to welcome you. The exit fee is $195. …" at bounding box center [567, 380] width 396 height 166
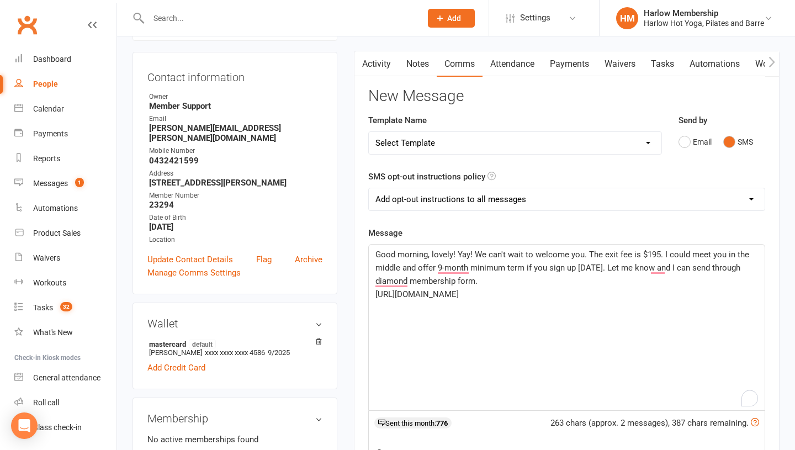
scroll to position [103, 0]
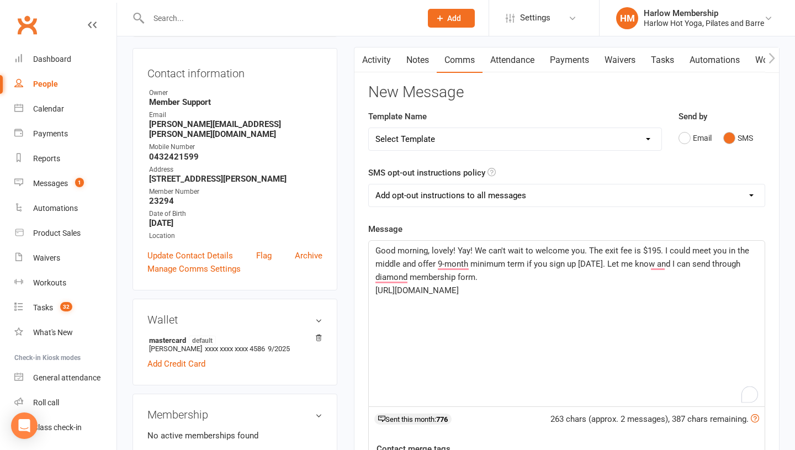
click at [586, 250] on span "Good morning, lovely! Yay! We can't wait to welcome you. The exit fee is $195. …" at bounding box center [563, 264] width 376 height 36
click at [608, 251] on span "Good morning, lovely! Yay! We can't wait to welcome you :) The exit fee is $195…" at bounding box center [565, 264] width 381 height 36
click at [598, 265] on span "Good morning, lovely! Yay! We can't wait to welcome you :) The early exit fee i…" at bounding box center [564, 264] width 378 height 36
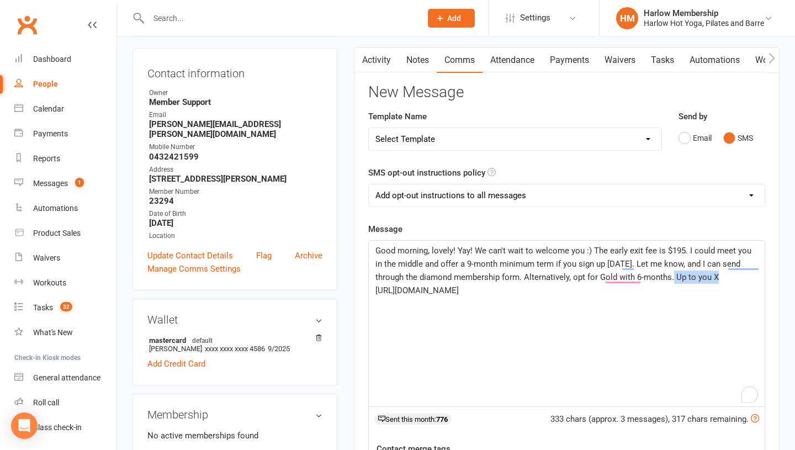
drag, startPoint x: 702, startPoint y: 276, endPoint x: 646, endPoint y: 277, distance: 55.8
click at [646, 277] on p "Good morning, lovely! Yay! We can't wait to welcome you :) The early exit fee i…" at bounding box center [566, 264] width 383 height 40
drag, startPoint x: 541, startPoint y: 294, endPoint x: 495, endPoint y: 276, distance: 50.0
click at [495, 276] on div "Good morning, lovely! Yay! We can't wait to welcome you :) The early exit fee i…" at bounding box center [567, 324] width 396 height 166
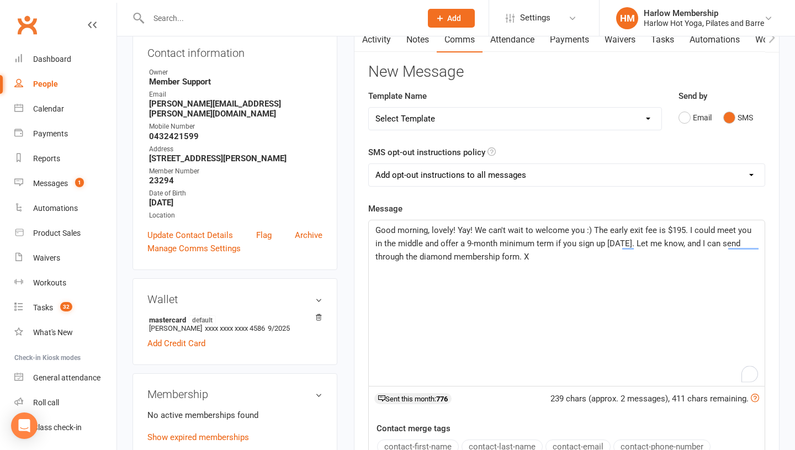
scroll to position [124, 0]
click at [627, 246] on span "Good morning, lovely! Yay! We can't wait to welcome you :) The early exit fee i…" at bounding box center [564, 243] width 378 height 36
click at [487, 255] on span "Good morning, lovely! Yay! We can't wait to welcome you :) The early exit fee i…" at bounding box center [564, 243] width 378 height 36
click at [623, 242] on span "Good morning, lovely! Yay! We can't wait to welcome you :) The early exit fee i…" at bounding box center [564, 243] width 378 height 36
drag, startPoint x: 512, startPoint y: 256, endPoint x: 522, endPoint y: 255, distance: 9.5
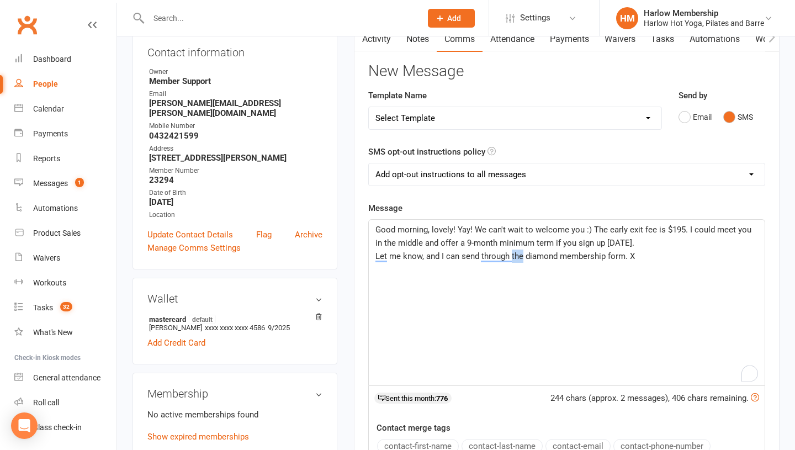
click at [522, 255] on span "Let me know, and I can send through the diamond membership form. X" at bounding box center [505, 256] width 260 height 10
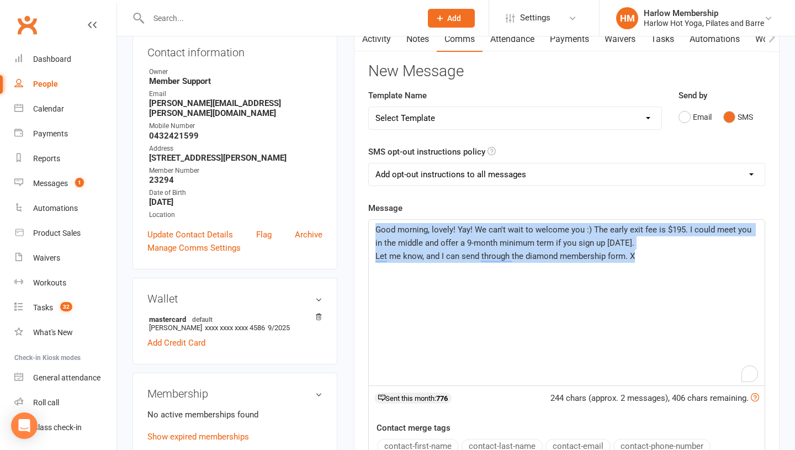
drag, startPoint x: 657, startPoint y: 265, endPoint x: 370, endPoint y: 227, distance: 289.1
click at [370, 227] on div "Good morning, lovely! Yay! We can't wait to welcome you :) The early exit fee i…" at bounding box center [567, 303] width 396 height 166
copy div "Good morning, lovely! Yay! We can't wait to welcome you :) The early exit fee i…"
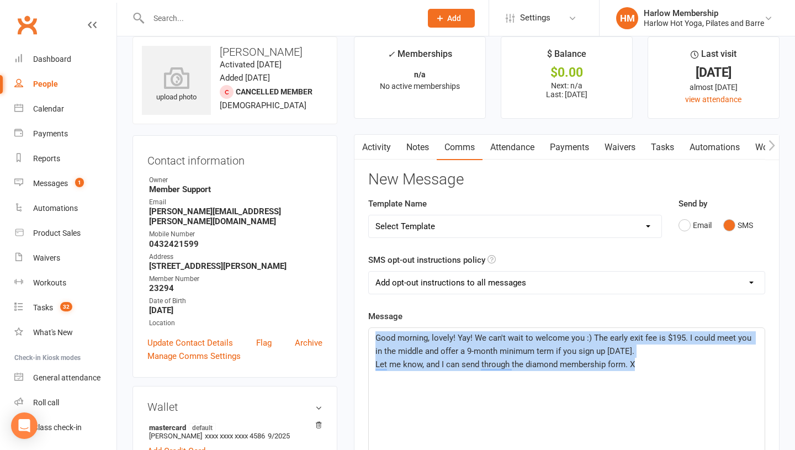
click at [368, 144] on button "button" at bounding box center [361, 147] width 14 height 25
click at [374, 140] on link "Activity" at bounding box center [376, 147] width 44 height 25
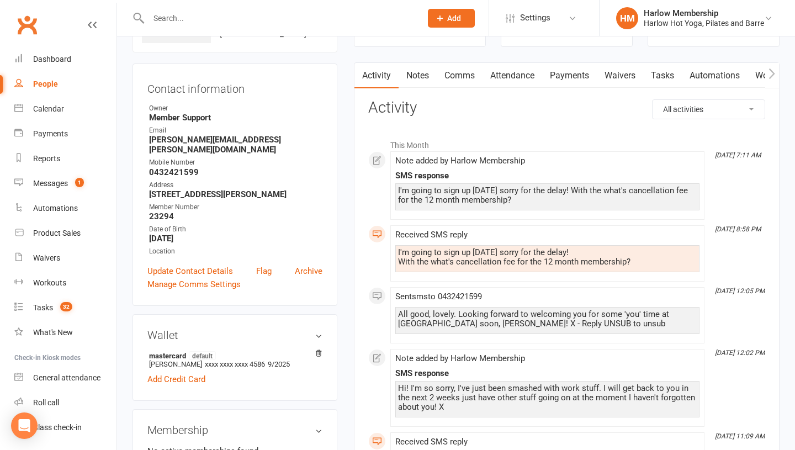
scroll to position [72, 0]
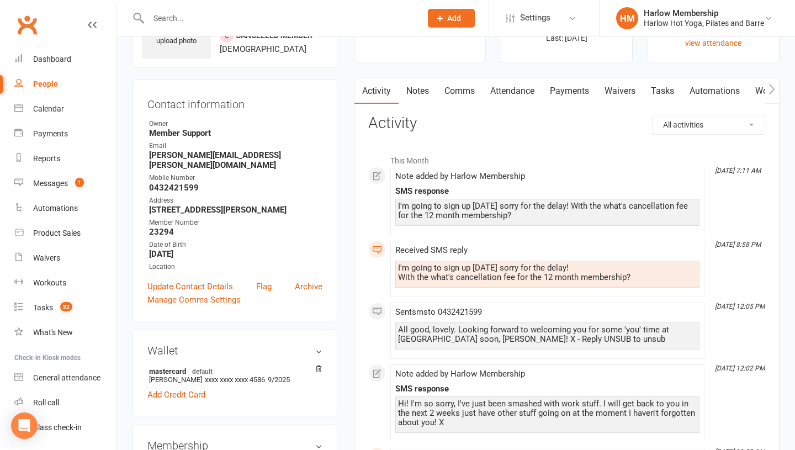
click at [428, 88] on link "Notes" at bounding box center [418, 90] width 38 height 25
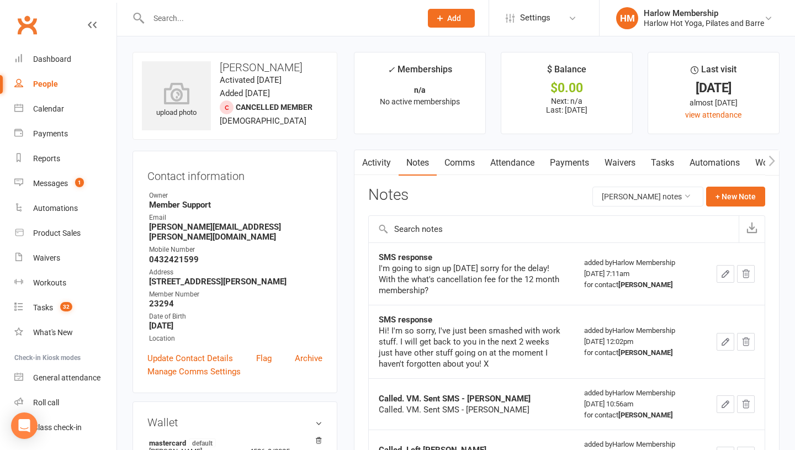
click at [453, 165] on link "Comms" at bounding box center [460, 162] width 46 height 25
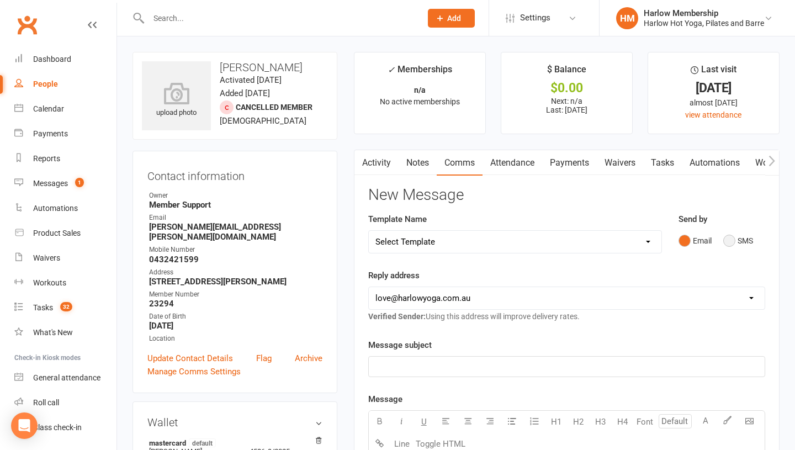
click at [728, 240] on button "SMS" at bounding box center [738, 240] width 30 height 21
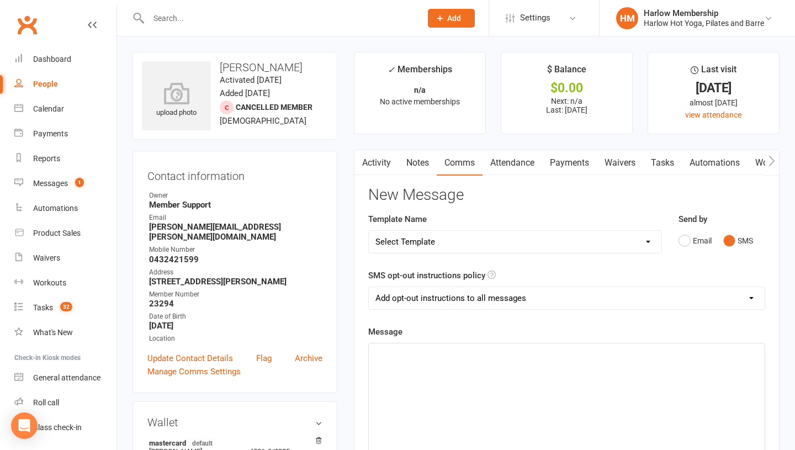
click at [533, 391] on div "﻿" at bounding box center [567, 426] width 396 height 166
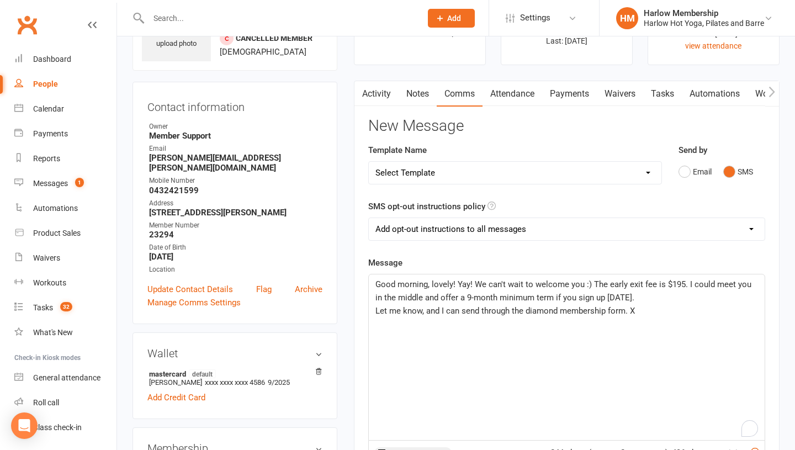
scroll to position [70, 0]
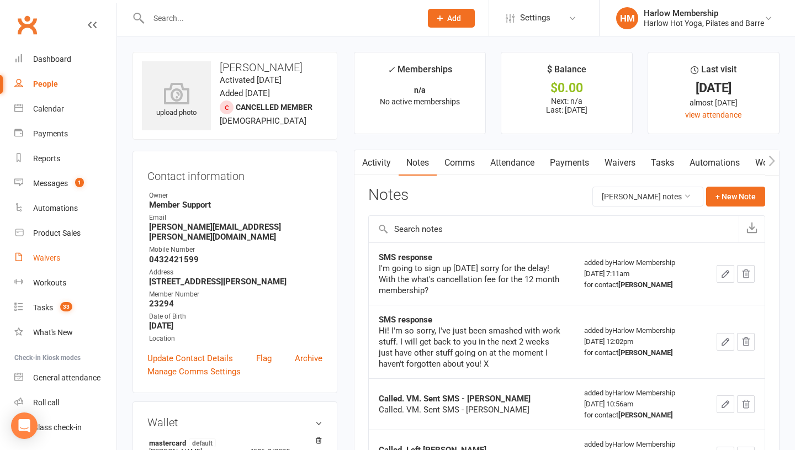
click at [46, 261] on div "Waivers" at bounding box center [46, 257] width 27 height 9
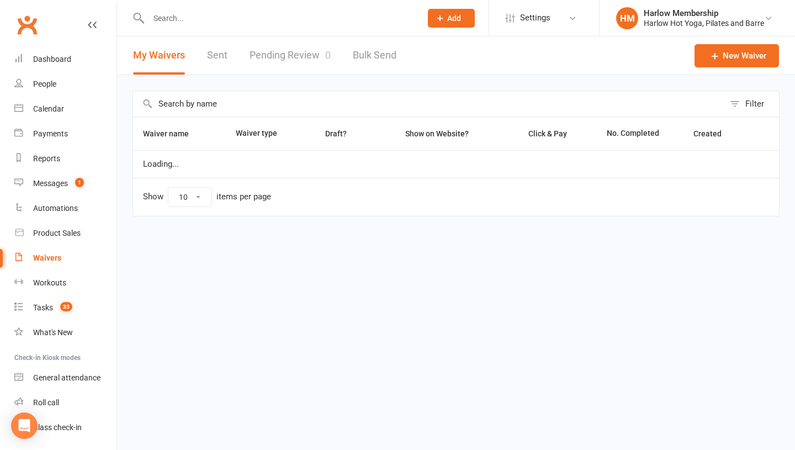
select select "100"
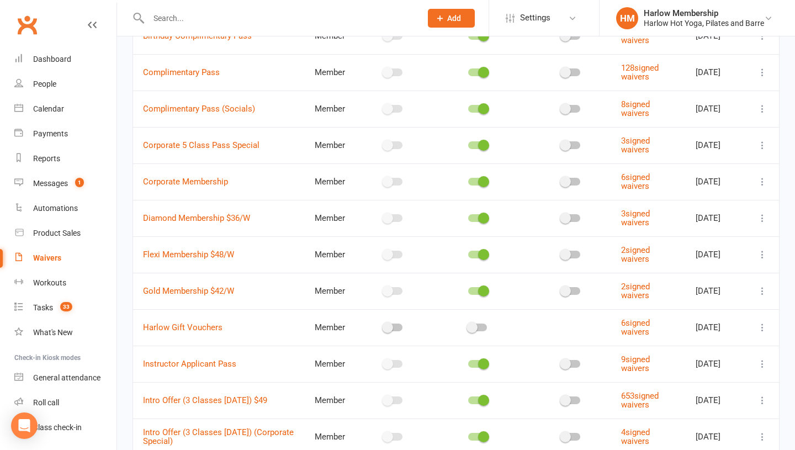
scroll to position [160, 0]
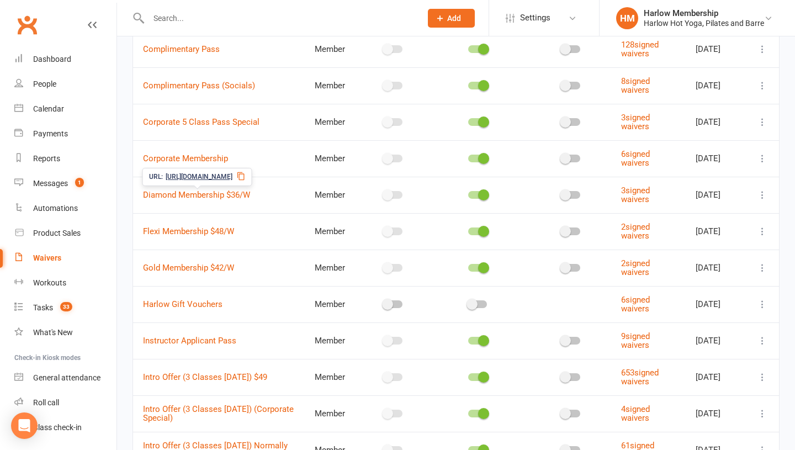
click at [246, 173] on icon at bounding box center [241, 176] width 9 height 9
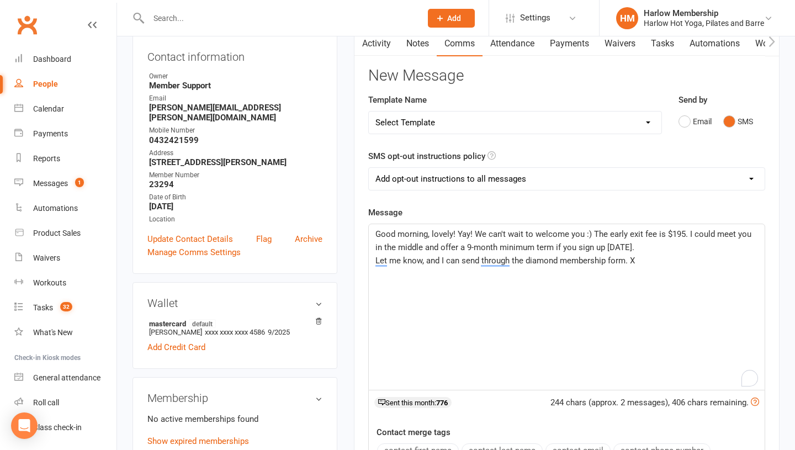
scroll to position [139, 0]
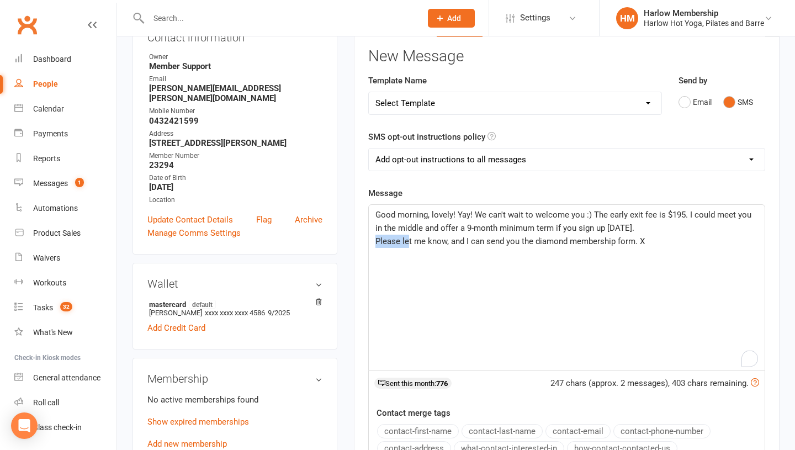
drag, startPoint x: 406, startPoint y: 242, endPoint x: 374, endPoint y: 241, distance: 32.6
click at [374, 241] on div "Good morning, lovely! Yay! We can't wait to welcome you :) The early exit fee i…" at bounding box center [567, 288] width 396 height 166
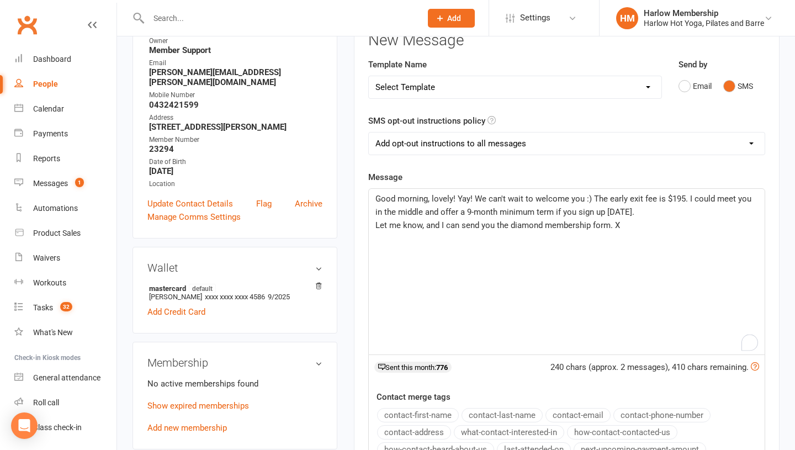
scroll to position [158, 0]
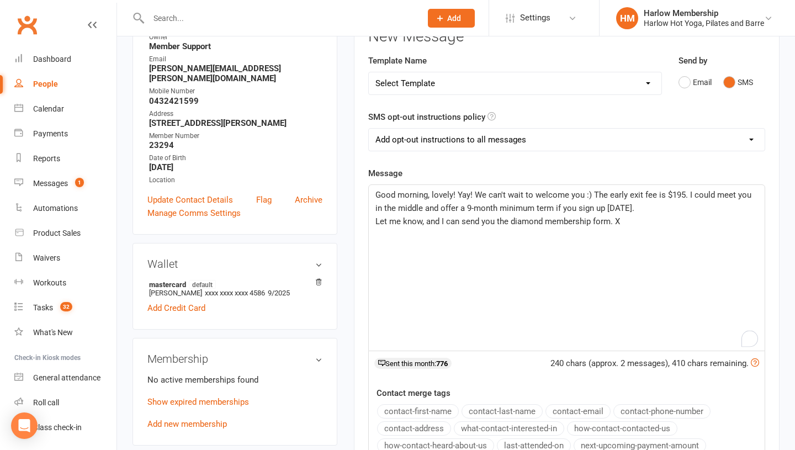
click at [536, 236] on div "Good morning, lovely! Yay! We can't wait to welcome you :) The early exit fee i…" at bounding box center [567, 268] width 396 height 166
click at [508, 221] on span "Let me know, and I can send you the diamond membership form. X" at bounding box center [497, 221] width 245 height 10
click at [530, 223] on span "Let me know, and I can send you the diamond membership form. X" at bounding box center [497, 221] width 245 height 10
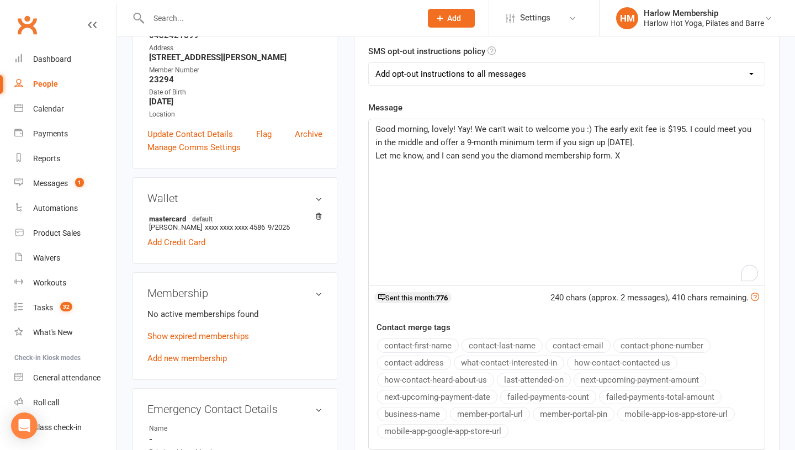
scroll to position [225, 0]
click at [618, 153] on span "Let me know, and I can send you the diamond membership form. X" at bounding box center [497, 155] width 245 height 10
drag, startPoint x: 452, startPoint y: 128, endPoint x: 431, endPoint y: 129, distance: 21.0
click at [431, 129] on span "Good morning, lovely! Yay! We can't wait to welcome you :) The early exit fee i…" at bounding box center [564, 135] width 378 height 23
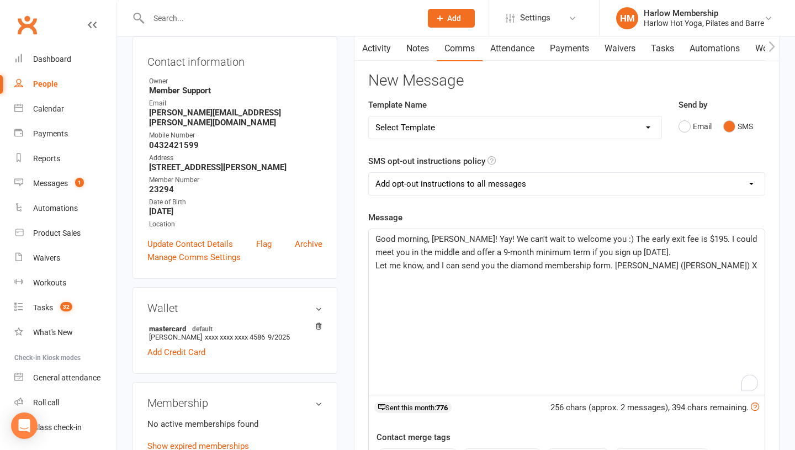
scroll to position [135, 0]
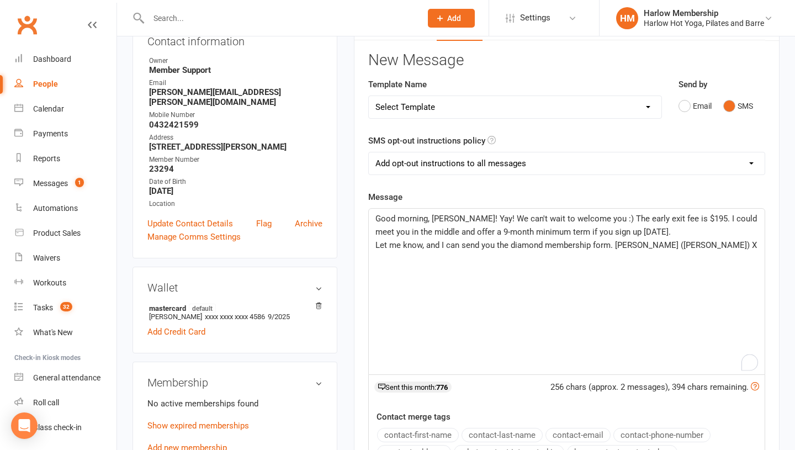
click at [613, 243] on span "Let me know, and I can send you the diamond membership form. Krystyna (Harlow) X" at bounding box center [566, 245] width 382 height 10
click at [623, 231] on p "Good morning, Alex! Yay! We can't wait to welcome you :) The early exit fee is …" at bounding box center [566, 225] width 383 height 27
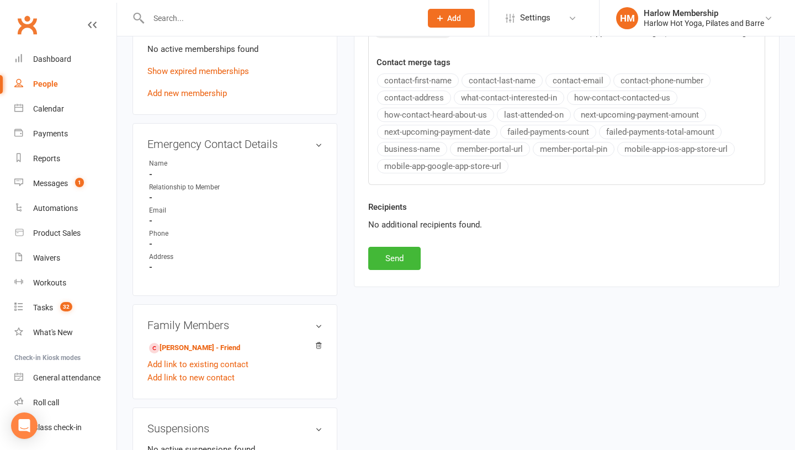
scroll to position [479, 0]
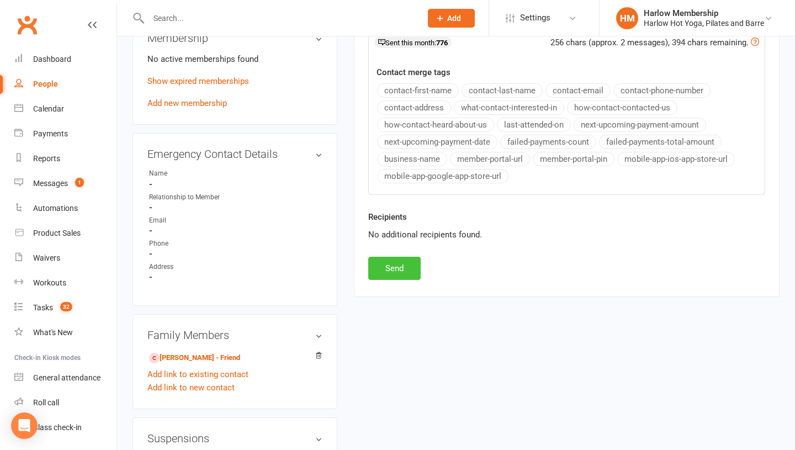
click at [401, 261] on button "Send" at bounding box center [394, 268] width 52 height 23
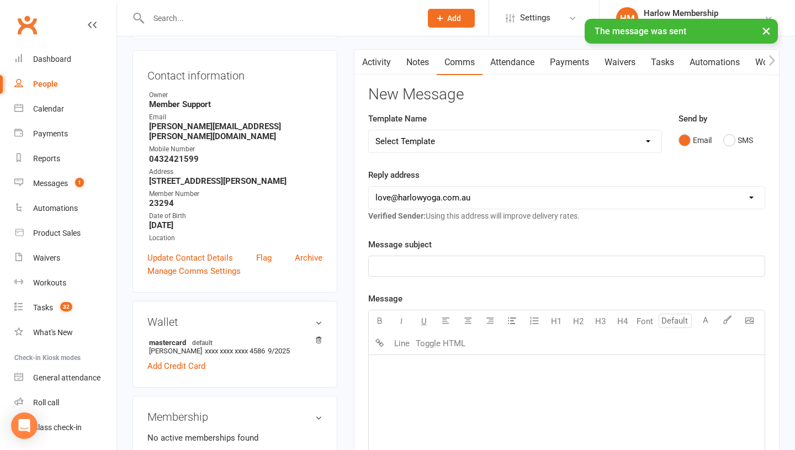
scroll to position [68, 0]
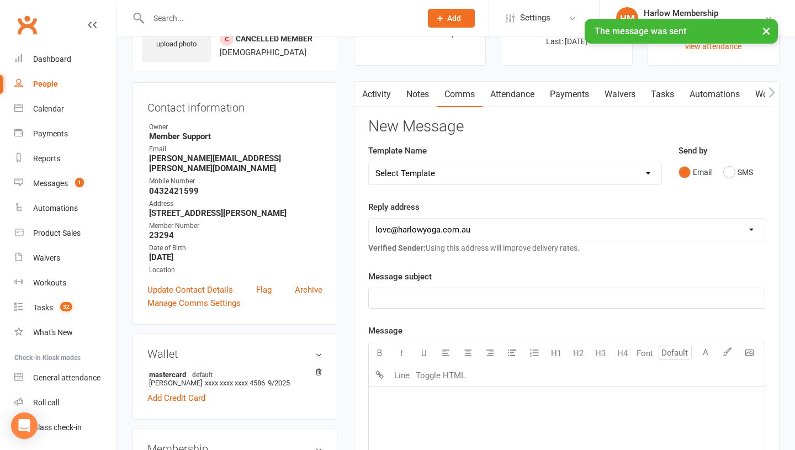
click at [414, 99] on link "Notes" at bounding box center [418, 94] width 38 height 25
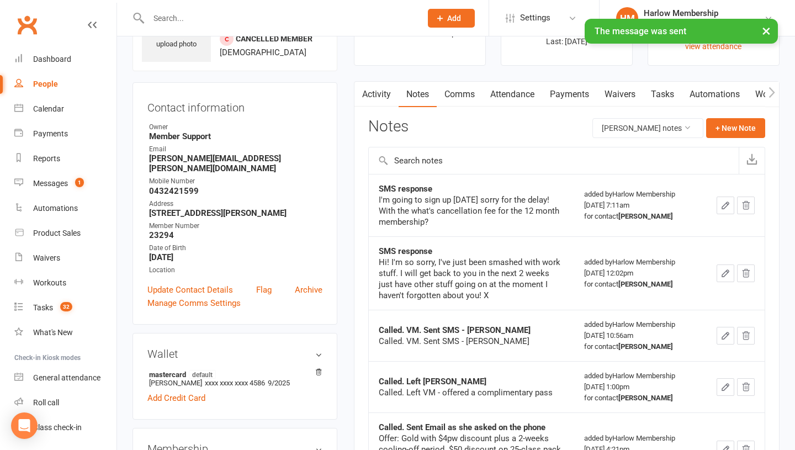
click at [663, 100] on link "Tasks" at bounding box center [662, 94] width 39 height 25
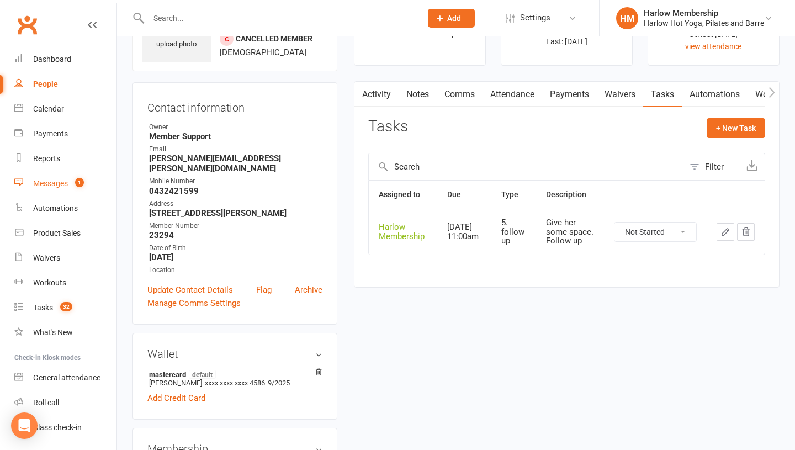
click at [74, 183] on count-badge "1" at bounding box center [77, 183] width 14 height 9
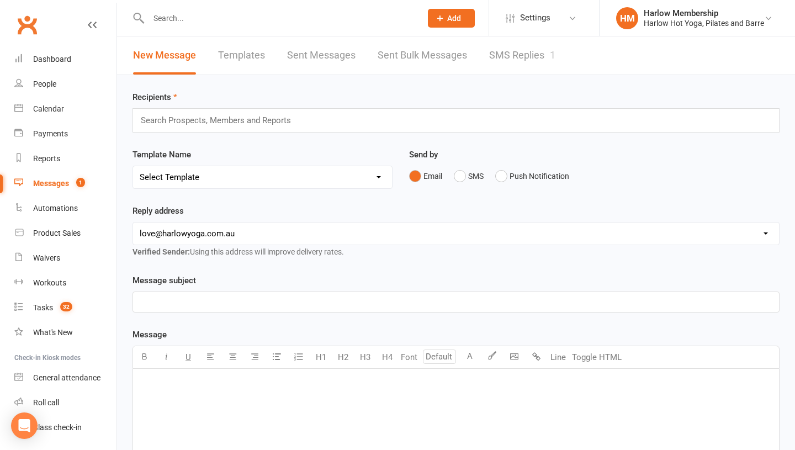
click at [524, 49] on link "SMS Replies 1" at bounding box center [522, 55] width 66 height 38
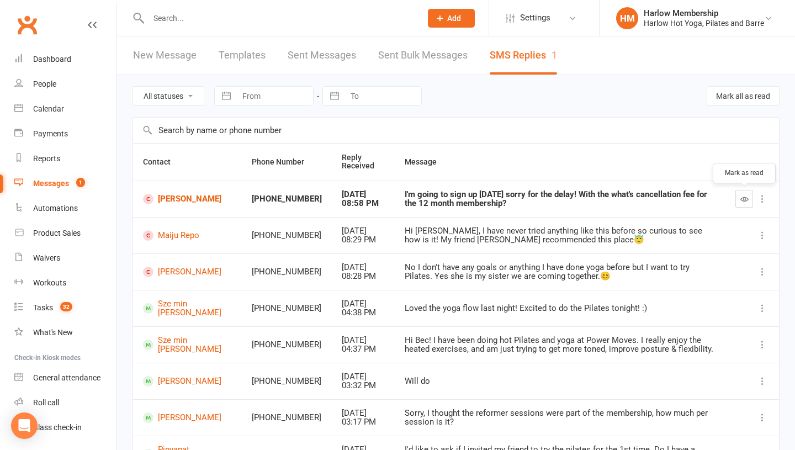
click at [747, 208] on div at bounding box center [752, 199] width 34 height 18
click at [740, 202] on icon "button" at bounding box center [744, 199] width 8 height 8
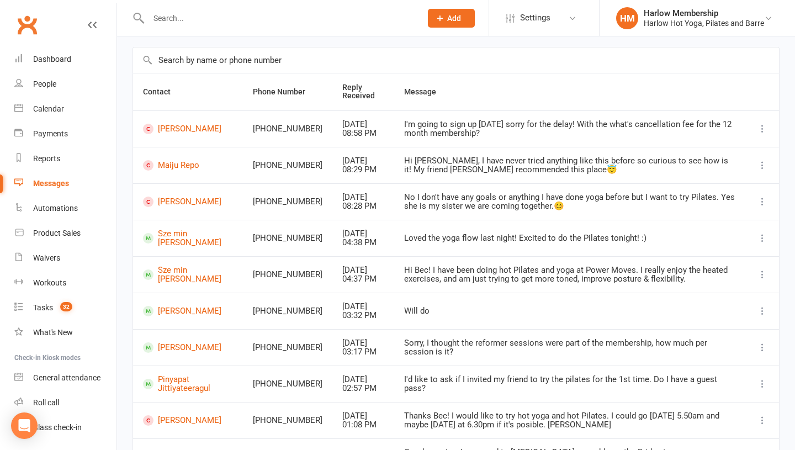
scroll to position [69, 0]
click at [174, 241] on link "Sze min [PERSON_NAME]" at bounding box center [188, 239] width 90 height 18
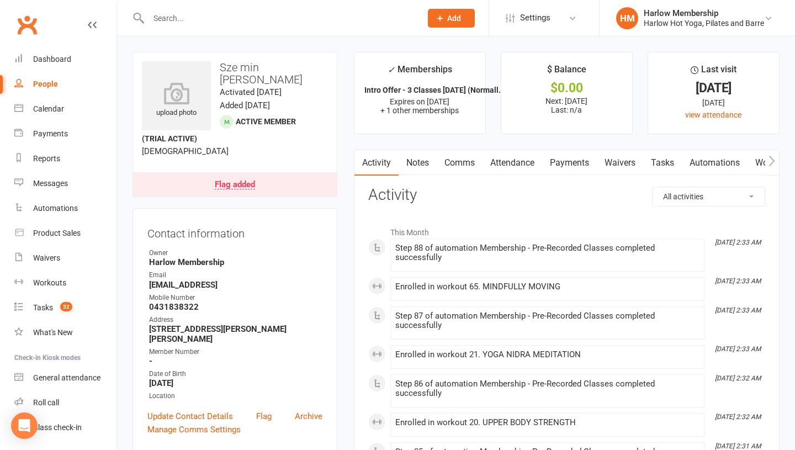
click at [416, 160] on link "Notes" at bounding box center [418, 162] width 38 height 25
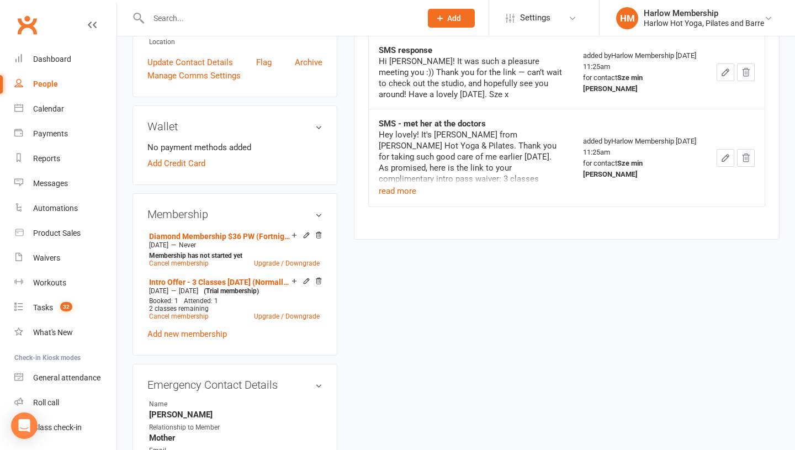
scroll to position [351, 0]
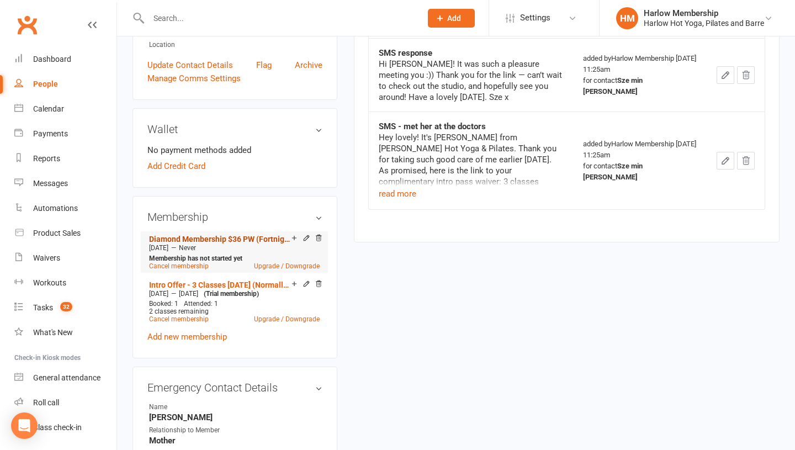
click at [248, 235] on link "Diamond Membership $36 PW (Fortnightly)" at bounding box center [220, 239] width 142 height 9
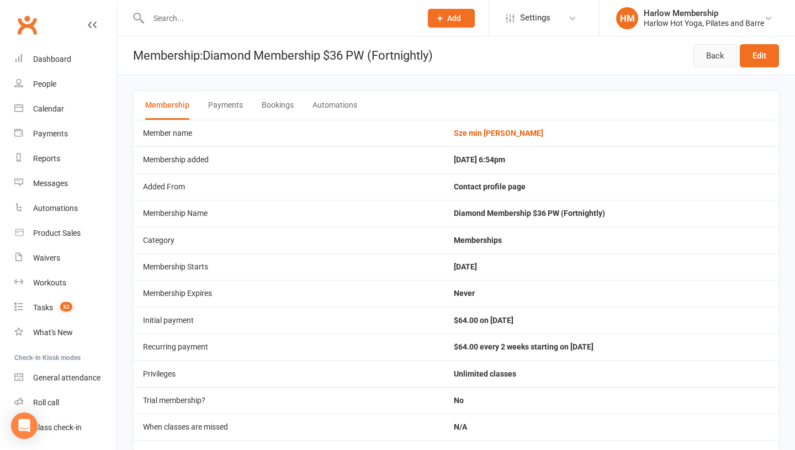
click at [703, 60] on link "Back" at bounding box center [716, 55] width 44 height 23
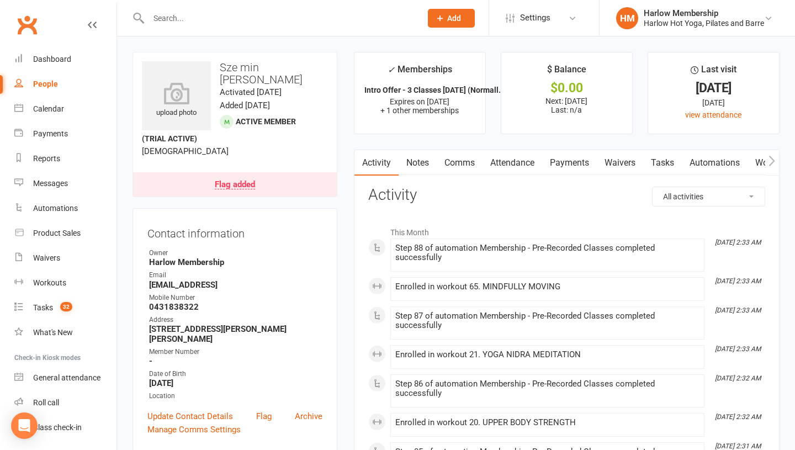
click at [424, 159] on link "Notes" at bounding box center [418, 162] width 38 height 25
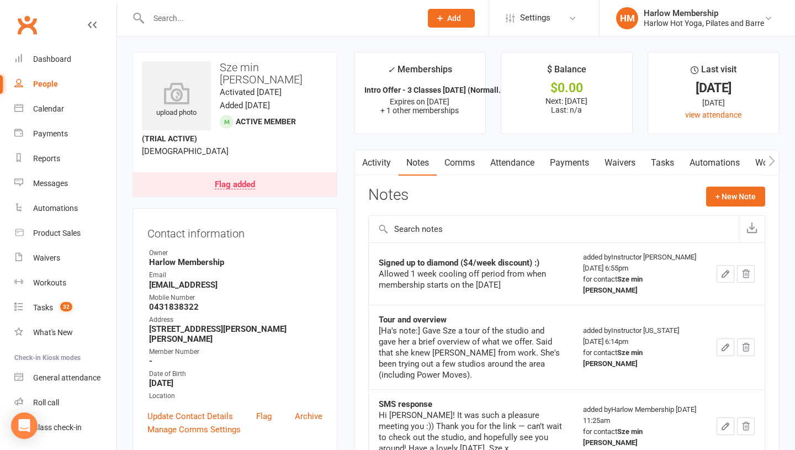
click at [375, 162] on link "Activity" at bounding box center [376, 162] width 44 height 25
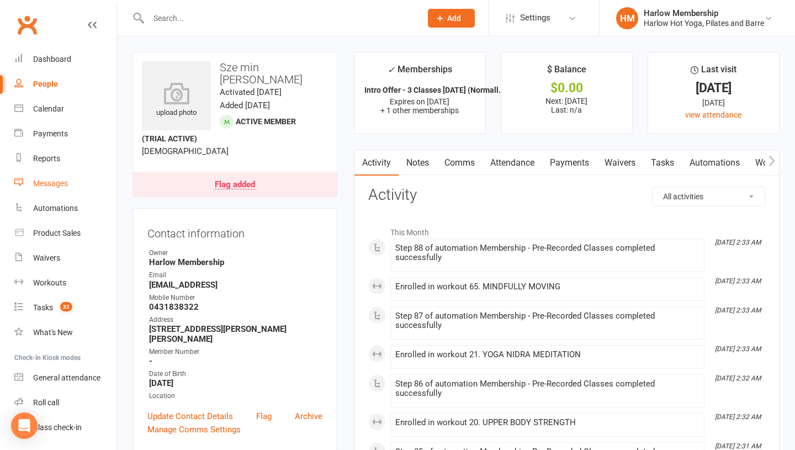
click at [45, 182] on div "Messages" at bounding box center [50, 183] width 35 height 9
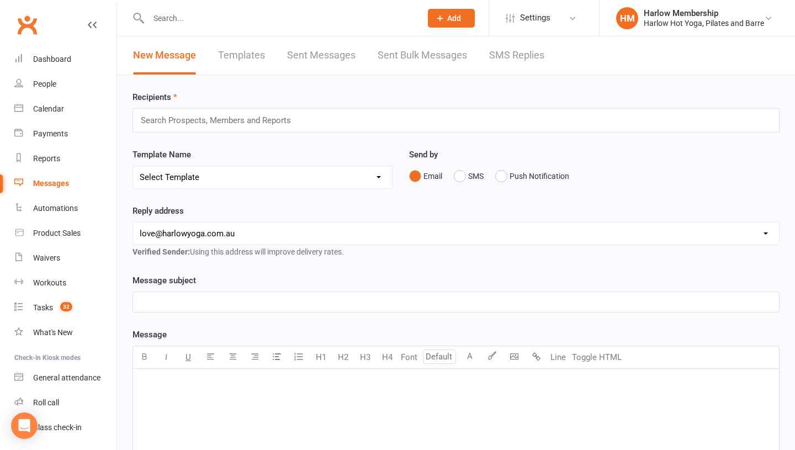
click at [496, 62] on link "SMS Replies" at bounding box center [516, 55] width 55 height 38
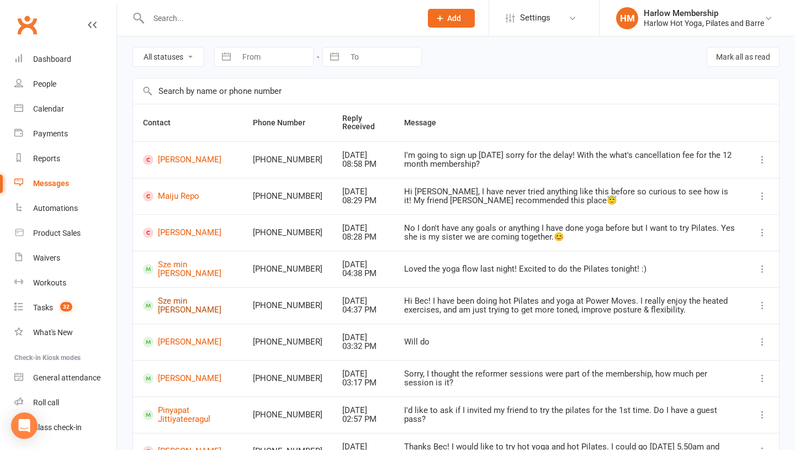
scroll to position [40, 0]
drag, startPoint x: 214, startPoint y: 261, endPoint x: 156, endPoint y: 266, distance: 58.7
click at [156, 266] on td "Sze min [PERSON_NAME]" at bounding box center [188, 268] width 110 height 36
drag, startPoint x: 228, startPoint y: 269, endPoint x: 153, endPoint y: 263, distance: 75.3
click at [153, 263] on td "Sze min [PERSON_NAME]" at bounding box center [188, 268] width 110 height 36
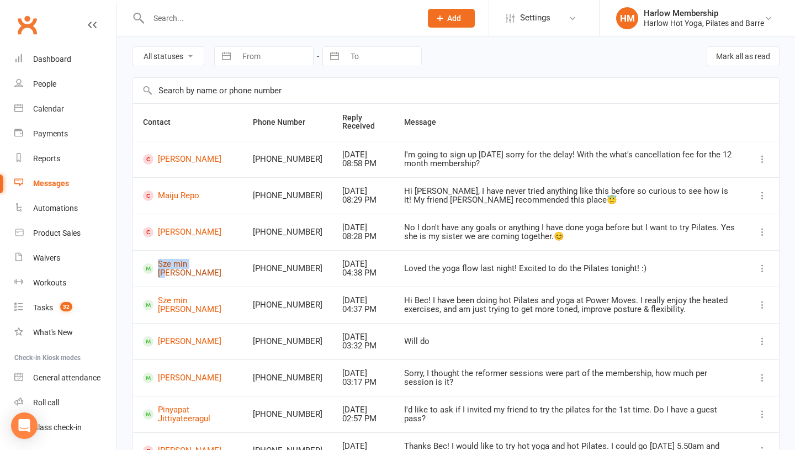
copy link "Sze min [PERSON_NAME]"
click at [181, 266] on link "Sze min [PERSON_NAME]" at bounding box center [188, 269] width 90 height 18
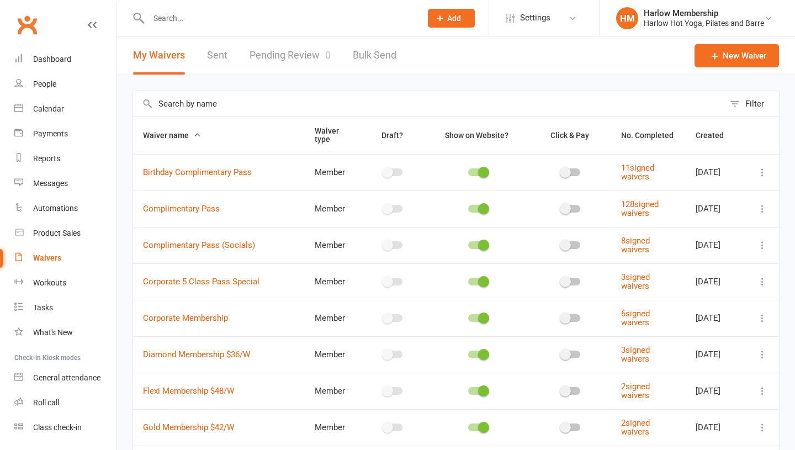
select select "100"
click at [49, 186] on div "Messages" at bounding box center [50, 183] width 35 height 9
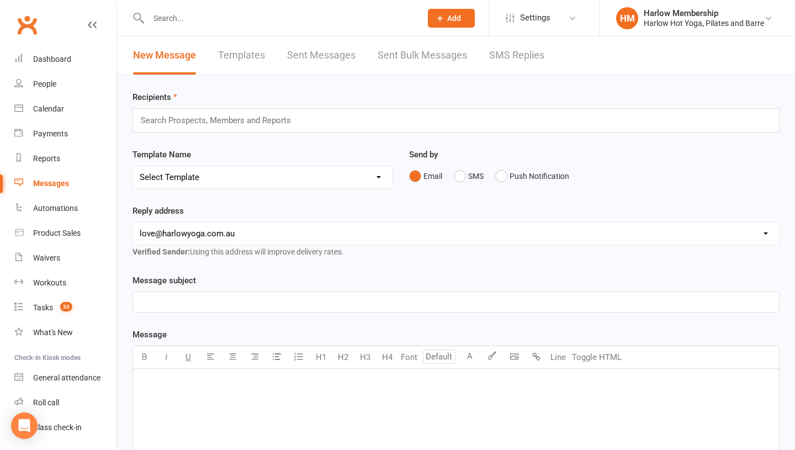
click at [498, 60] on link "SMS Replies" at bounding box center [516, 55] width 55 height 38
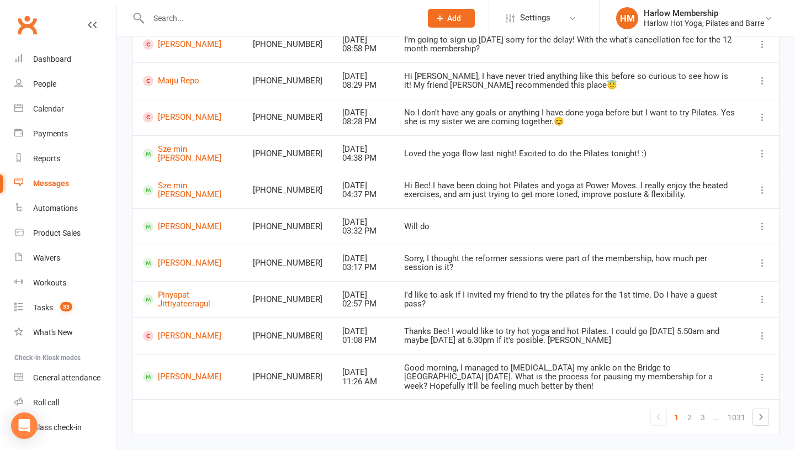
scroll to position [178, 0]
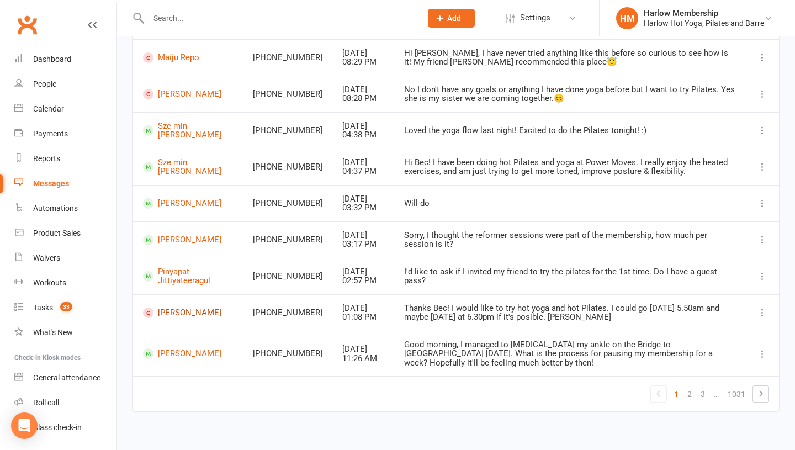
click at [177, 315] on link "[PERSON_NAME]" at bounding box center [188, 313] width 90 height 10
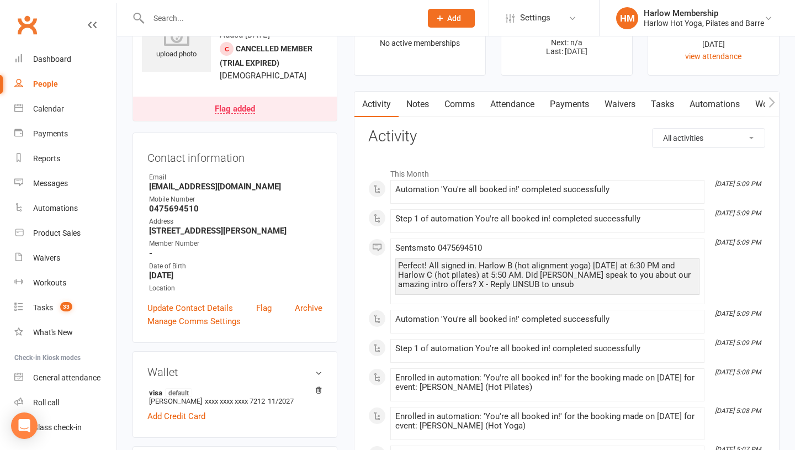
scroll to position [64, 0]
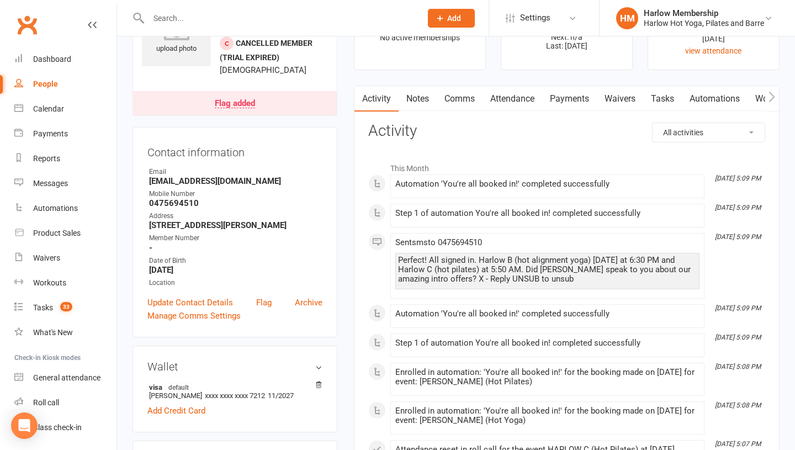
click at [458, 93] on link "Comms" at bounding box center [460, 98] width 46 height 25
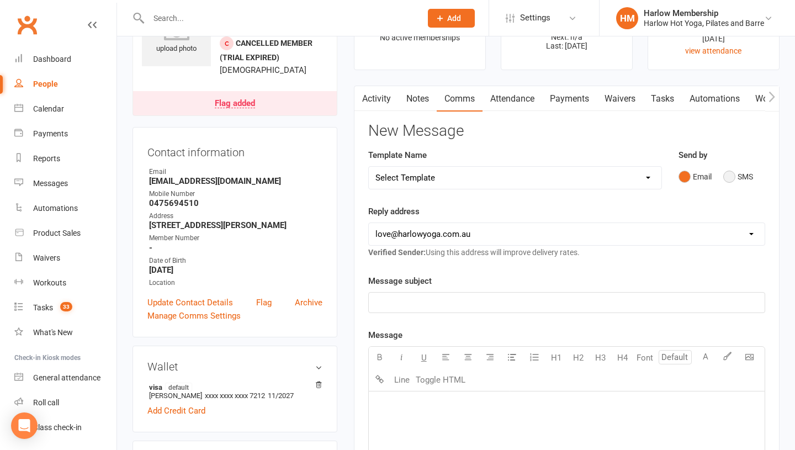
click at [725, 179] on button "SMS" at bounding box center [738, 176] width 30 height 21
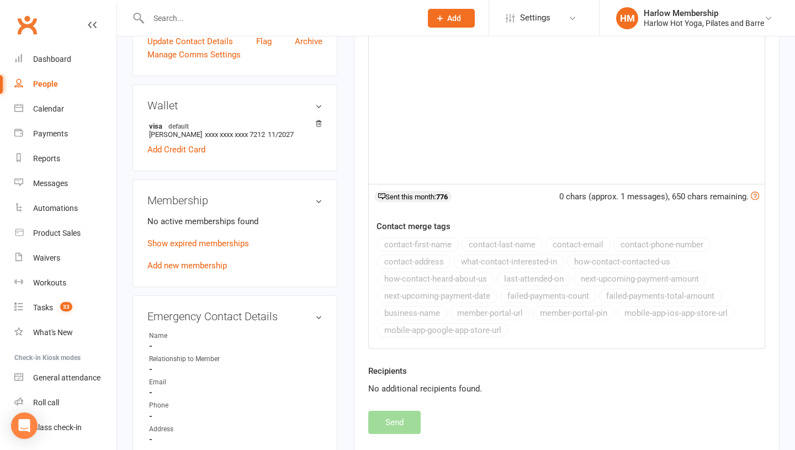
scroll to position [329, 0]
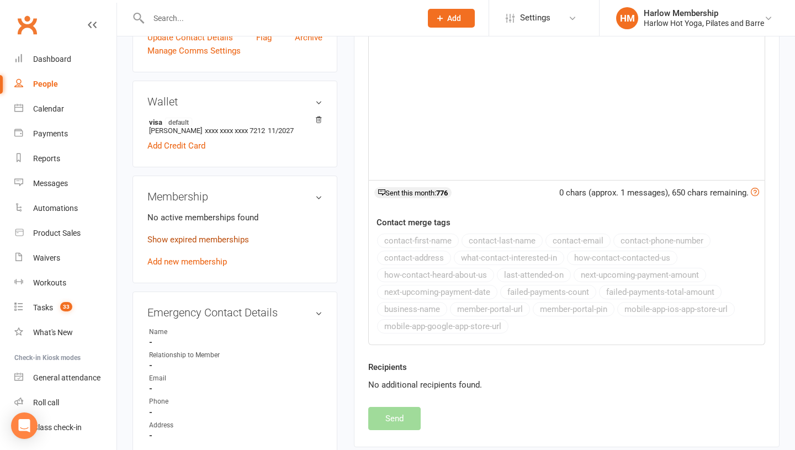
click at [236, 245] on link "Show expired memberships" at bounding box center [198, 240] width 102 height 10
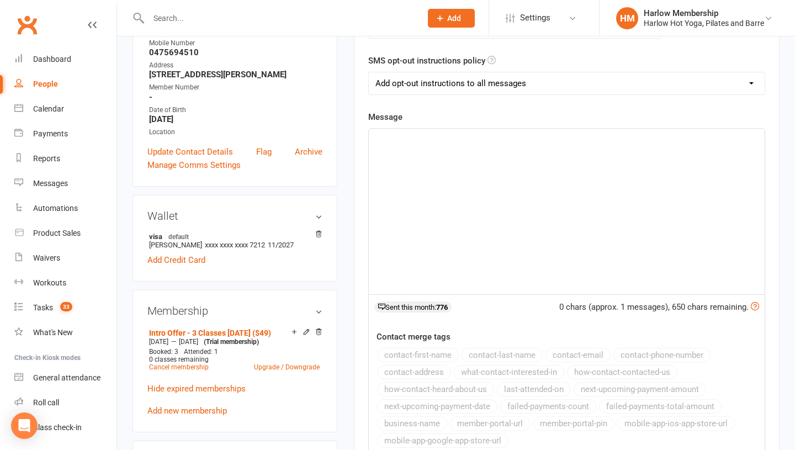
scroll to position [126, 0]
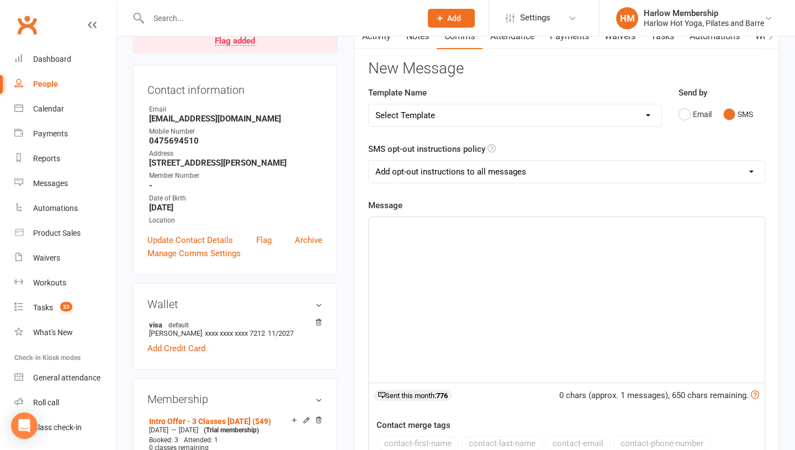
click at [428, 273] on div "﻿" at bounding box center [567, 300] width 396 height 166
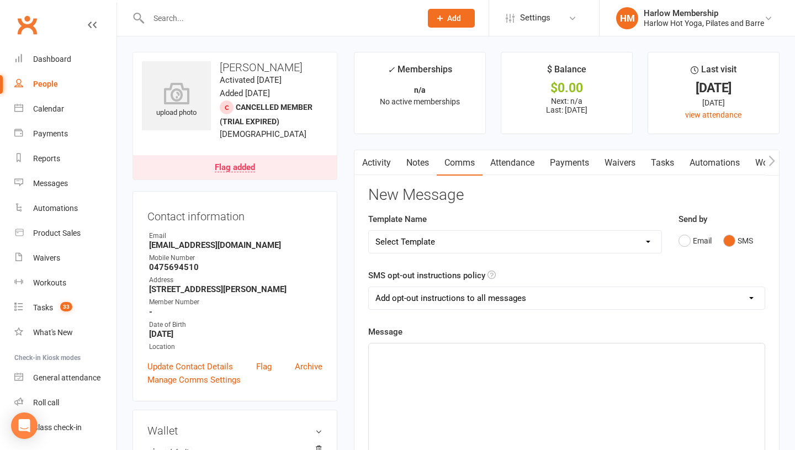
click at [673, 171] on link "Tasks" at bounding box center [662, 162] width 39 height 25
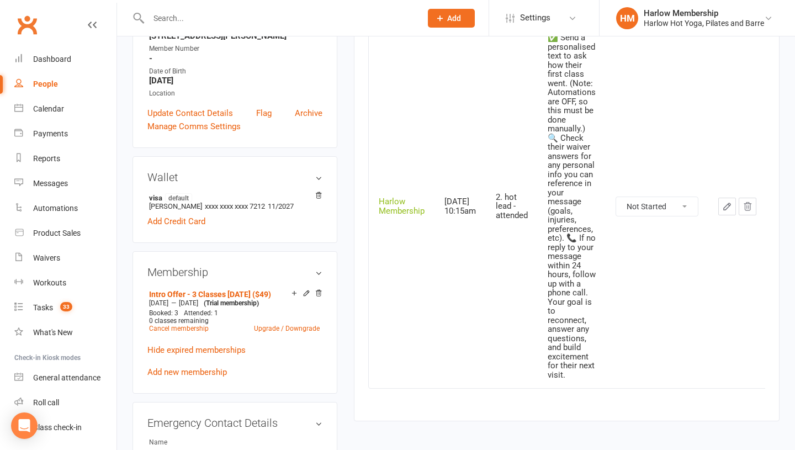
scroll to position [252, 0]
